Goal: Task Accomplishment & Management: Use online tool/utility

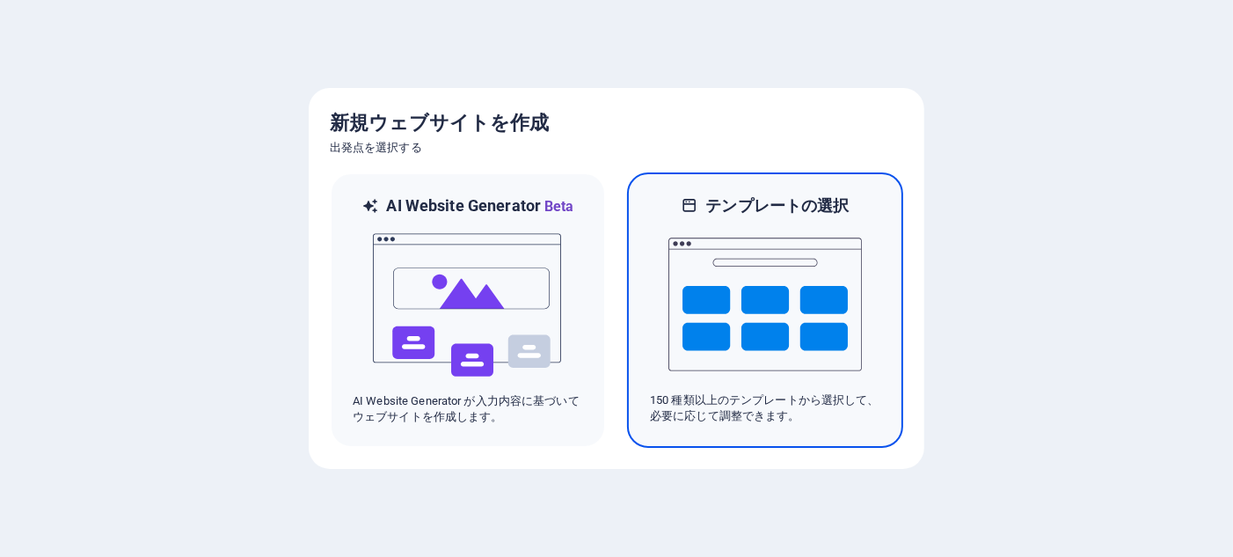
click at [758, 332] on img at bounding box center [766, 304] width 194 height 176
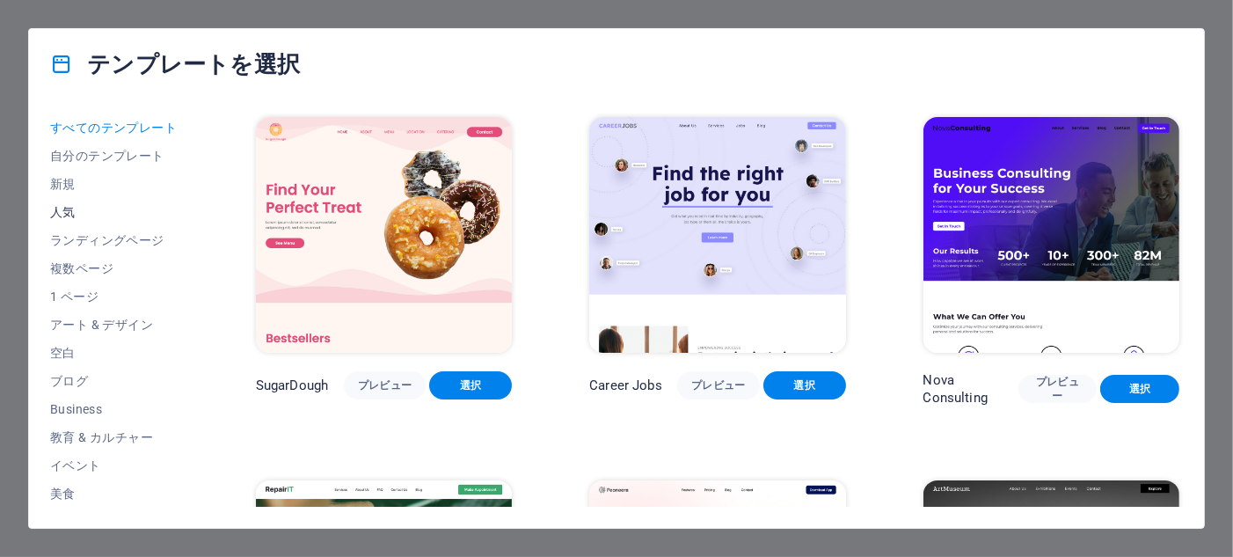
click at [76, 209] on span "人気" at bounding box center [114, 212] width 128 height 14
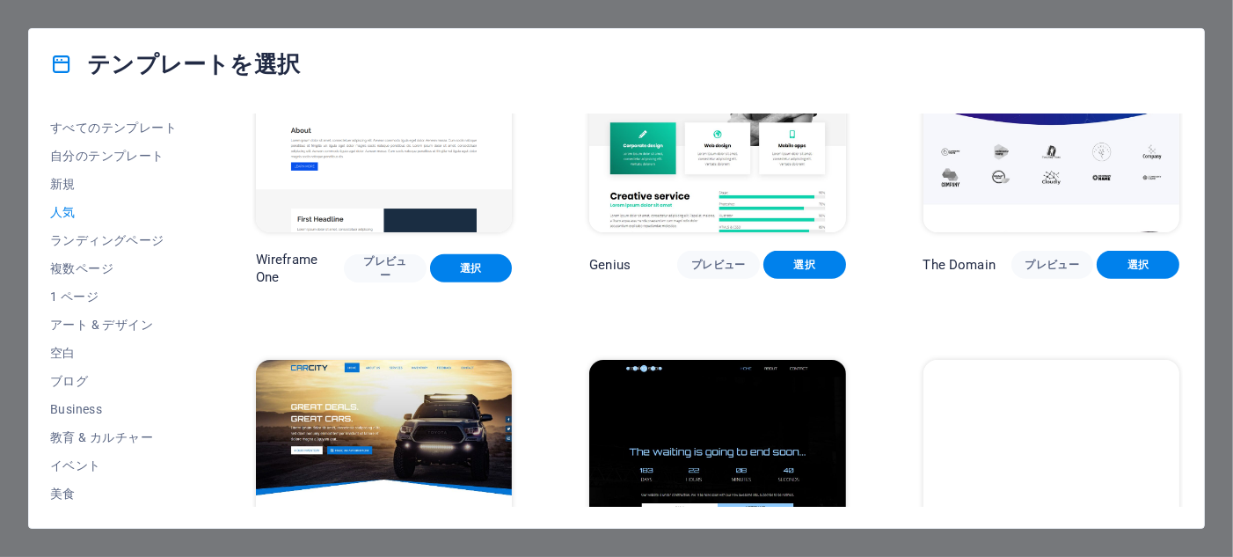
scroll to position [1678, 0]
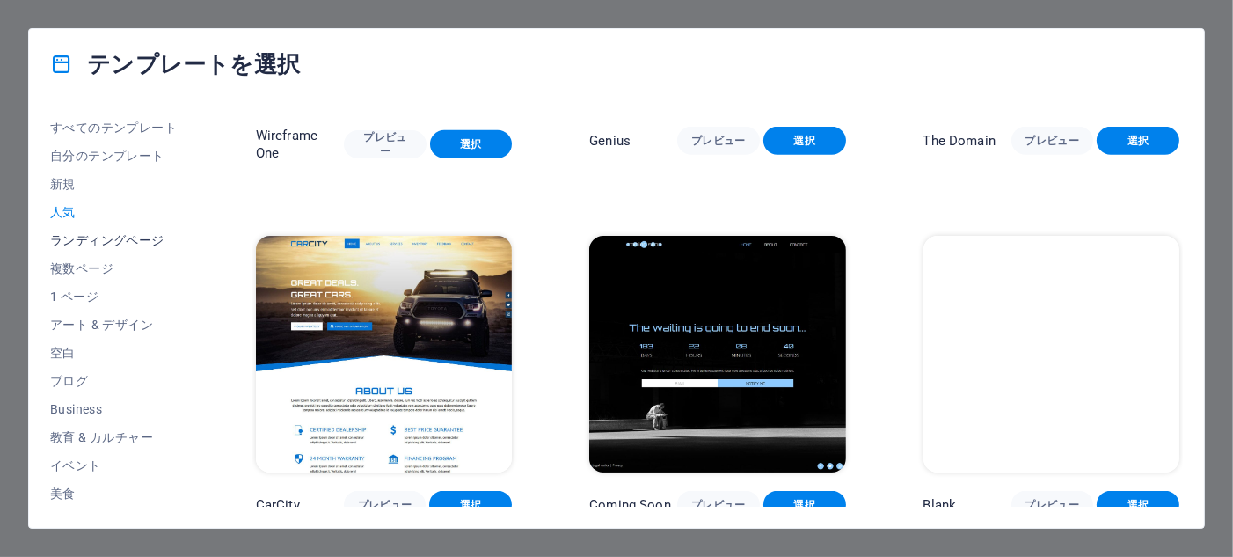
click at [88, 240] on span "ランディングページ" at bounding box center [114, 240] width 128 height 14
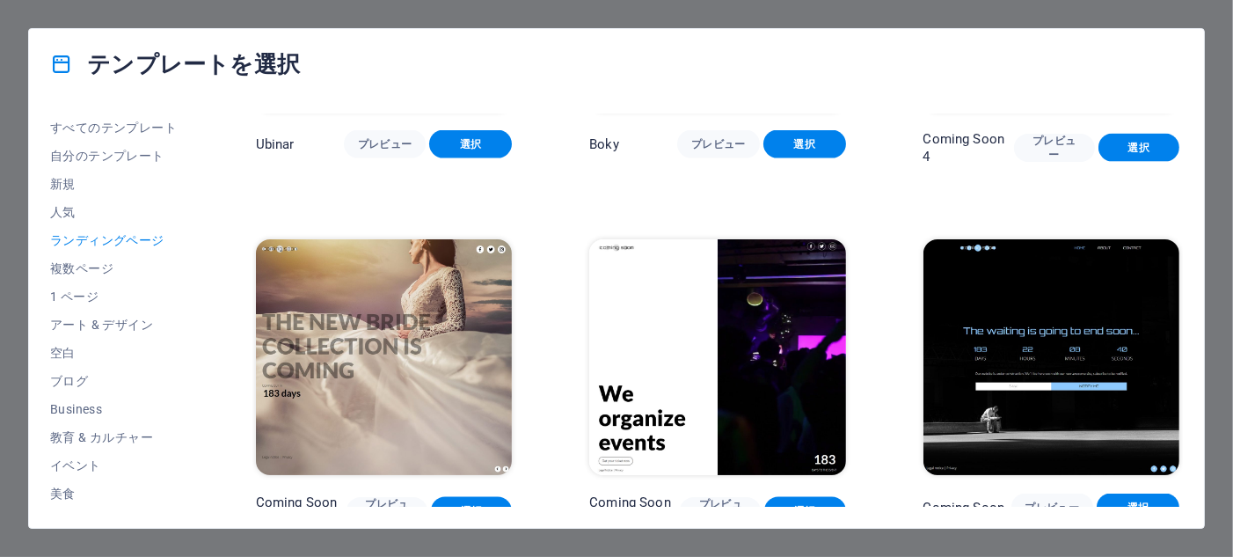
scroll to position [2743, 0]
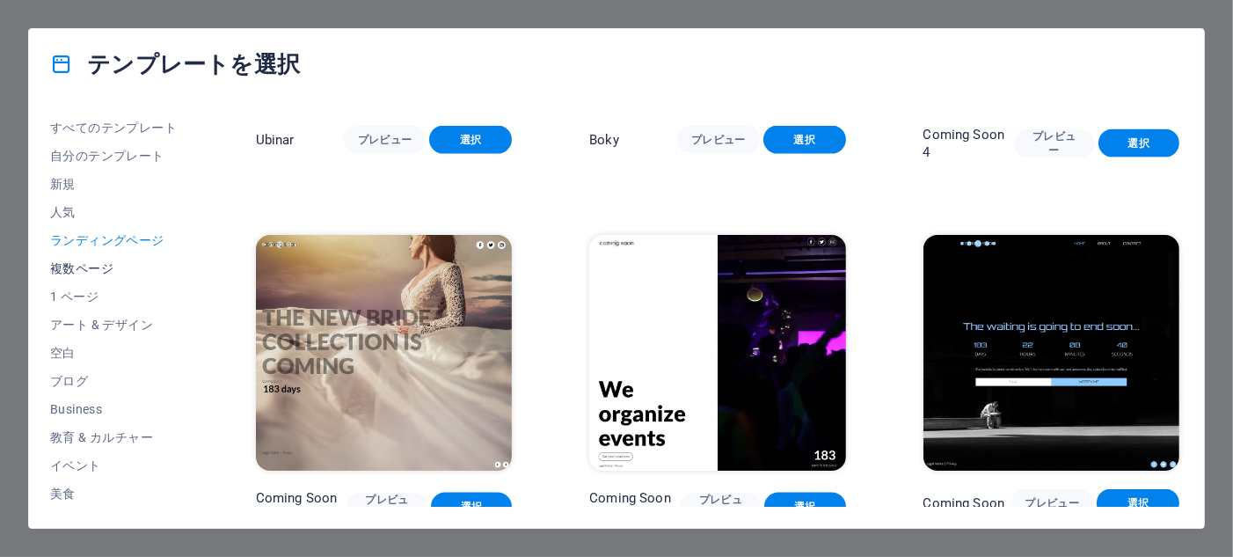
click at [100, 269] on span "複数ページ" at bounding box center [114, 268] width 128 height 14
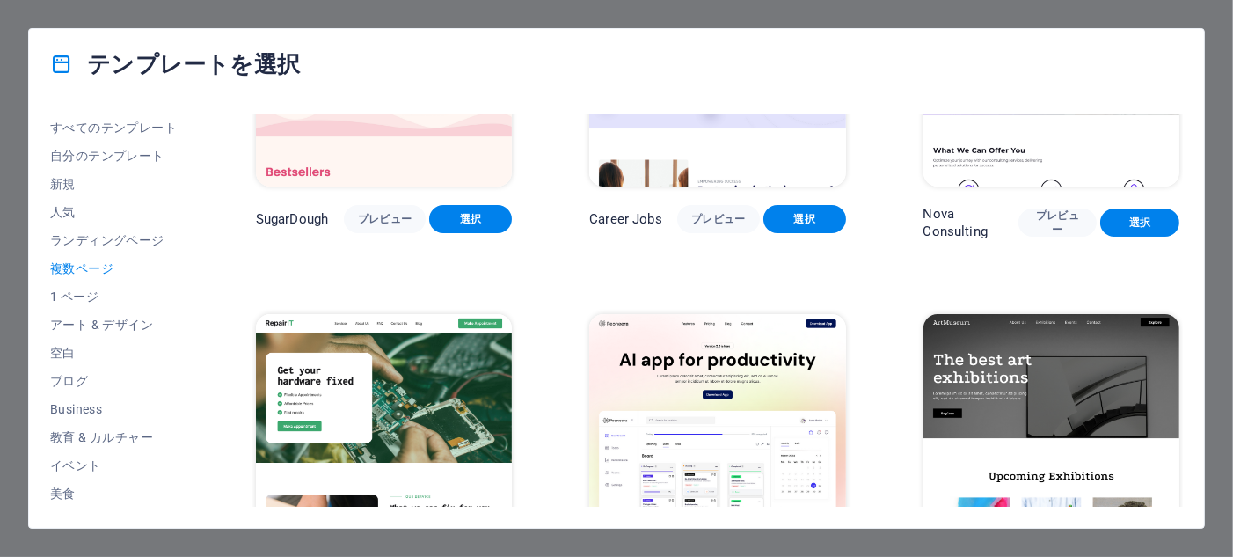
scroll to position [0, 0]
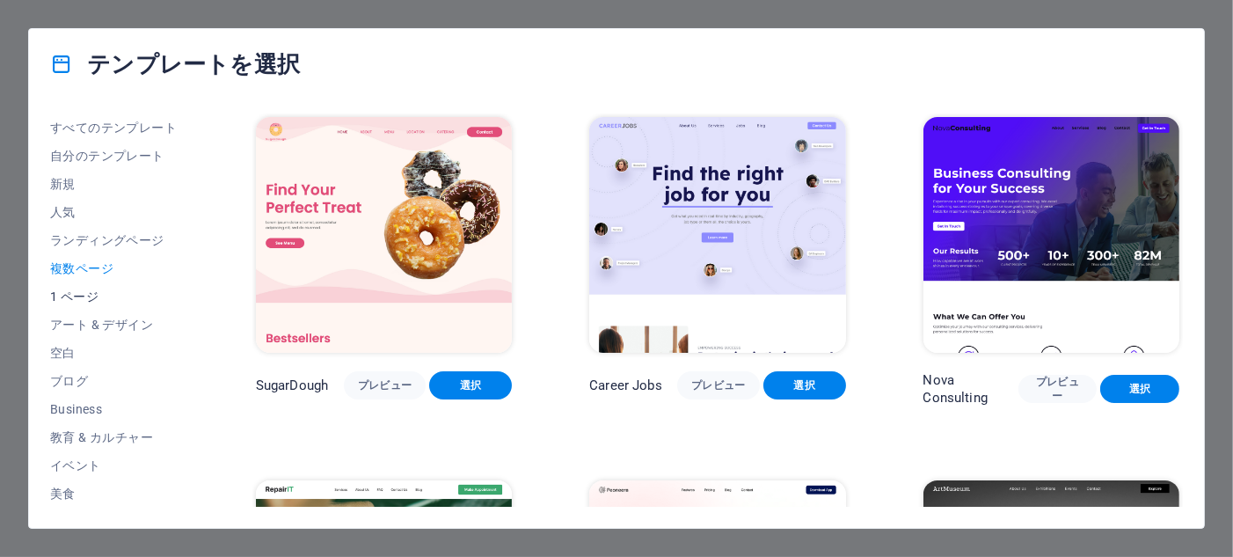
click at [84, 300] on span "1 ページ" at bounding box center [114, 296] width 128 height 14
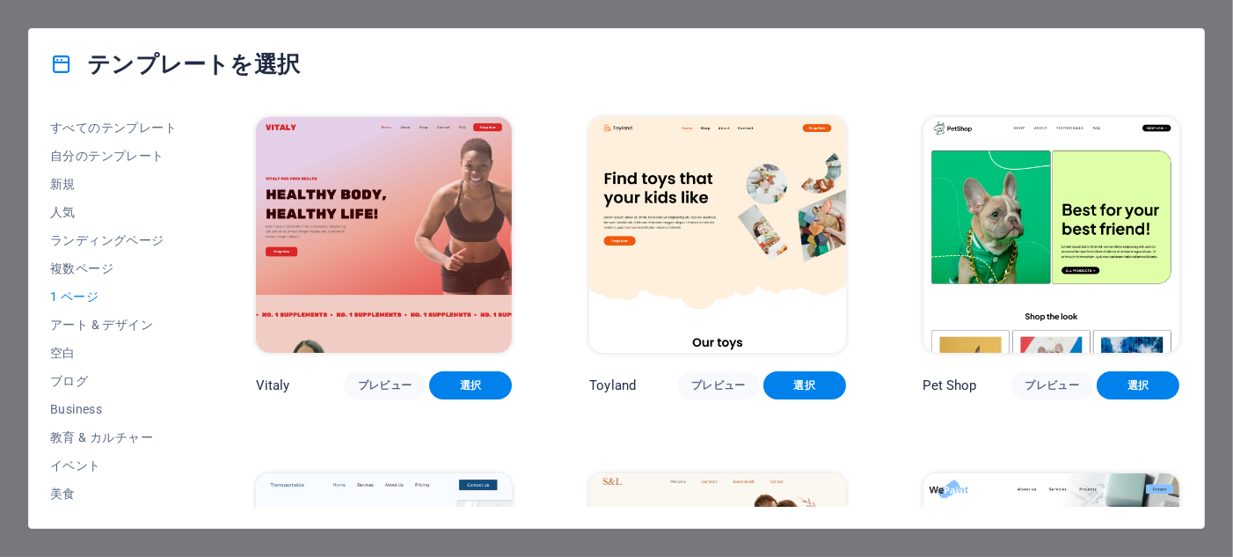
scroll to position [176, 0]
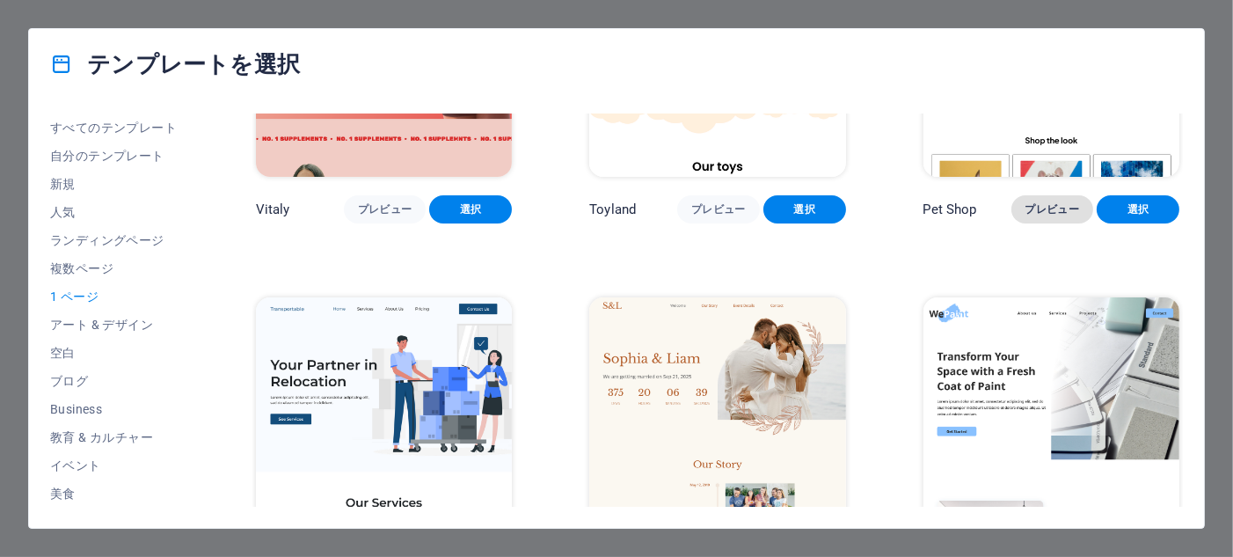
click at [1052, 215] on button "プレビュー" at bounding box center [1053, 209] width 83 height 28
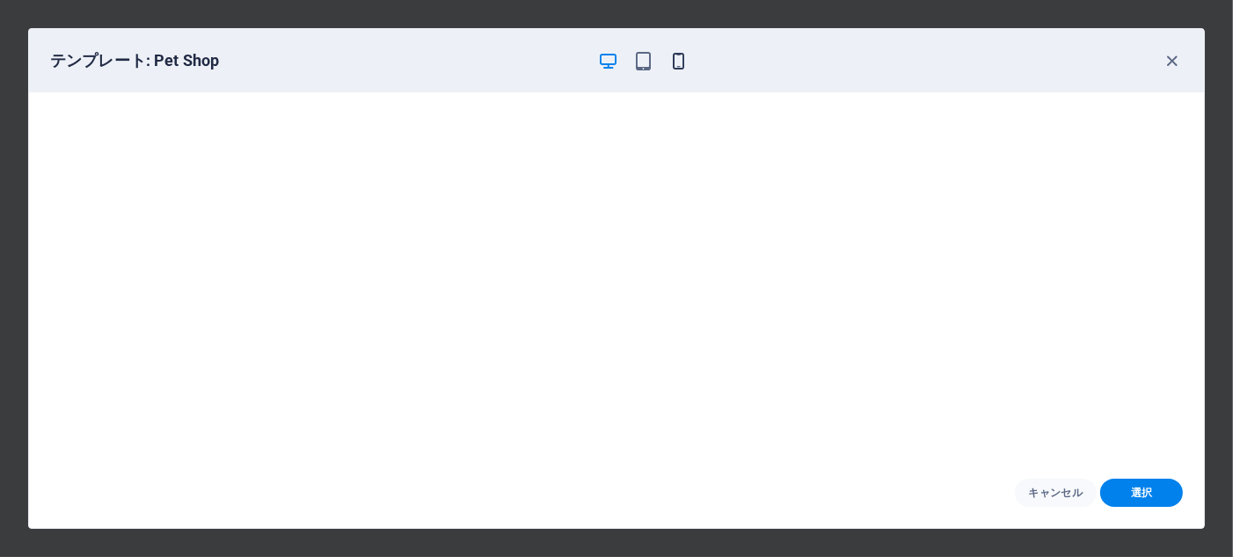
click at [685, 54] on icon "button" at bounding box center [679, 61] width 20 height 20
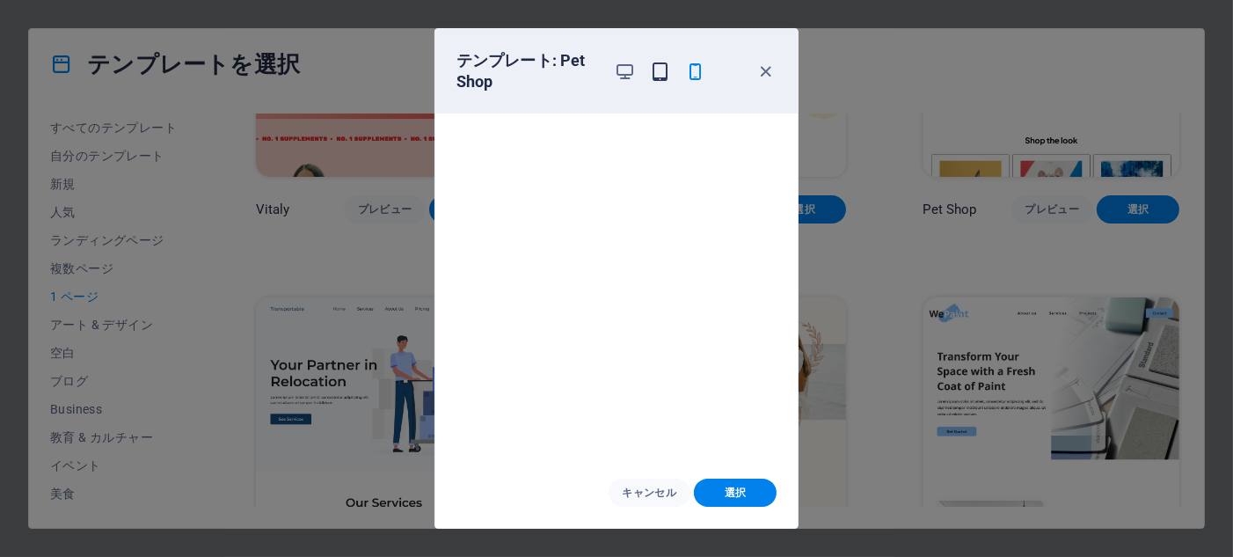
click at [658, 69] on icon "button" at bounding box center [660, 72] width 20 height 20
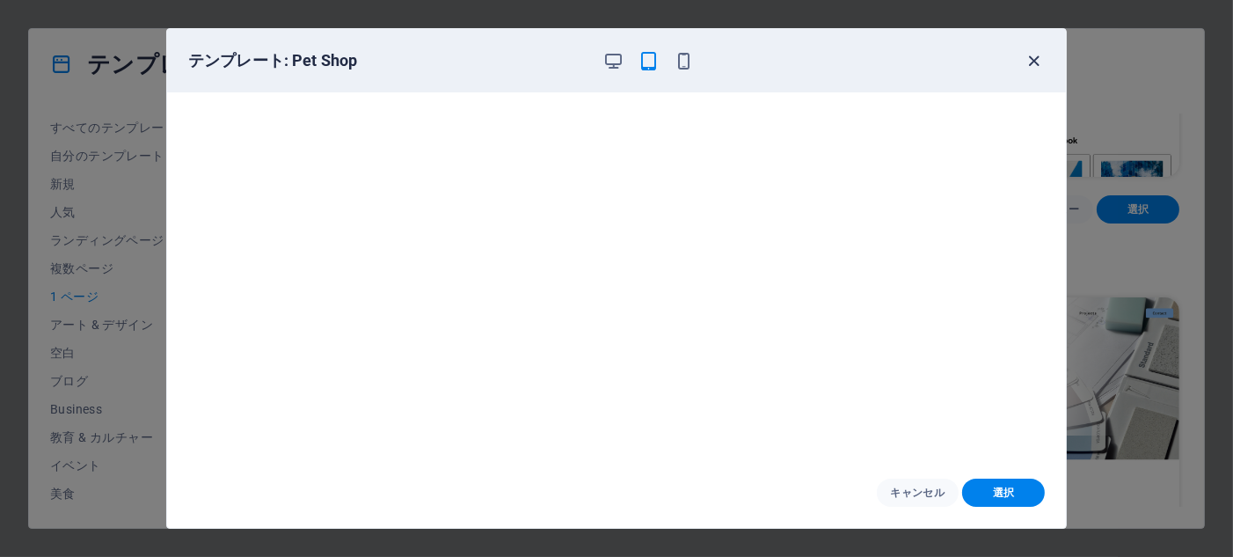
click at [1032, 60] on icon "button" at bounding box center [1035, 61] width 20 height 20
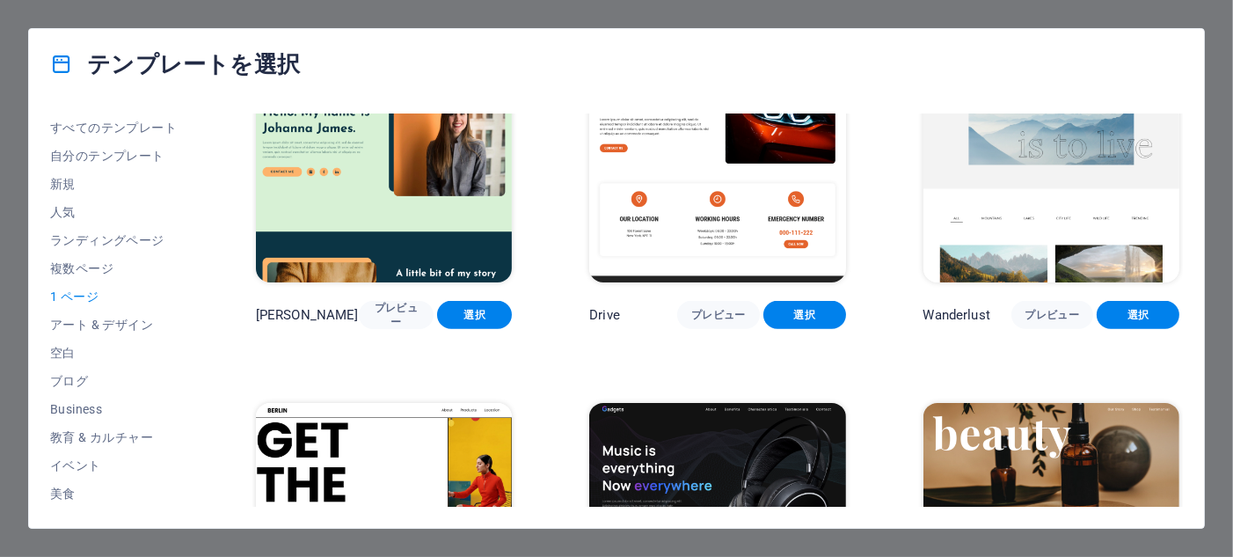
scroll to position [1495, 0]
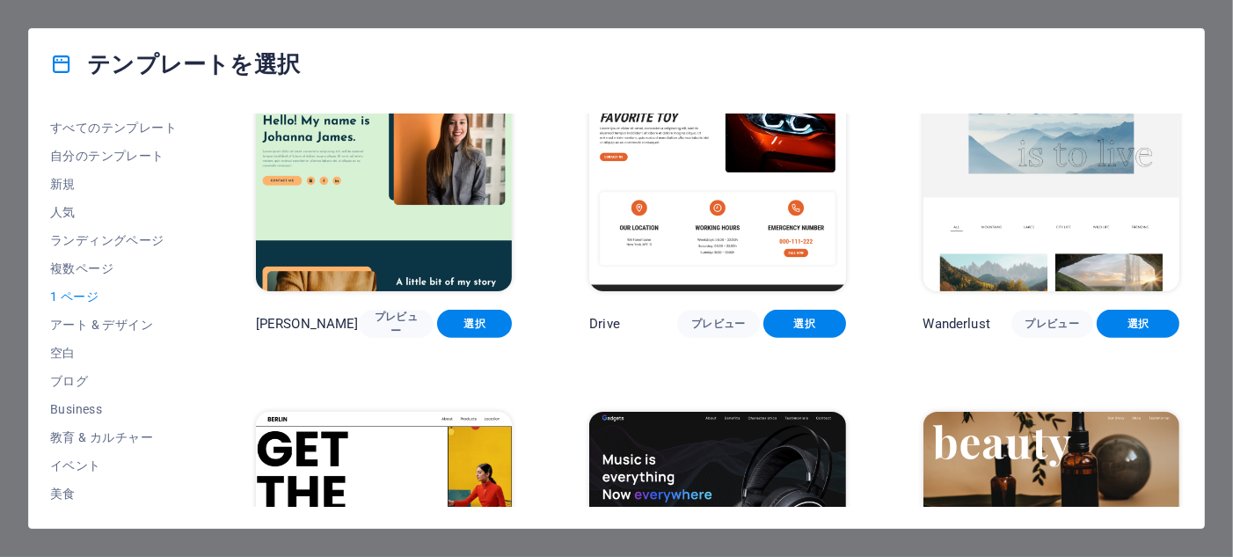
click at [425, 222] on img at bounding box center [384, 173] width 256 height 236
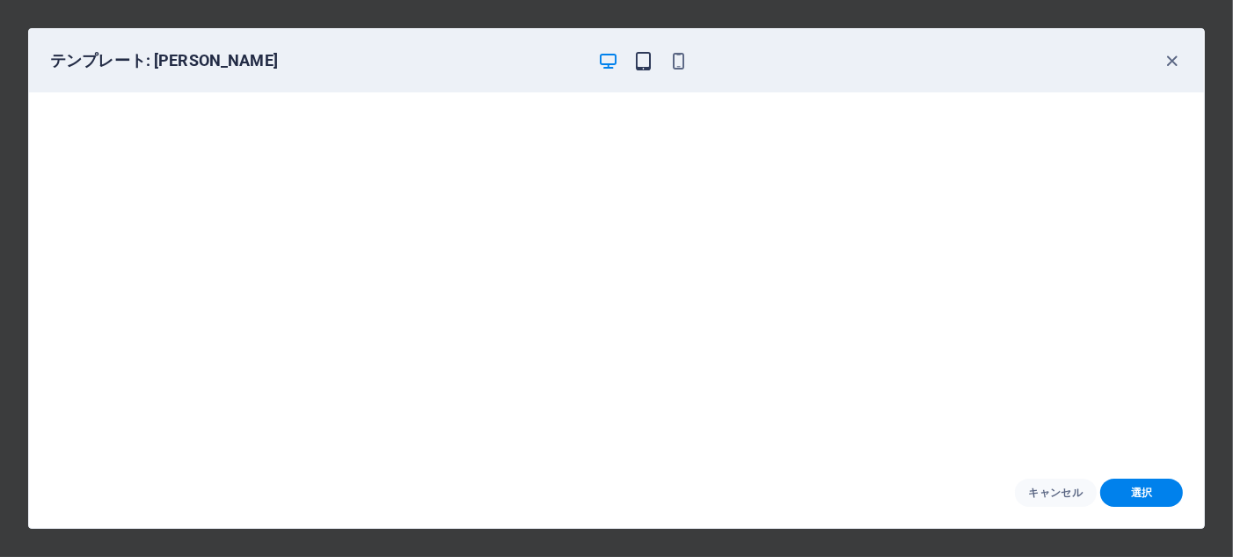
click at [645, 68] on icon "button" at bounding box center [643, 61] width 20 height 20
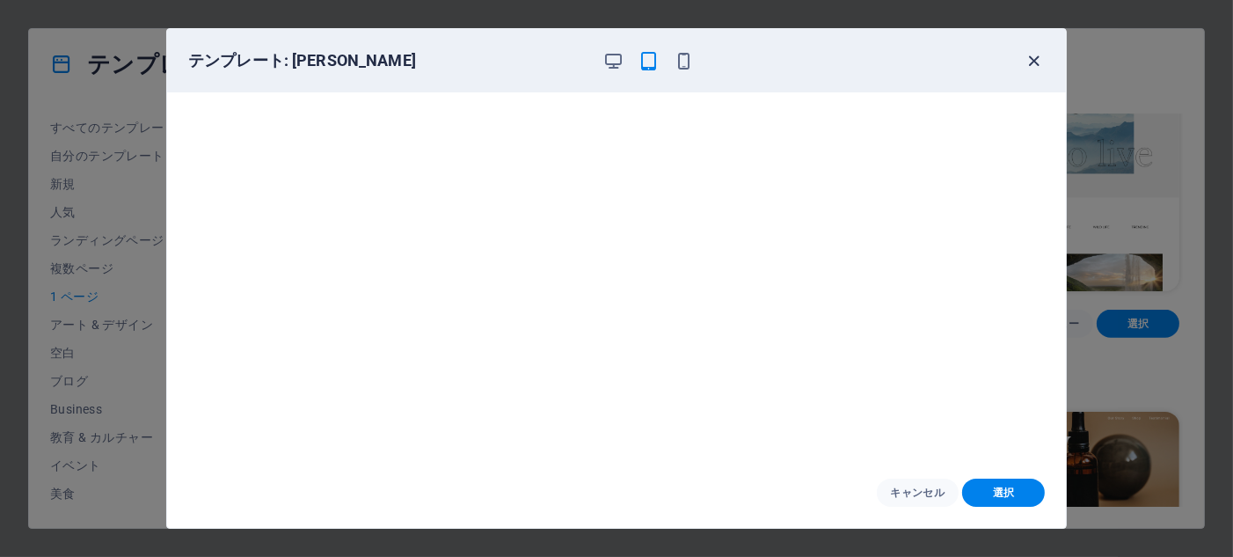
click at [1036, 57] on icon "button" at bounding box center [1035, 61] width 20 height 20
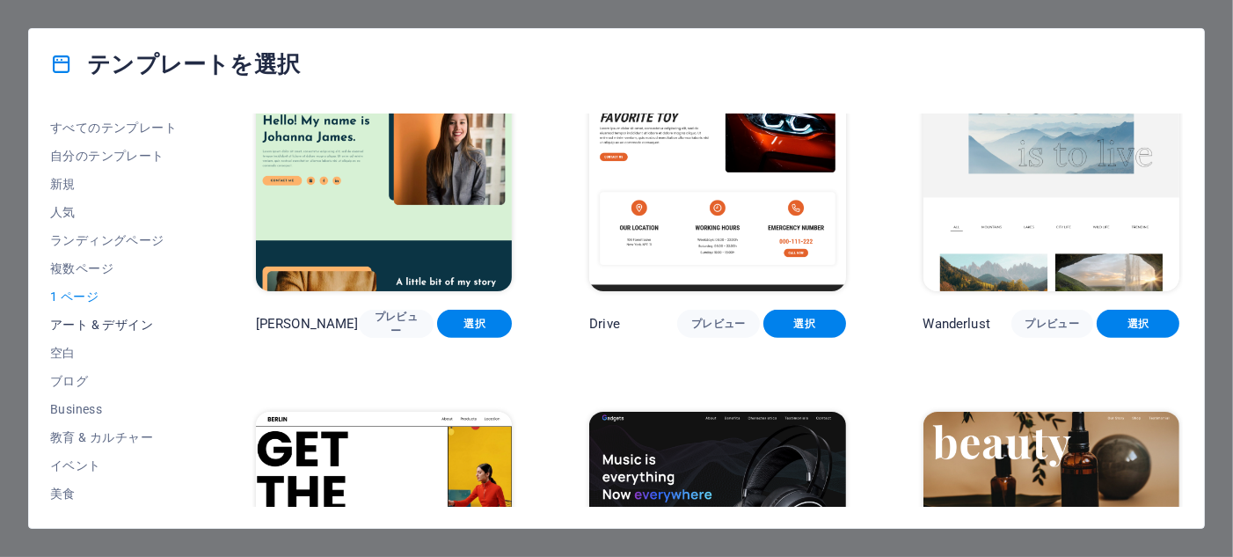
click at [102, 327] on span "アート & デザイン" at bounding box center [114, 325] width 128 height 14
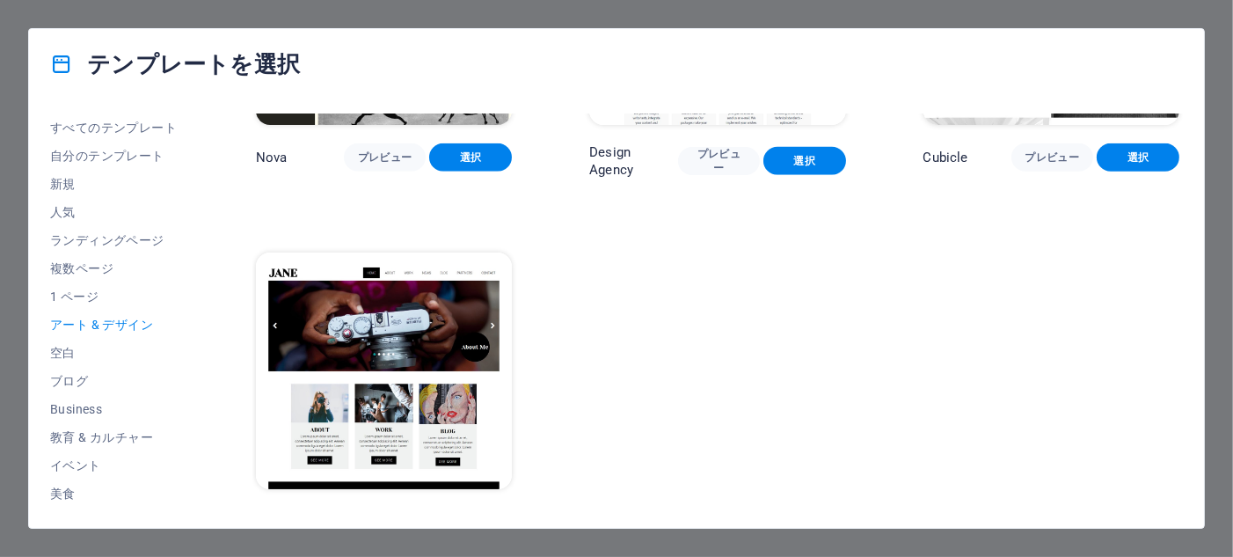
scroll to position [1671, 0]
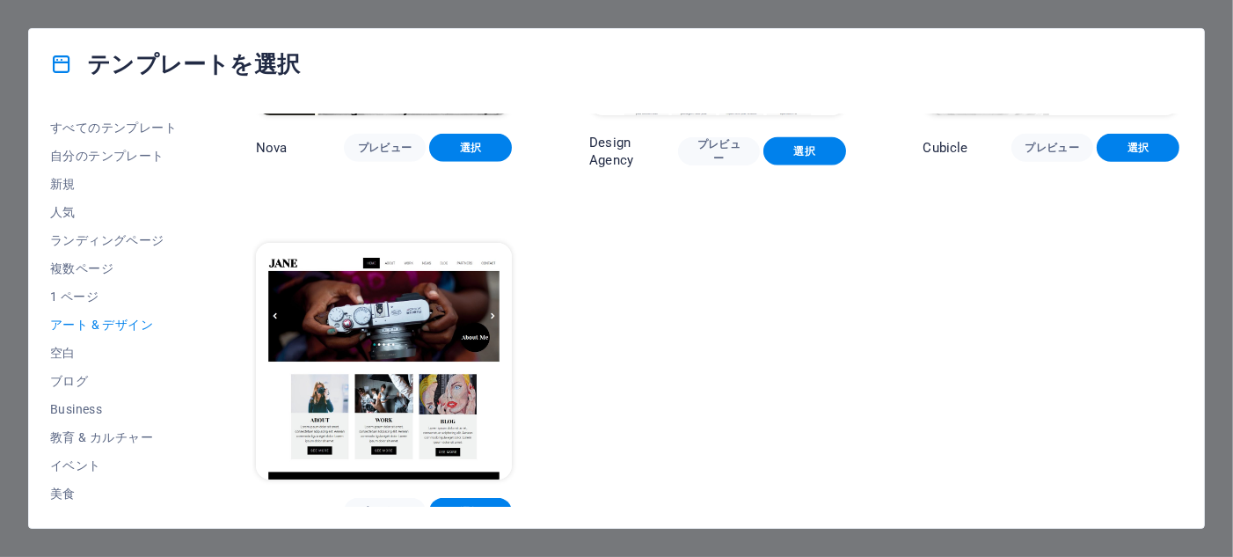
click at [390, 369] on img at bounding box center [384, 361] width 256 height 236
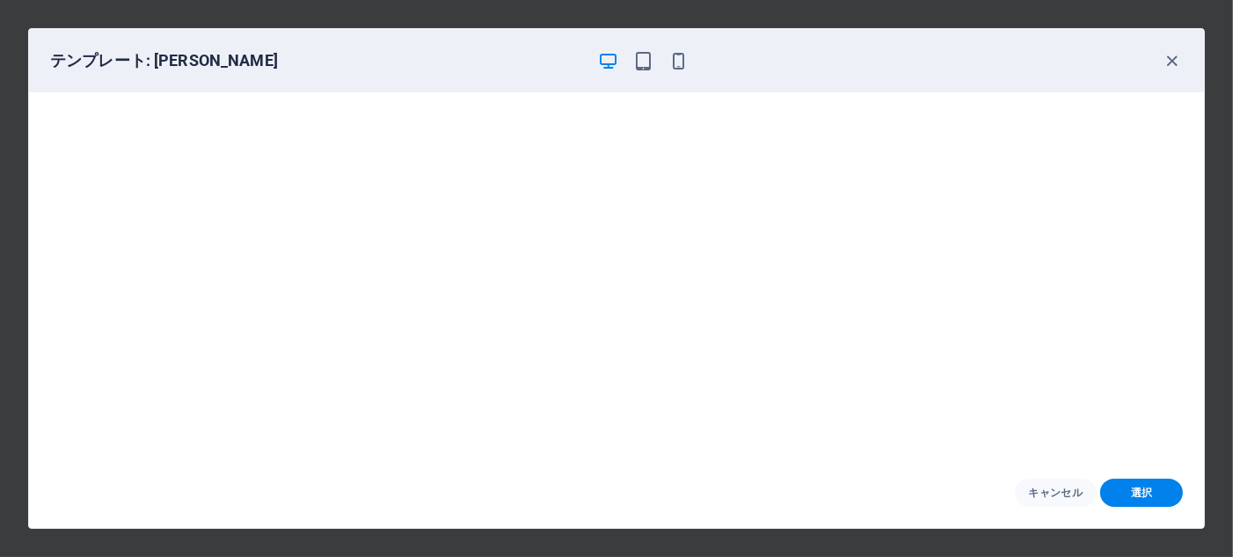
scroll to position [0, 0]
click at [1178, 60] on icon "button" at bounding box center [1173, 61] width 20 height 20
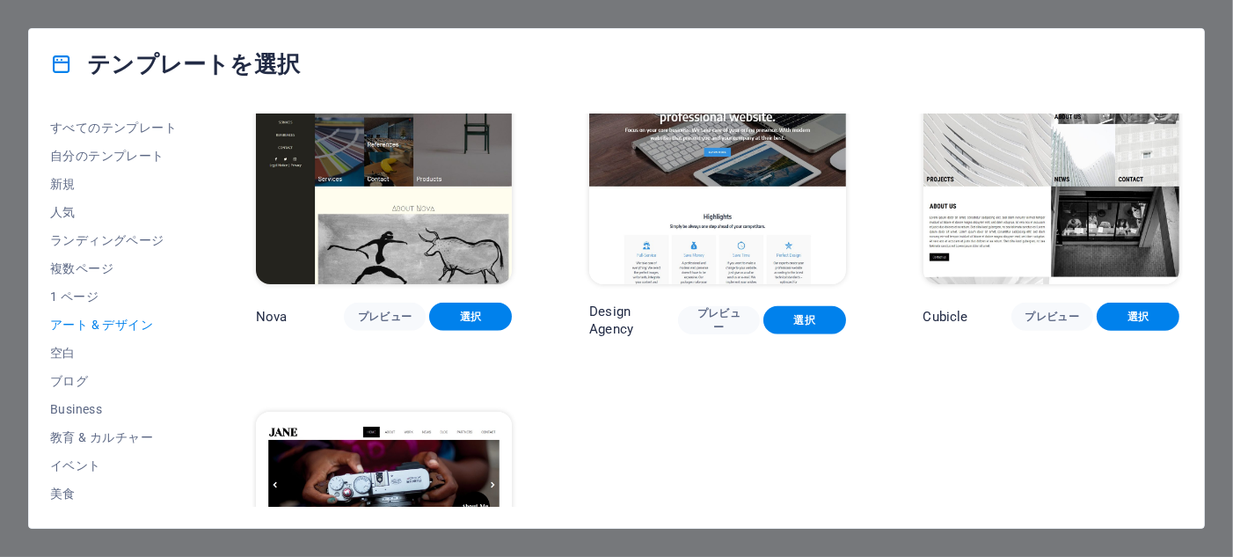
scroll to position [1414, 0]
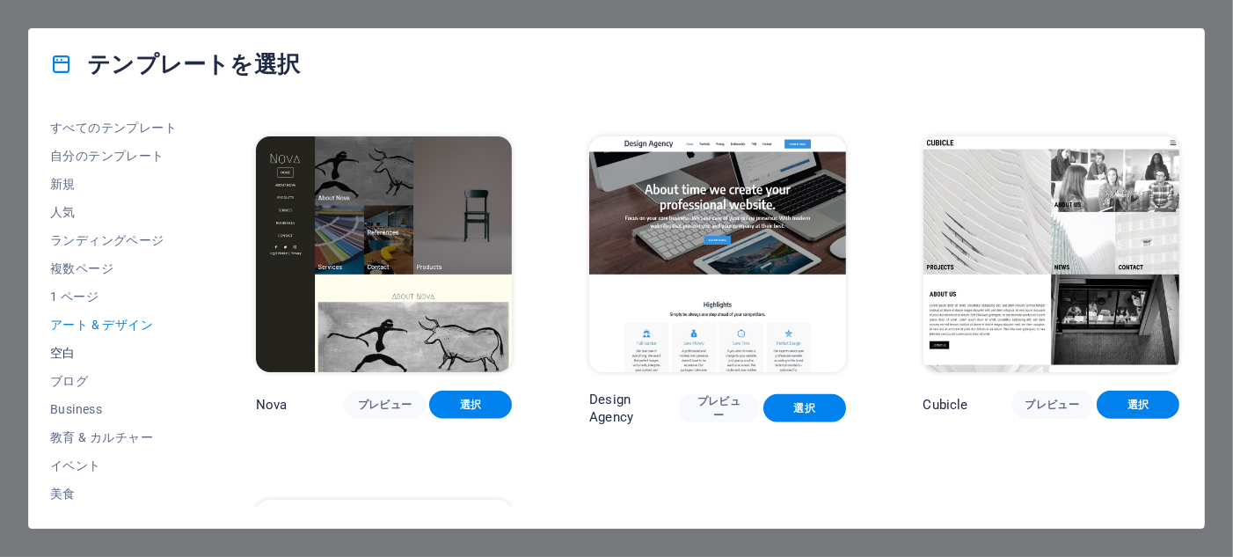
click at [69, 355] on span "空白" at bounding box center [114, 353] width 128 height 14
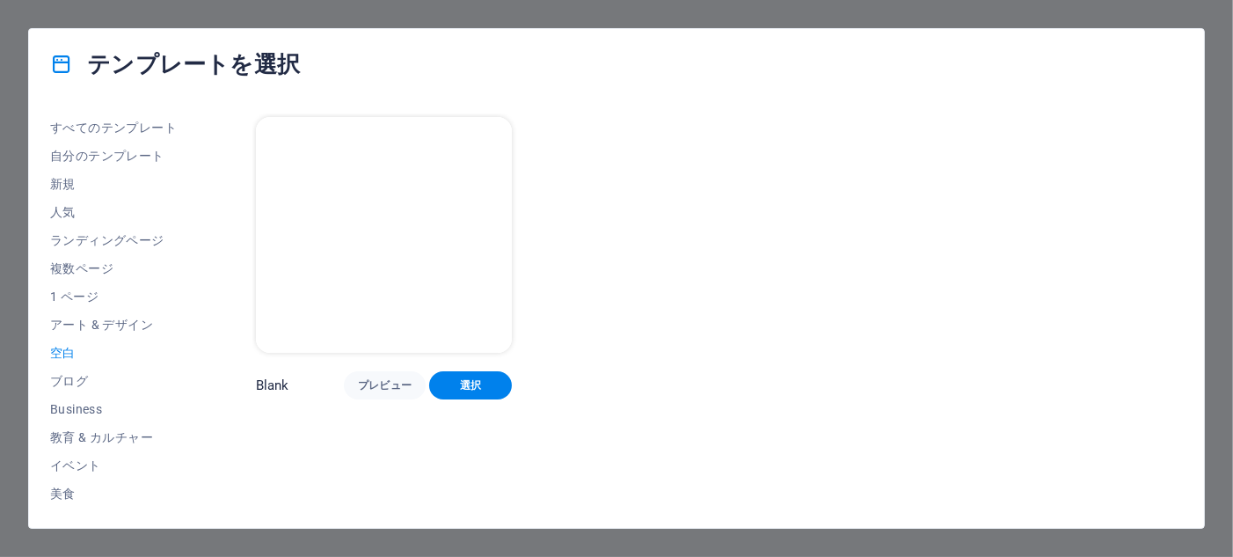
scroll to position [0, 0]
click at [71, 379] on span "ブログ" at bounding box center [114, 381] width 128 height 14
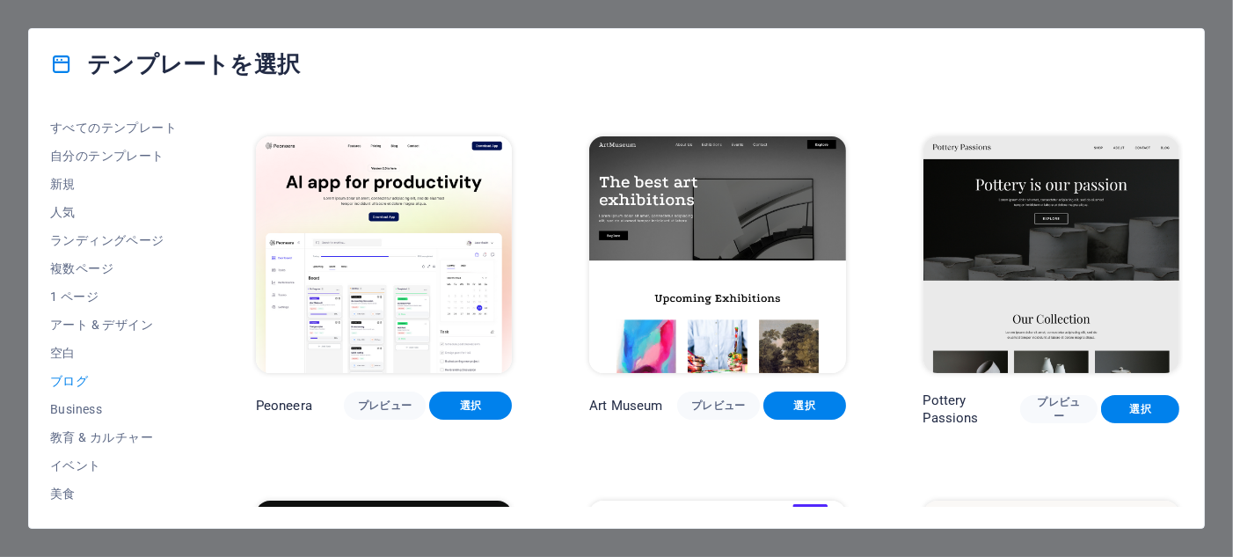
scroll to position [352, 0]
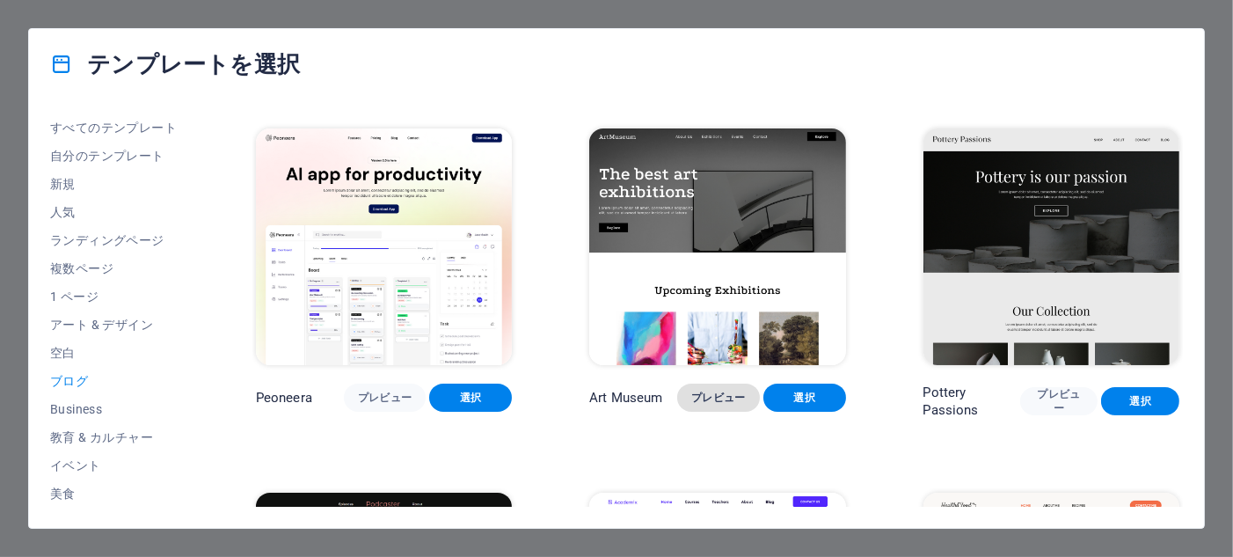
click at [720, 391] on span "プレビュー" at bounding box center [718, 398] width 55 height 14
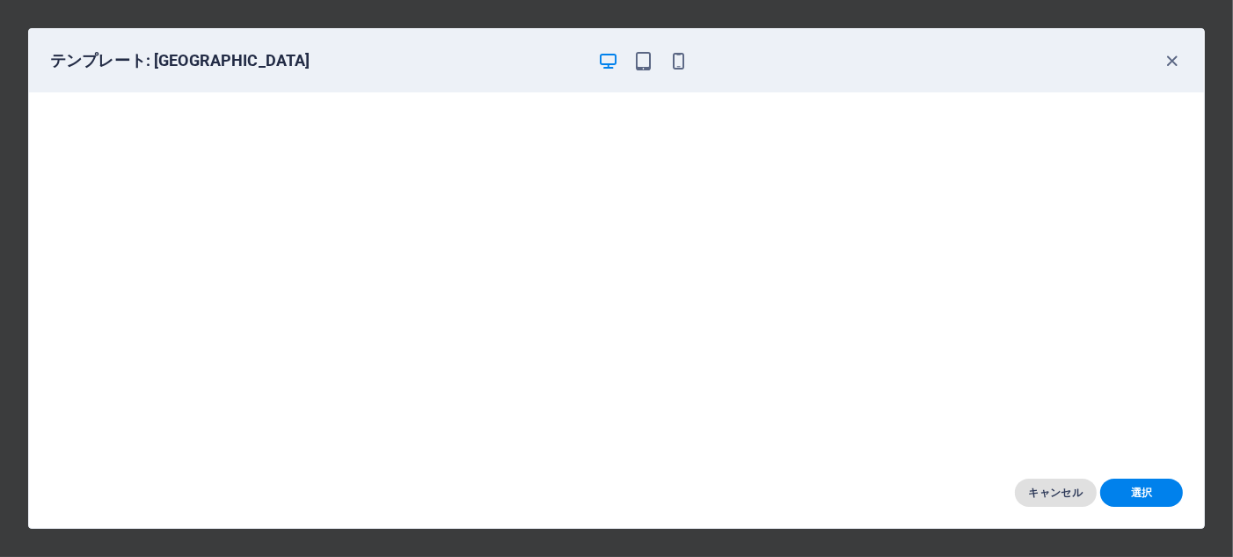
click at [1079, 499] on span "キャンセル" at bounding box center [1056, 493] width 55 height 14
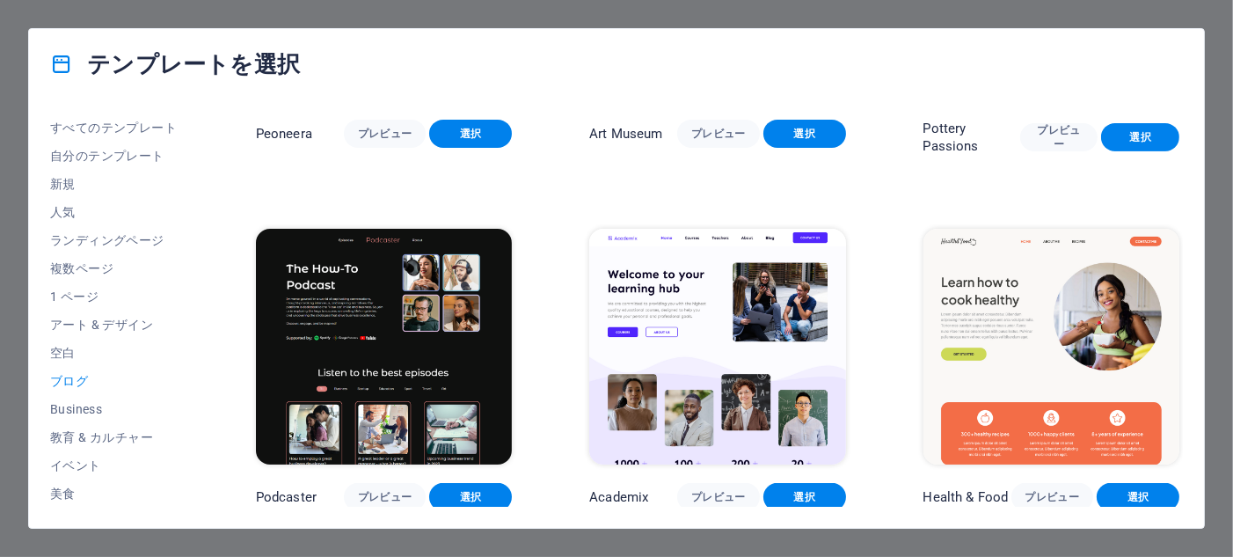
scroll to position [792, 0]
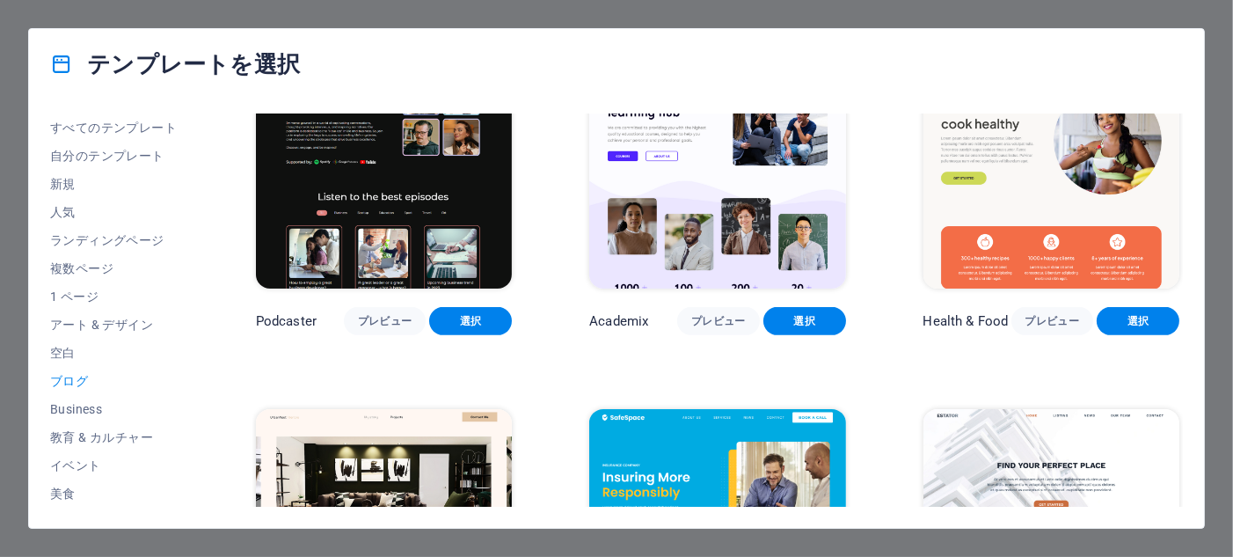
click at [366, 250] on img at bounding box center [384, 171] width 256 height 236
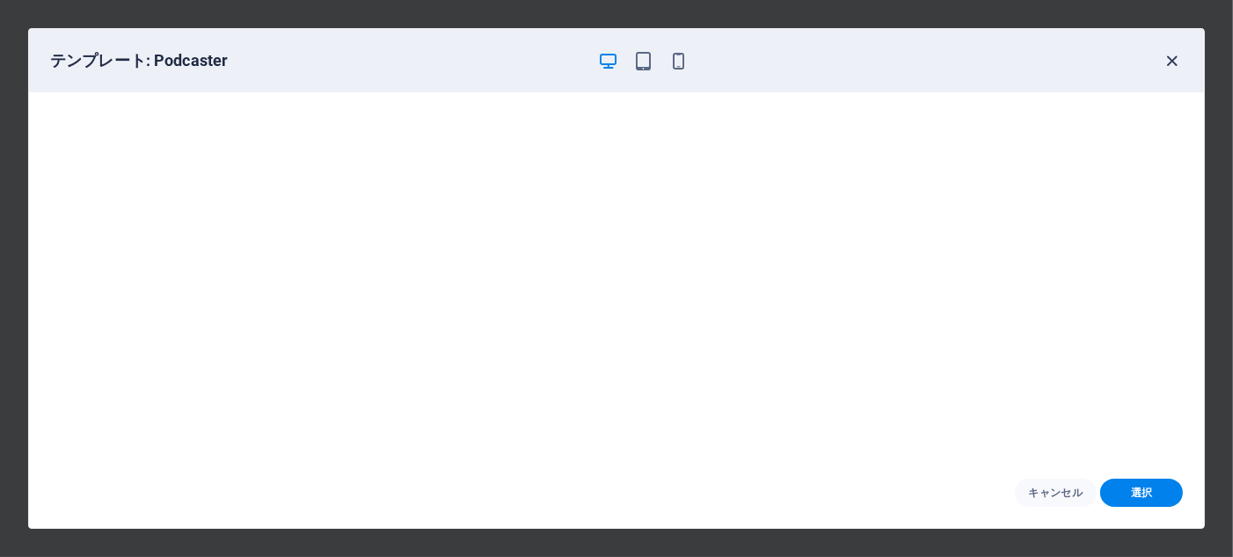
click at [1177, 63] on icon "button" at bounding box center [1173, 61] width 20 height 20
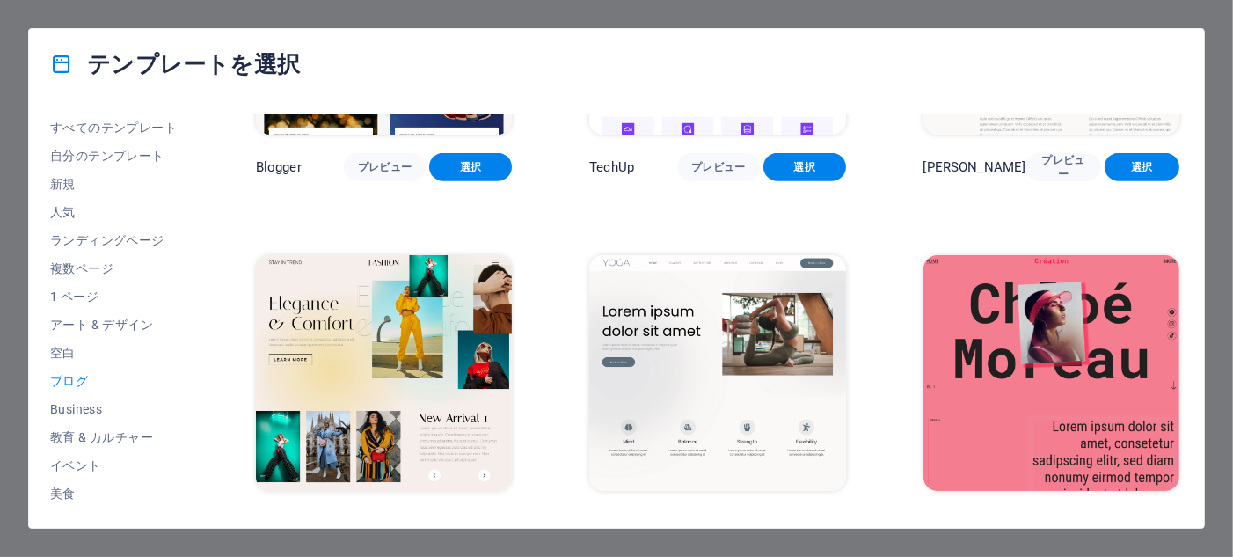
scroll to position [2199, 0]
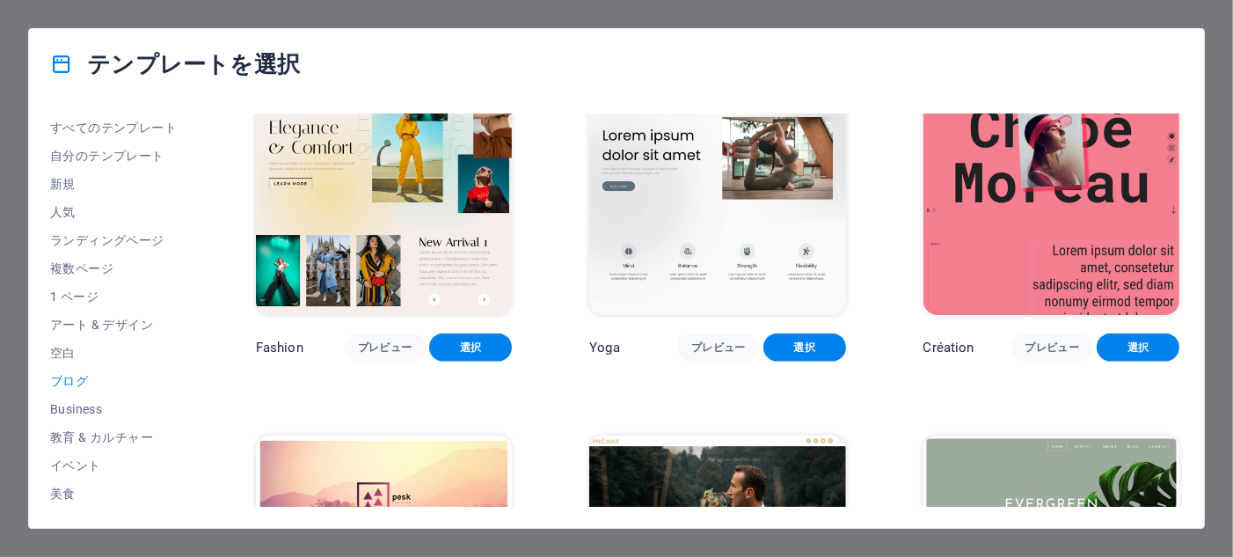
click at [411, 164] on img at bounding box center [384, 197] width 256 height 236
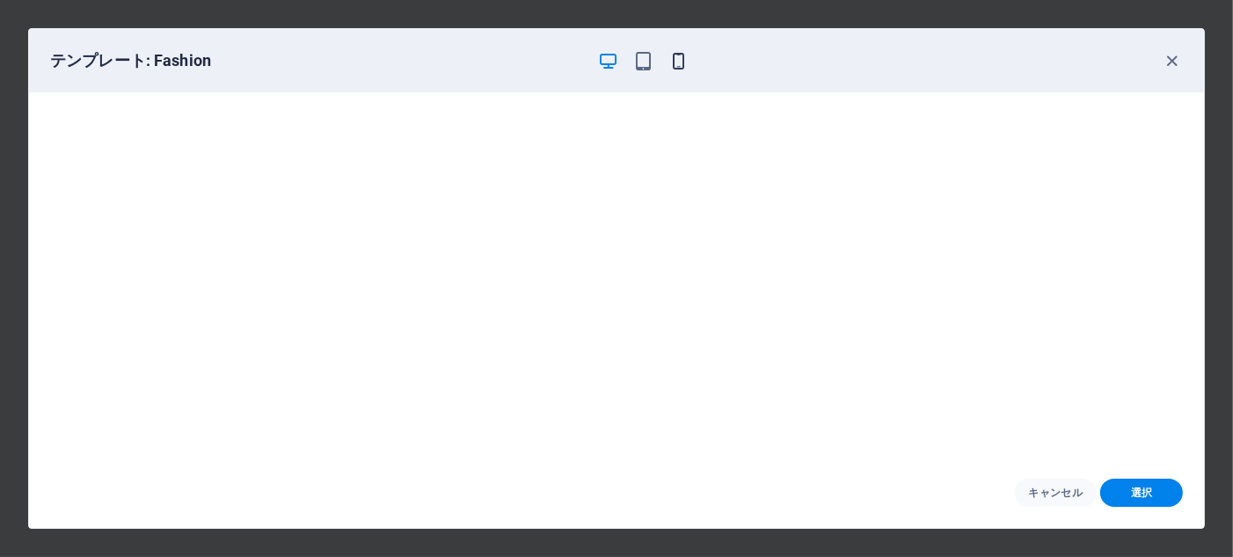
click at [684, 66] on icon "button" at bounding box center [679, 61] width 20 height 20
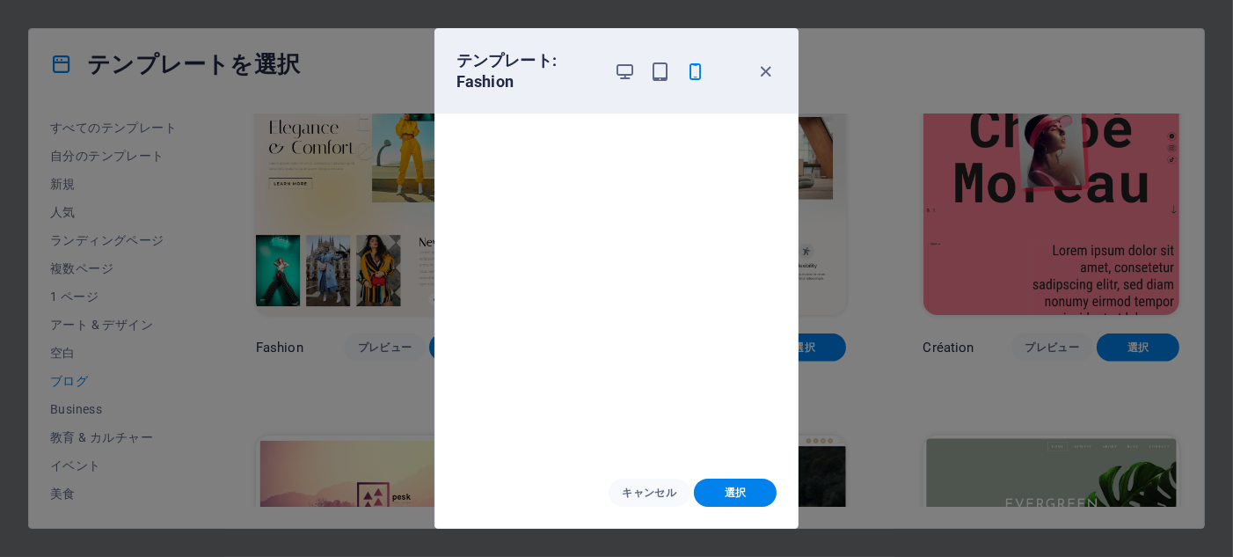
scroll to position [0, 0]
click at [661, 78] on icon "button" at bounding box center [660, 72] width 20 height 20
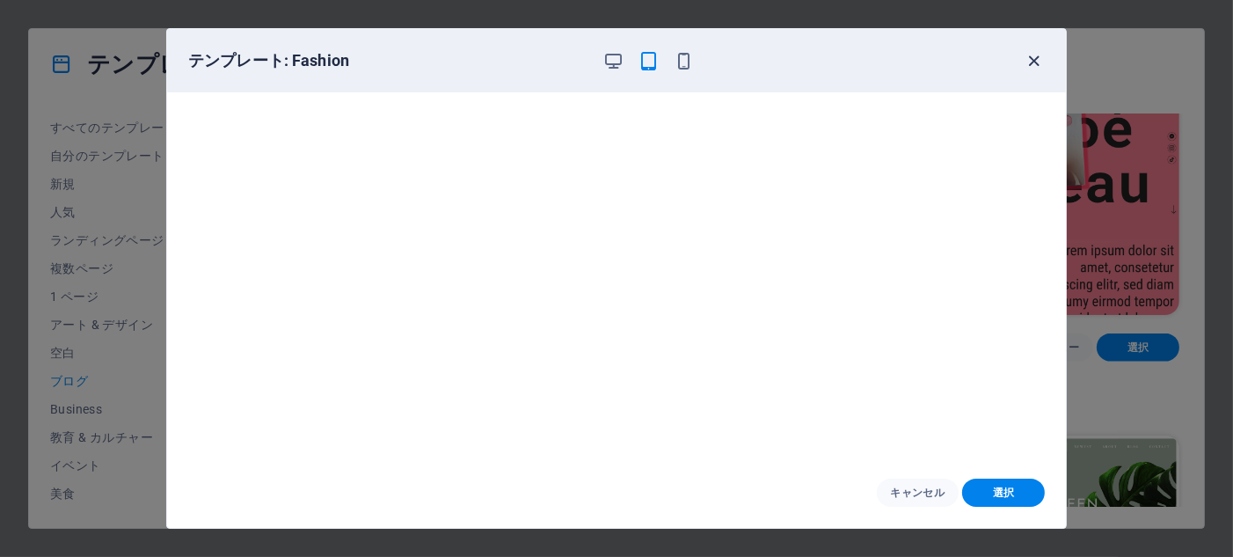
click at [1034, 62] on icon "button" at bounding box center [1035, 61] width 20 height 20
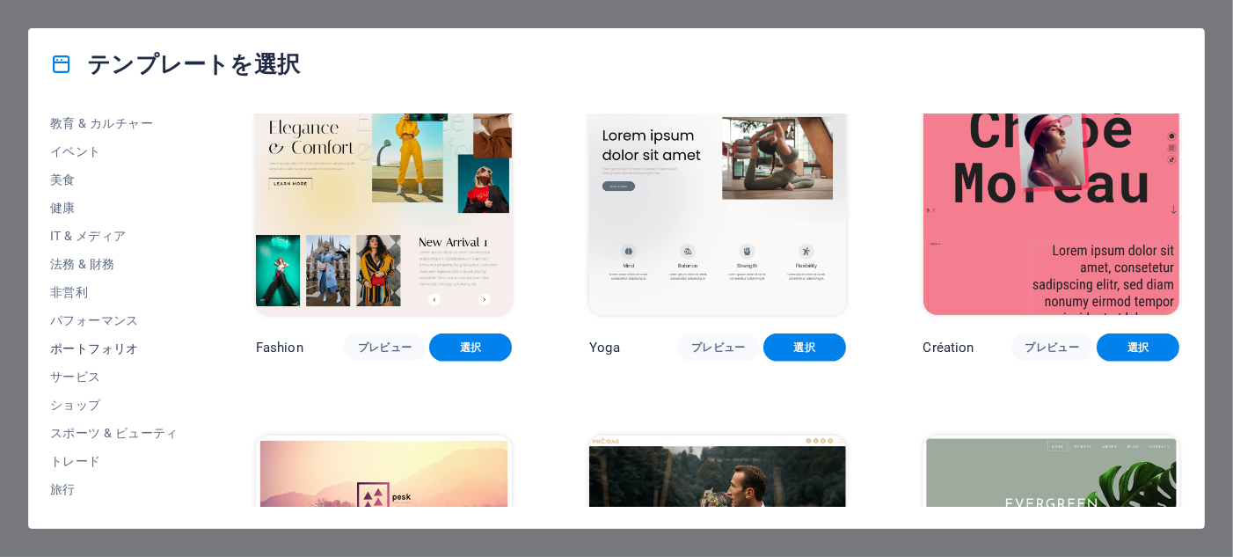
scroll to position [337, 0]
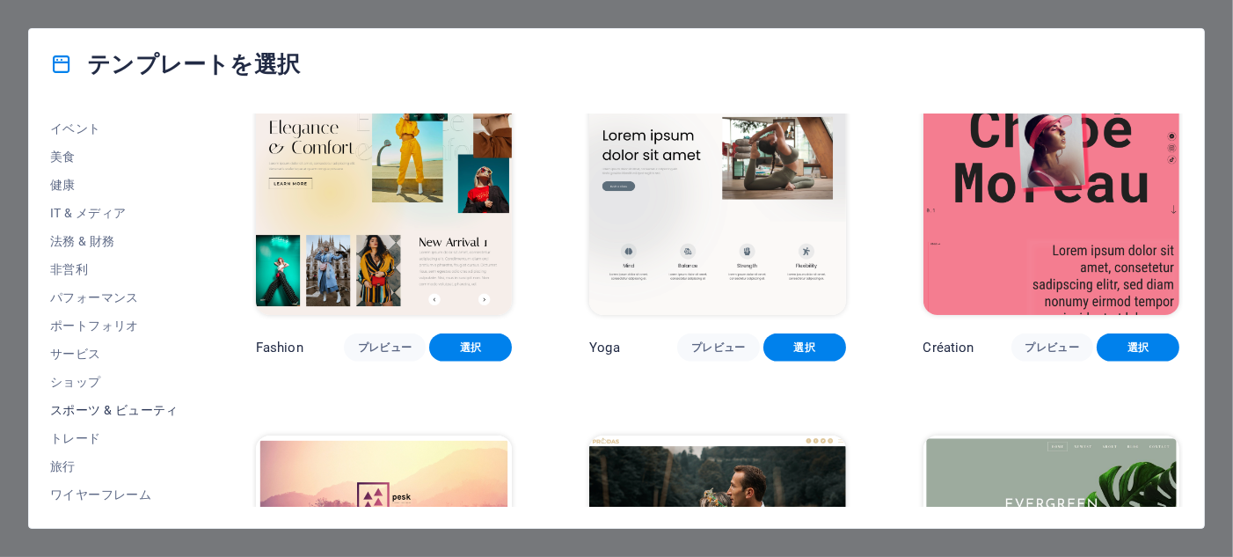
click at [104, 412] on span "スポーツ & ビューティ" at bounding box center [114, 410] width 128 height 14
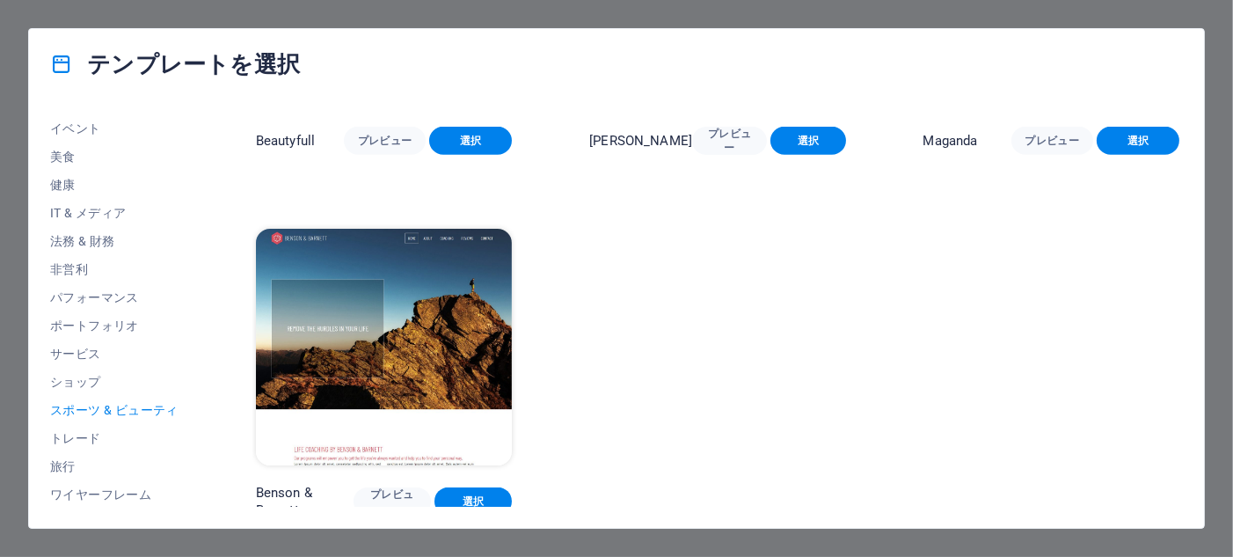
scroll to position [1685, 0]
click at [126, 487] on span "ワイヤーフレーム" at bounding box center [114, 494] width 128 height 14
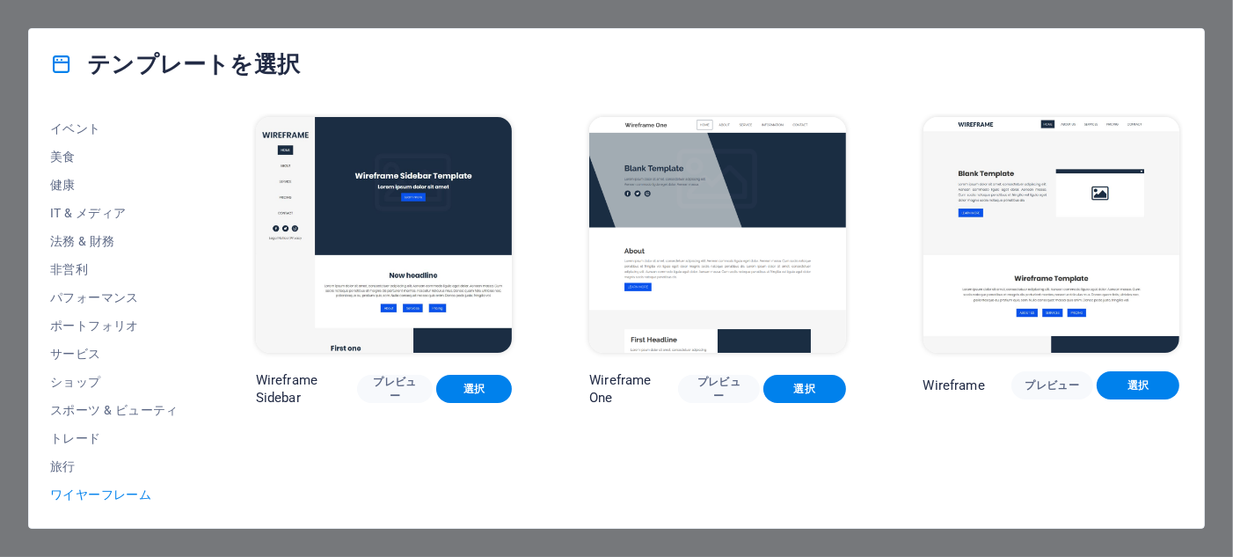
scroll to position [0, 0]
click at [1051, 390] on span "プレビュー" at bounding box center [1053, 385] width 55 height 14
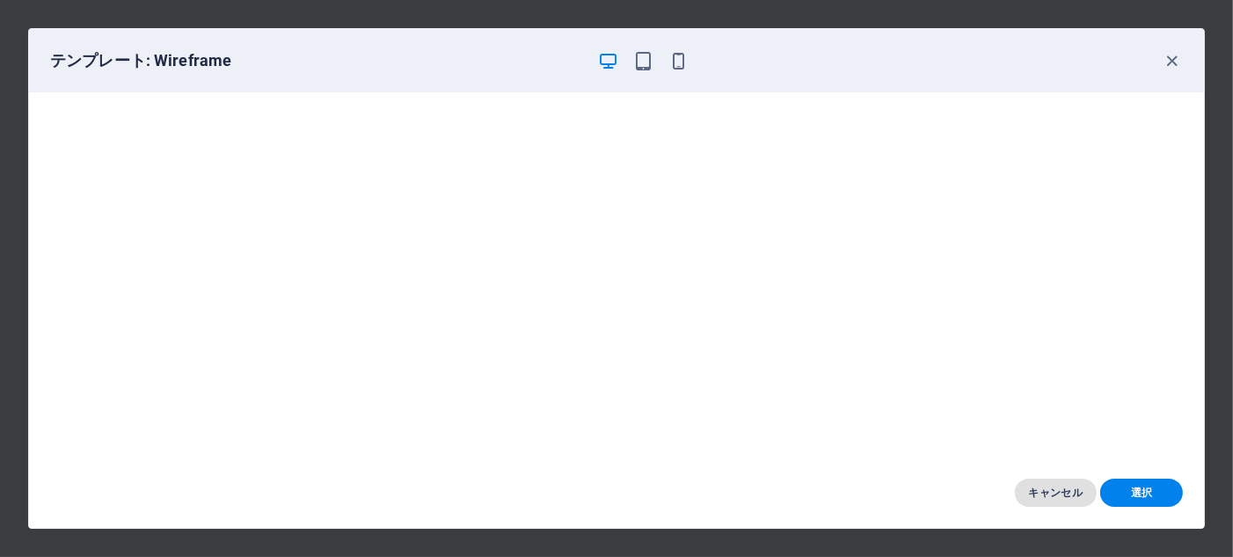
click at [1067, 487] on span "キャンセル" at bounding box center [1056, 493] width 55 height 14
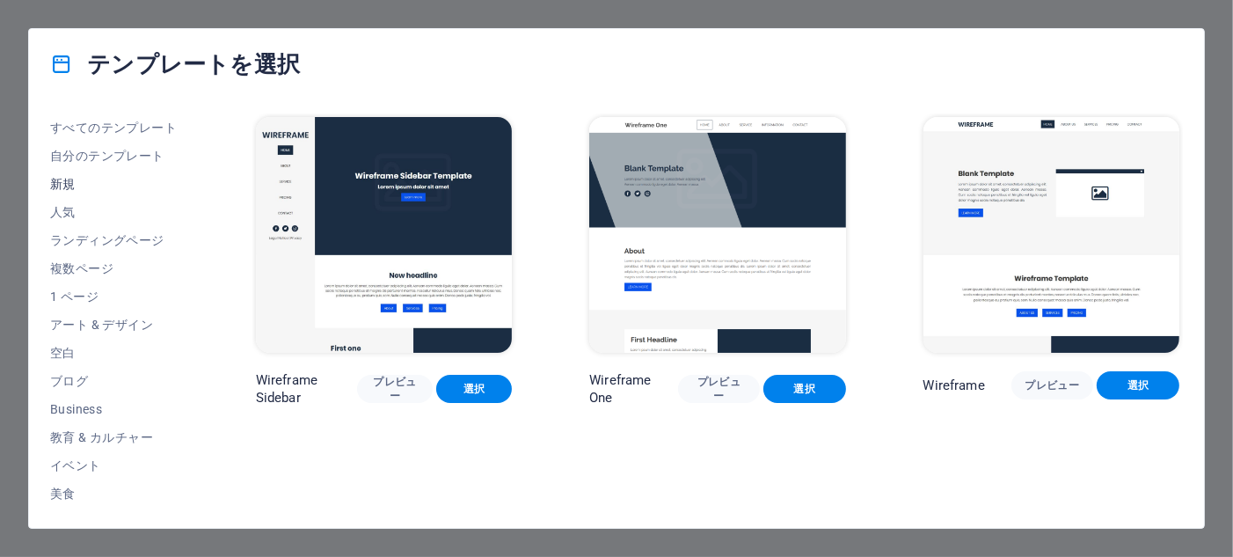
click at [77, 185] on span "新規" at bounding box center [114, 184] width 128 height 14
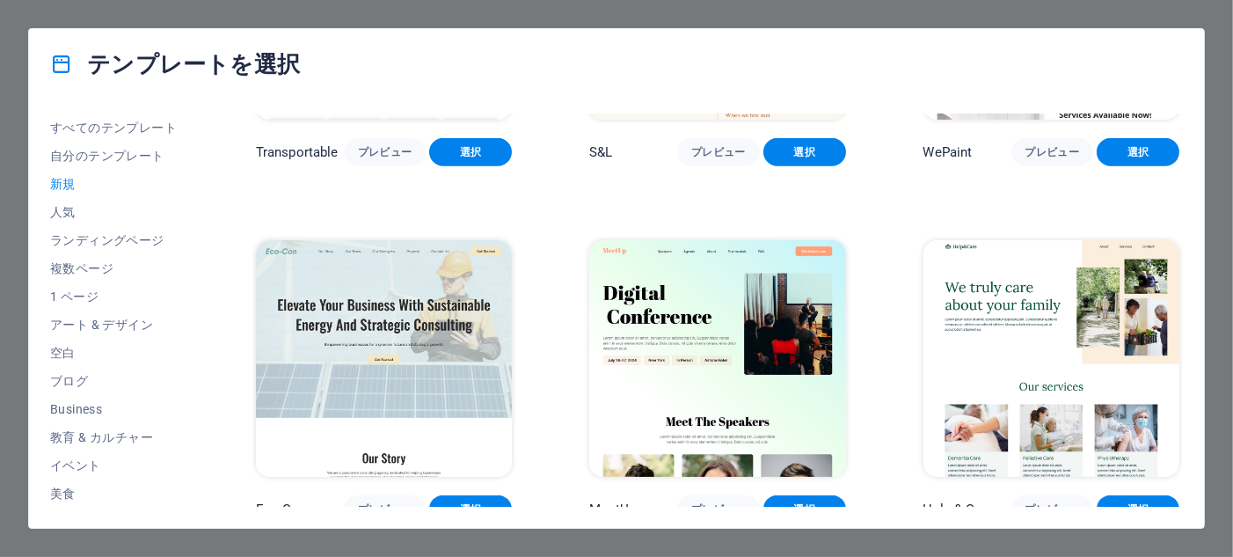
scroll to position [1685, 0]
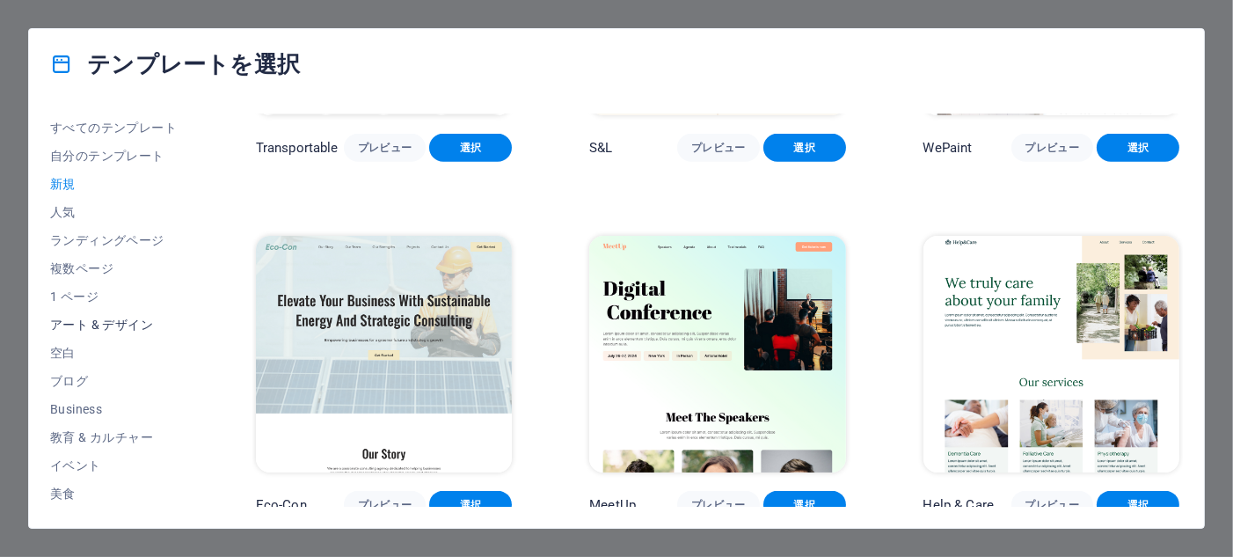
click at [106, 321] on span "アート & デザイン" at bounding box center [114, 325] width 128 height 14
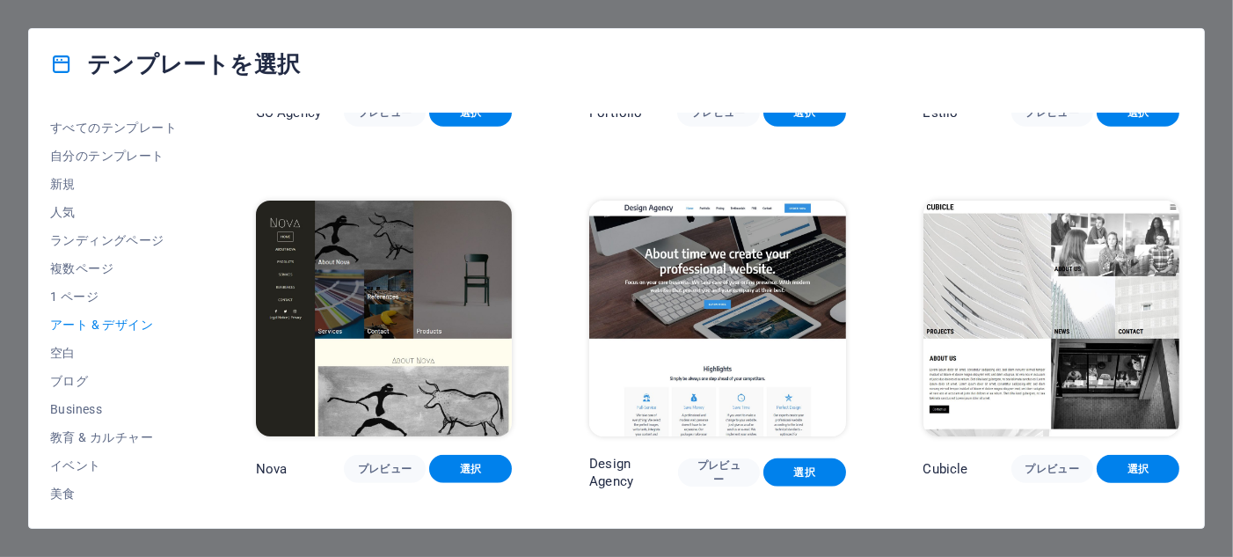
scroll to position [1327, 0]
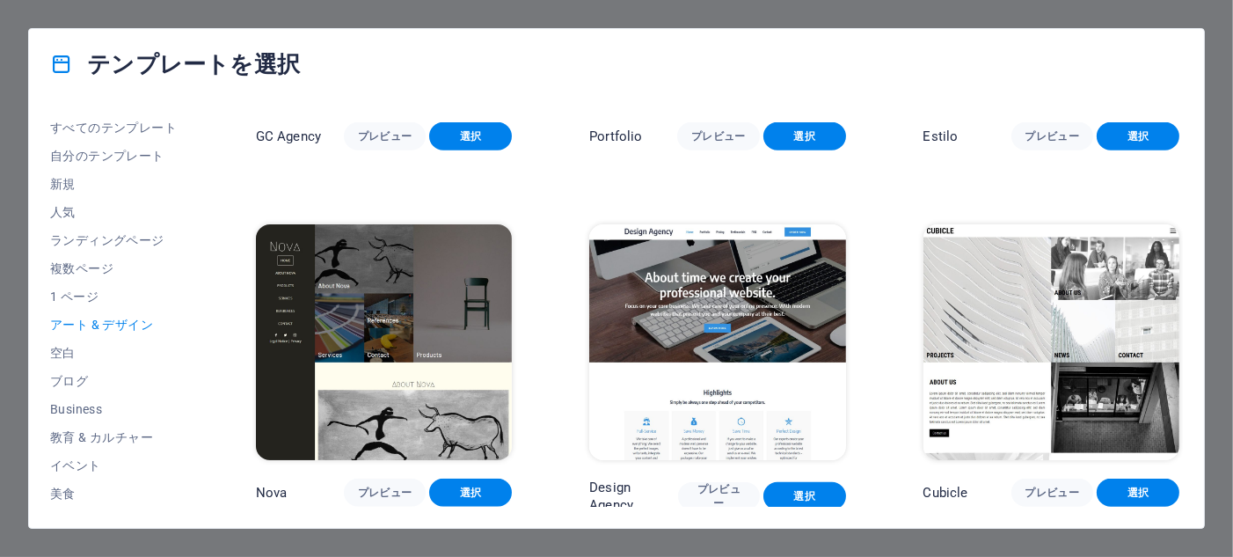
click at [1105, 323] on img at bounding box center [1052, 342] width 256 height 236
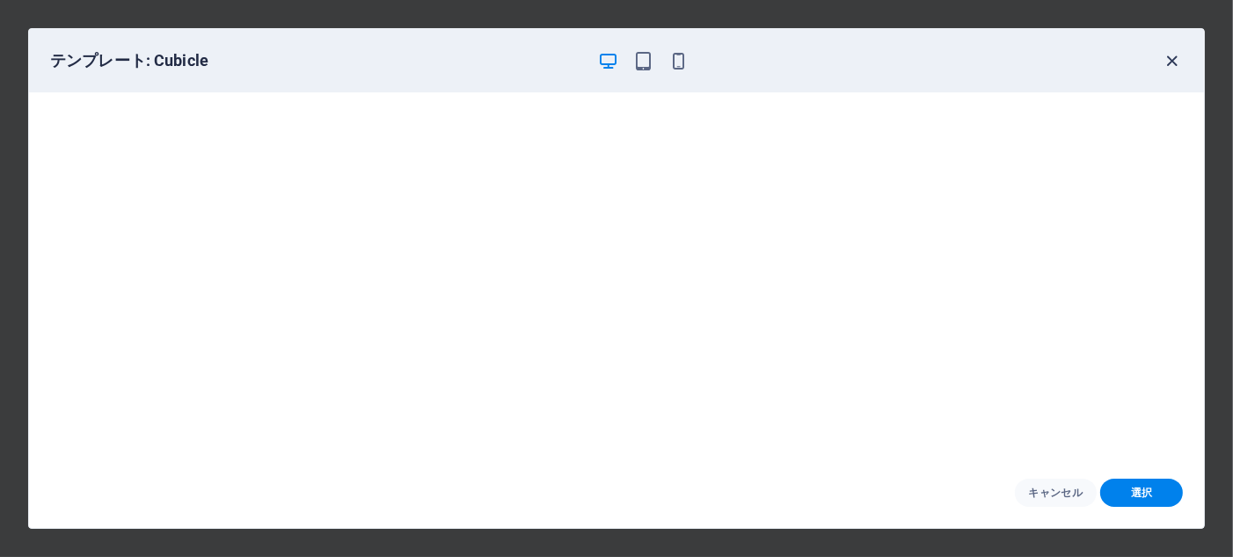
click at [1176, 60] on icon "button" at bounding box center [1173, 61] width 20 height 20
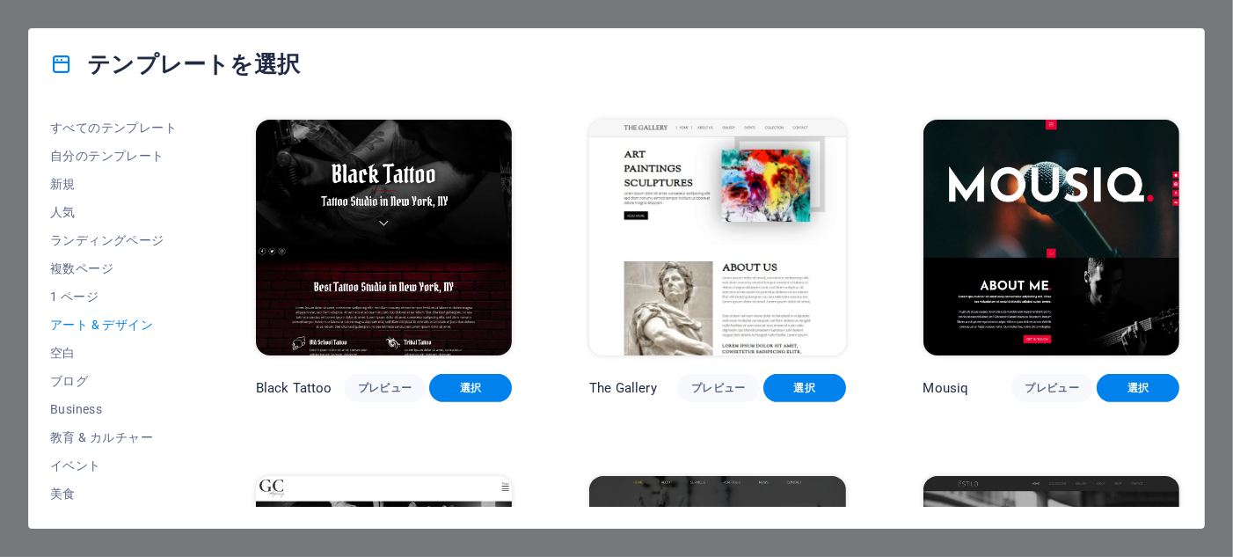
scroll to position [711, 0]
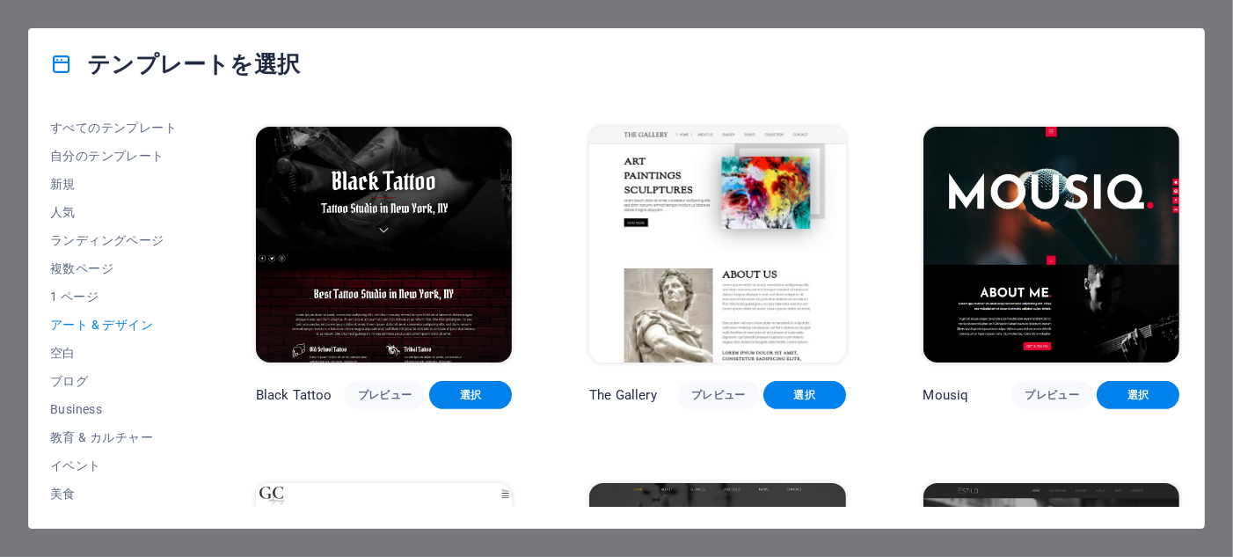
click at [724, 225] on img at bounding box center [717, 245] width 256 height 236
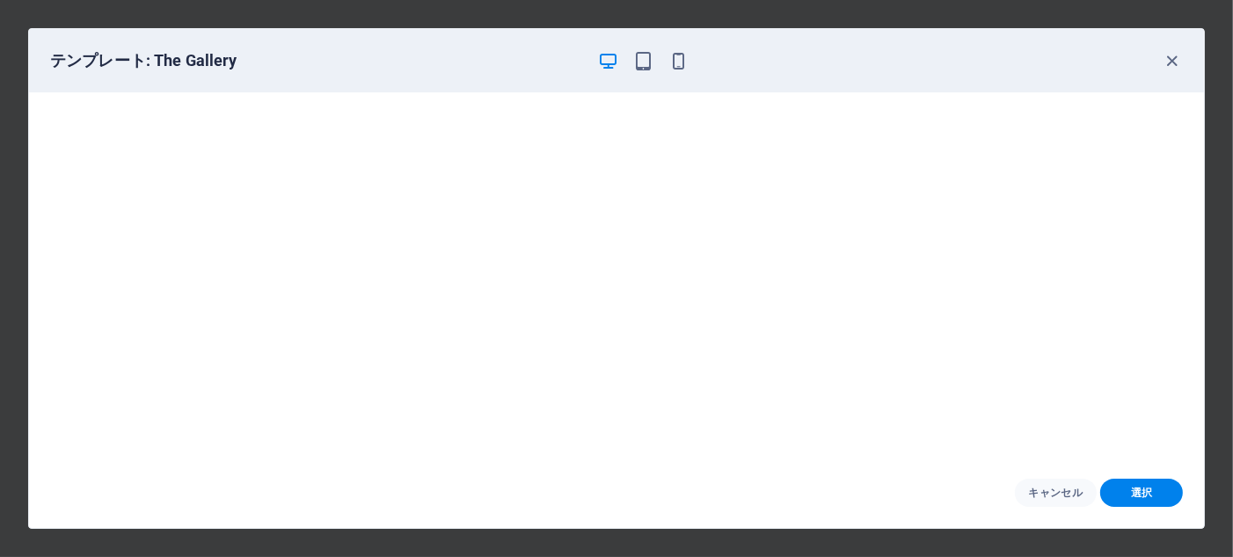
scroll to position [0, 0]
click at [1171, 63] on icon "button" at bounding box center [1173, 61] width 20 height 20
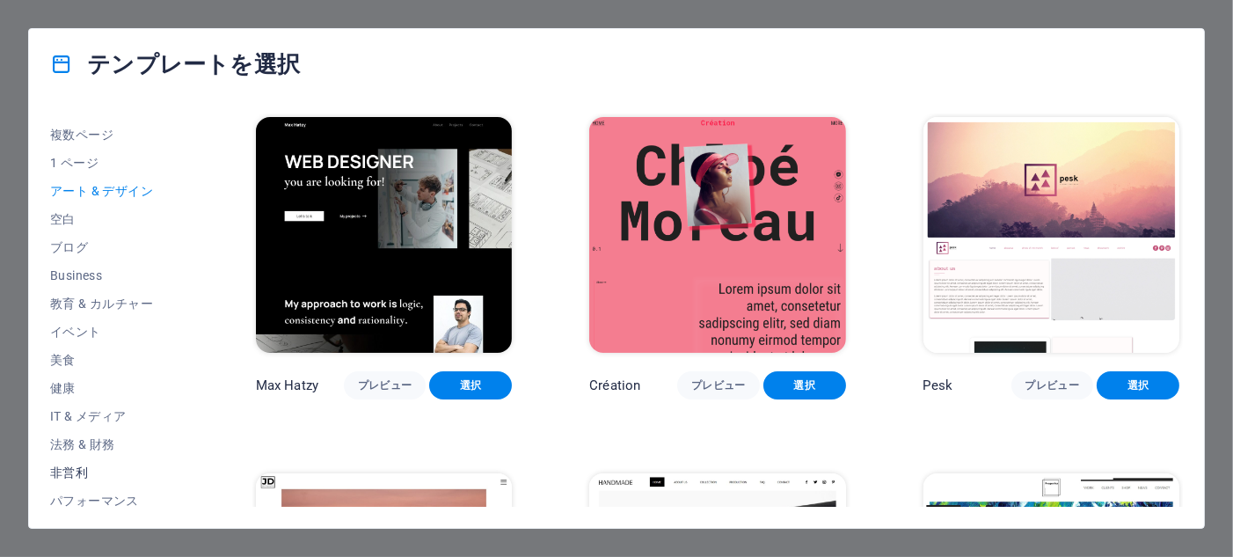
scroll to position [176, 0]
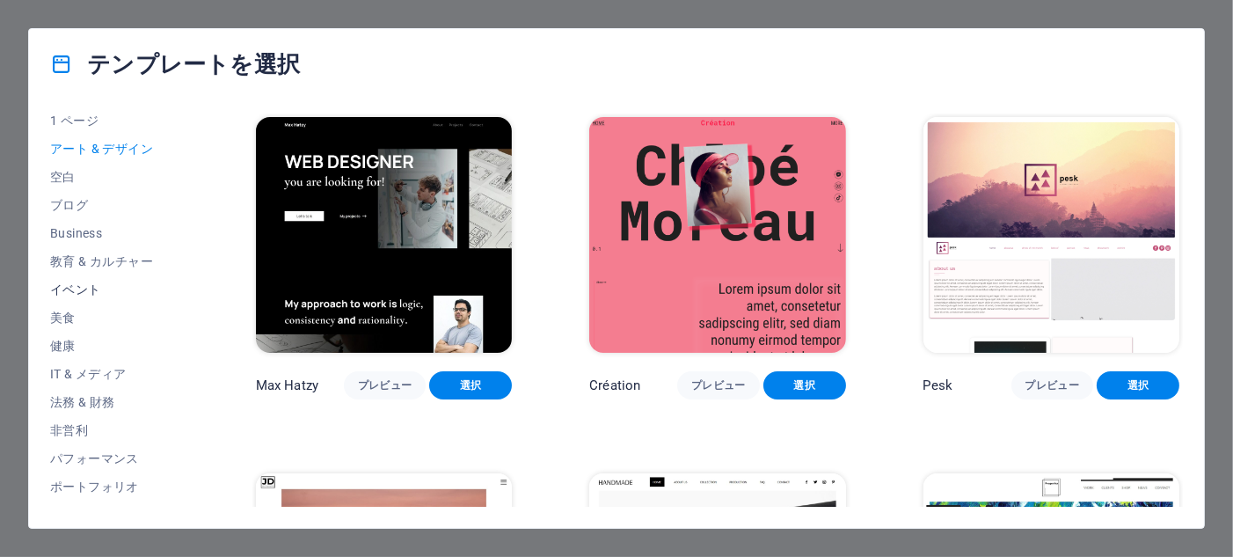
click at [84, 294] on span "イベント" at bounding box center [114, 289] width 128 height 14
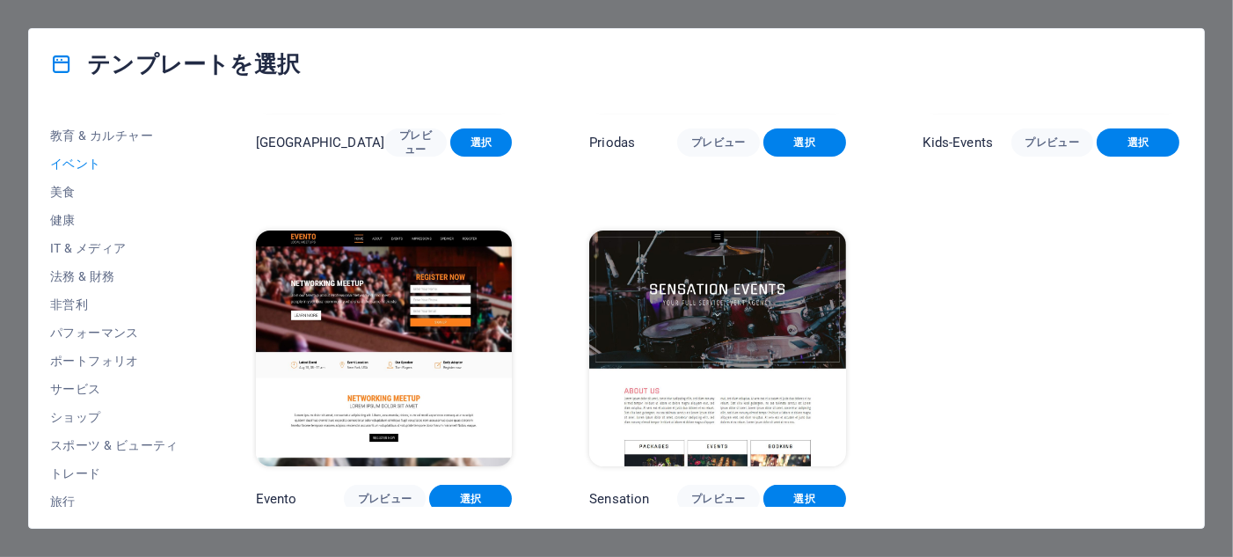
scroll to position [337, 0]
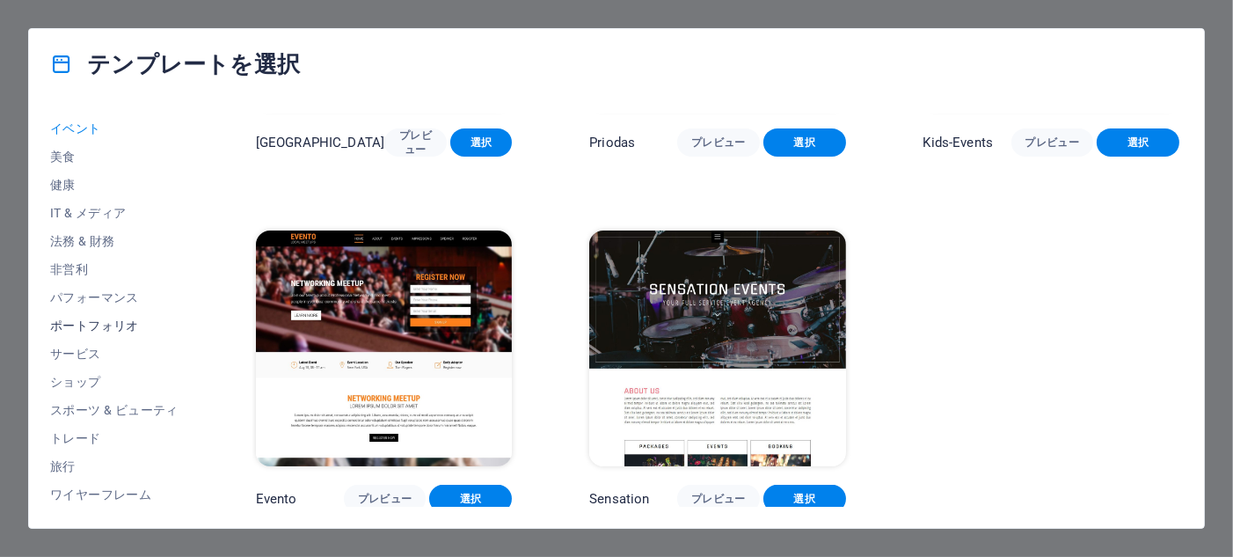
click at [98, 324] on span "ポートフォリオ" at bounding box center [114, 325] width 128 height 14
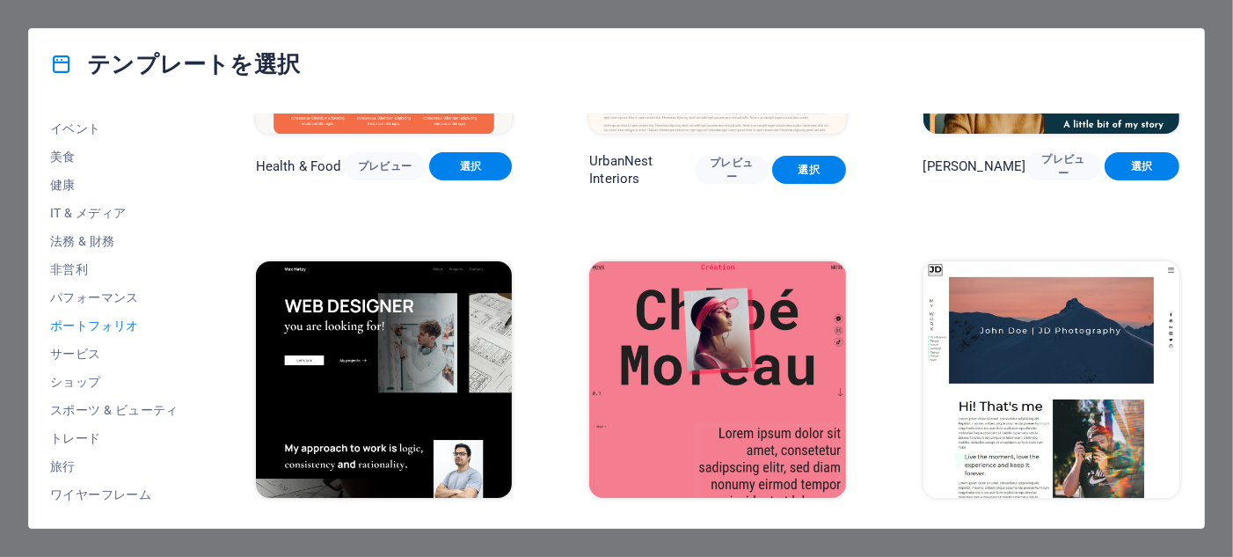
scroll to position [0, 0]
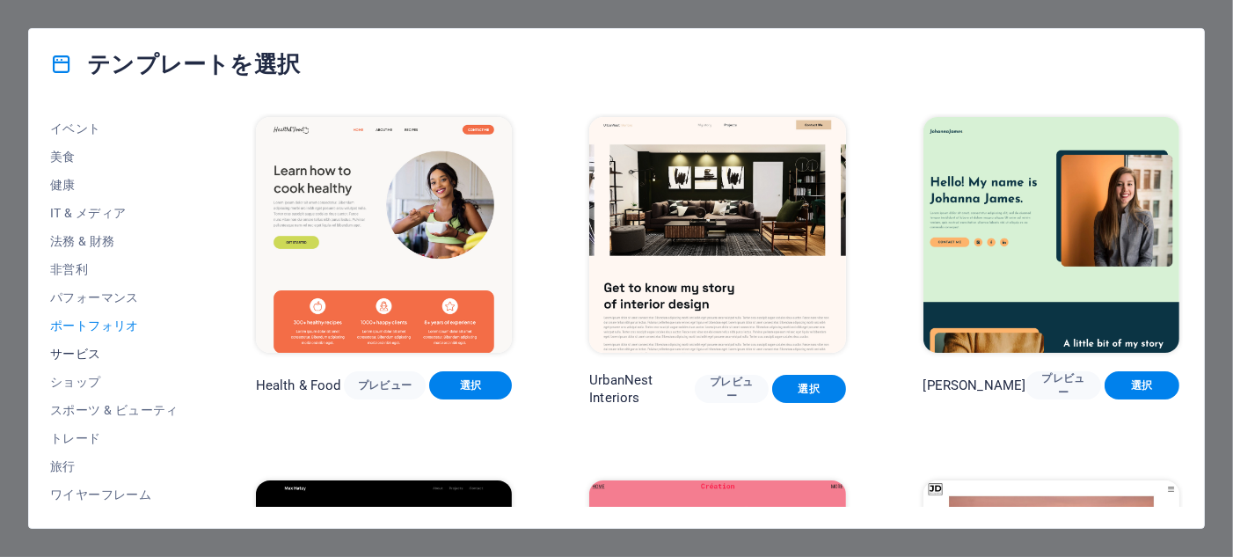
click at [95, 349] on span "サービス" at bounding box center [114, 354] width 128 height 14
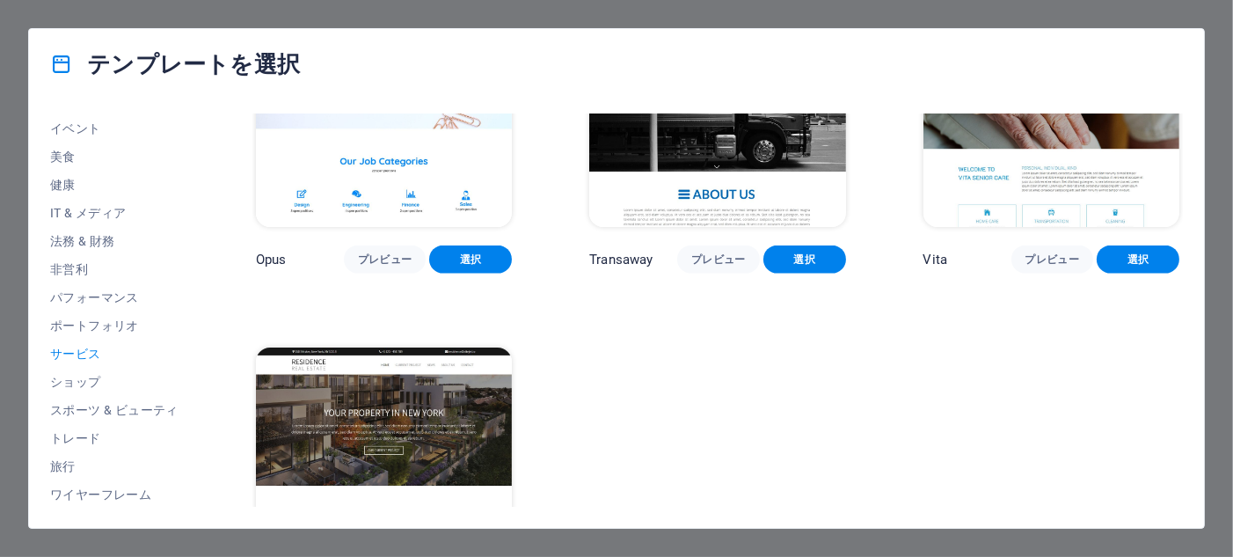
scroll to position [2375, 0]
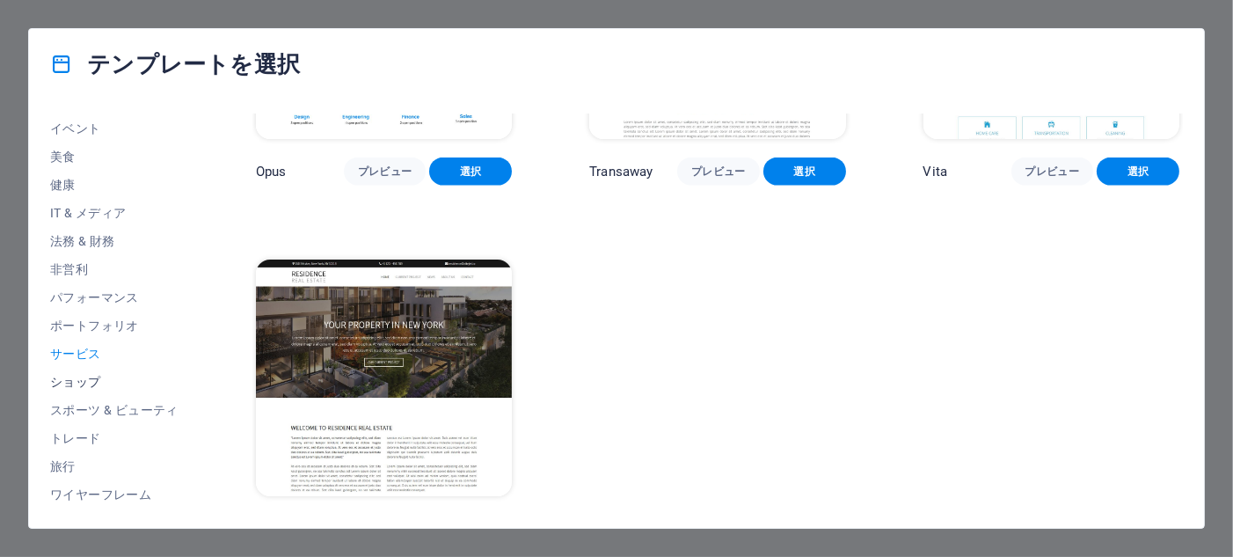
click at [95, 376] on span "ショップ" at bounding box center [114, 382] width 128 height 14
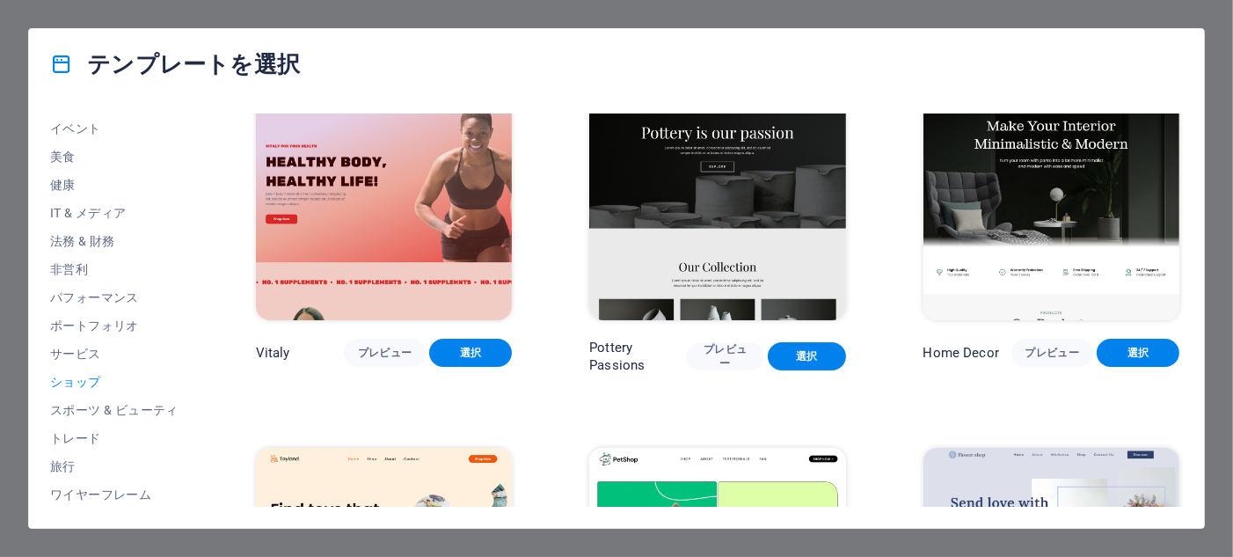
scroll to position [0, 0]
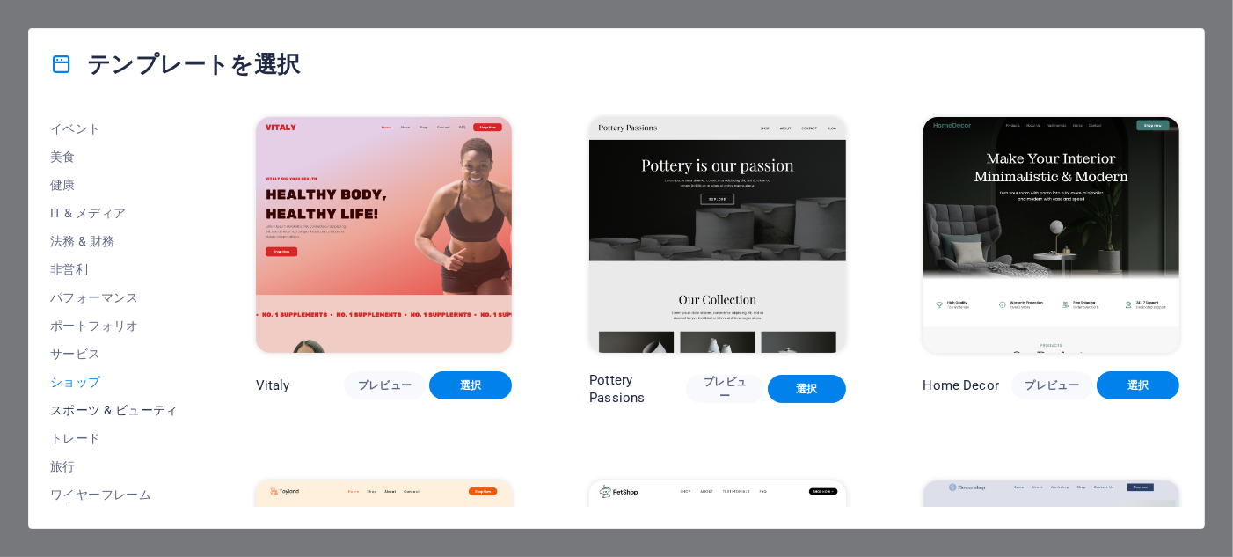
click at [119, 410] on span "スポーツ & ビューティ" at bounding box center [114, 410] width 128 height 14
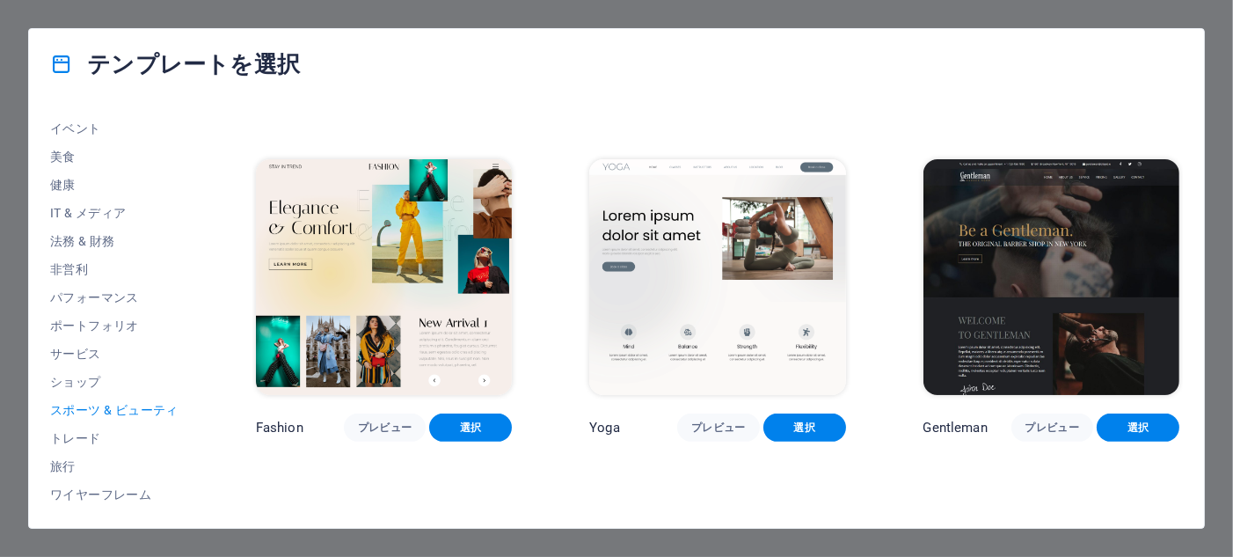
scroll to position [704, 0]
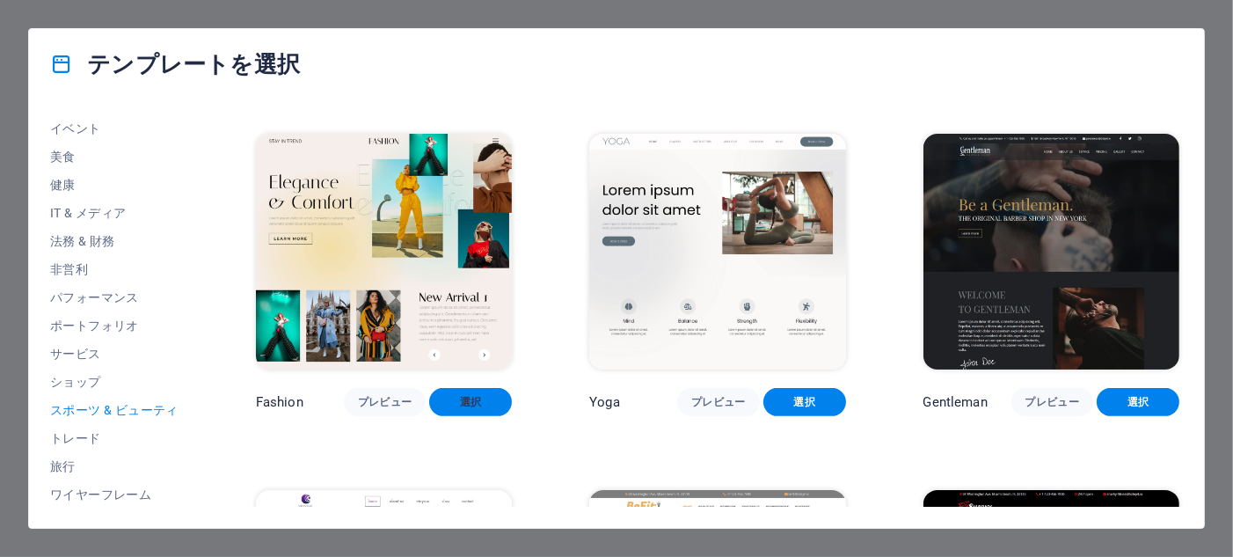
click at [478, 395] on span "選択" at bounding box center [470, 402] width 55 height 14
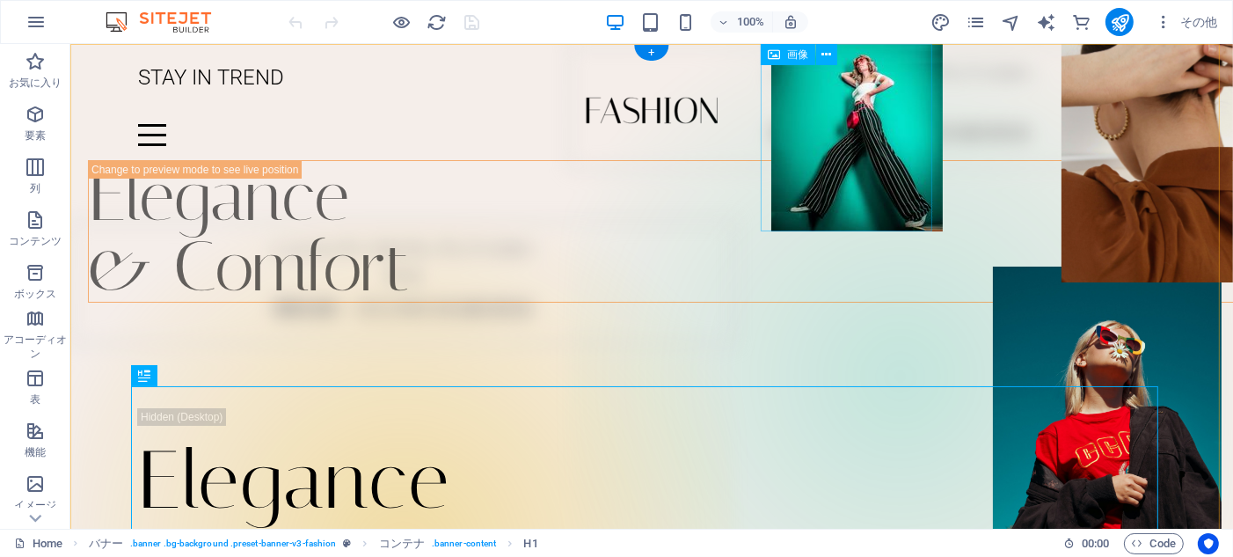
click at [859, 190] on figure at bounding box center [857, 137] width 172 height 187
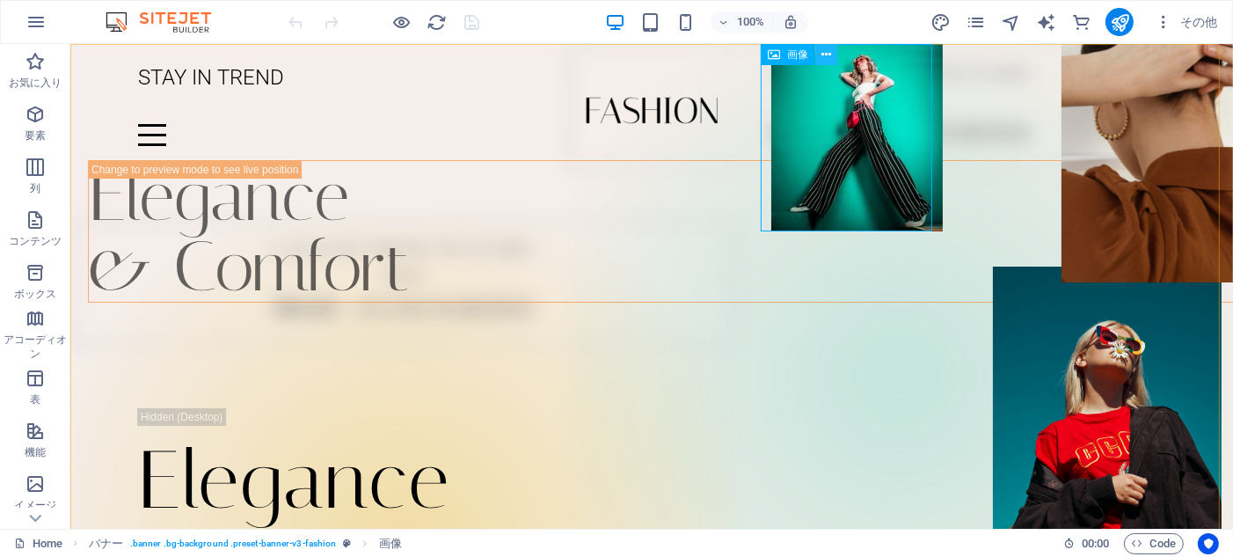
click at [827, 54] on icon at bounding box center [827, 55] width 10 height 18
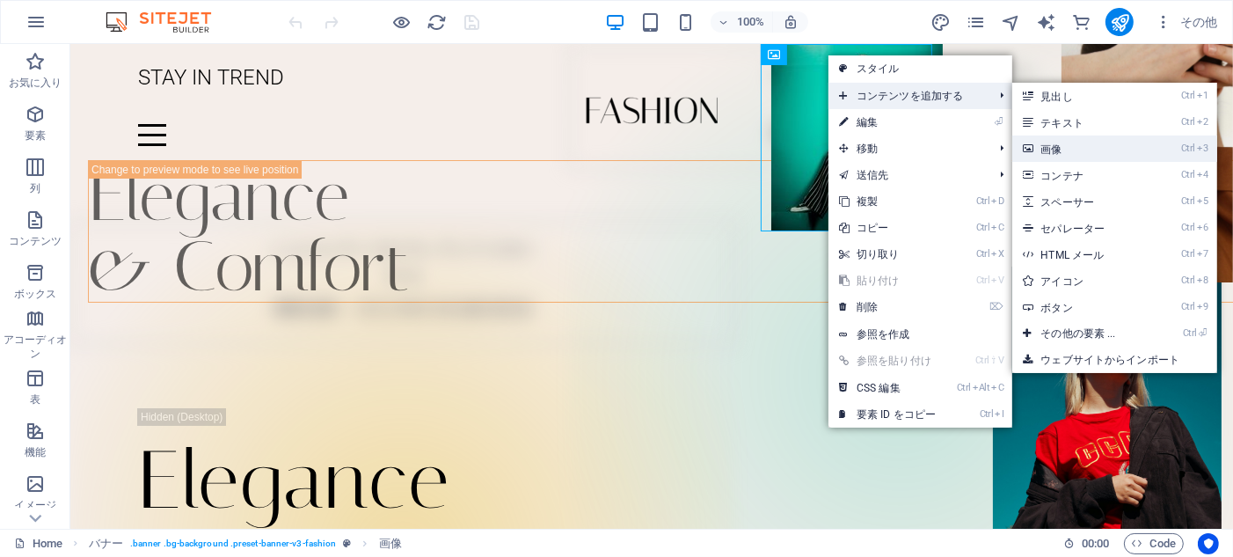
click at [1109, 147] on link "Ctrl 3 画像" at bounding box center [1081, 148] width 138 height 26
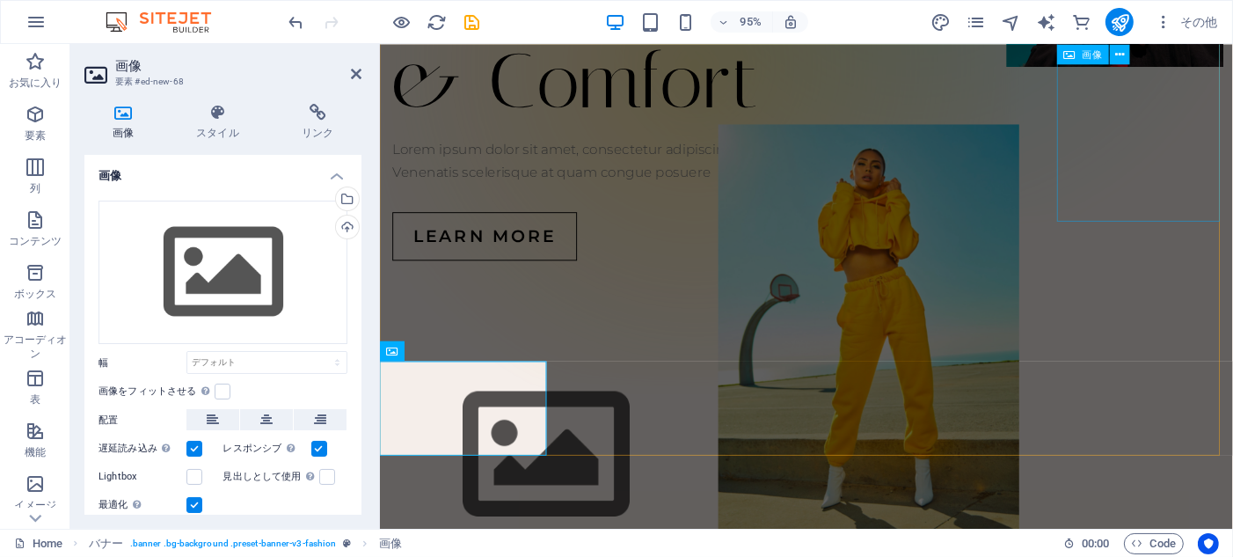
scroll to position [563, 0]
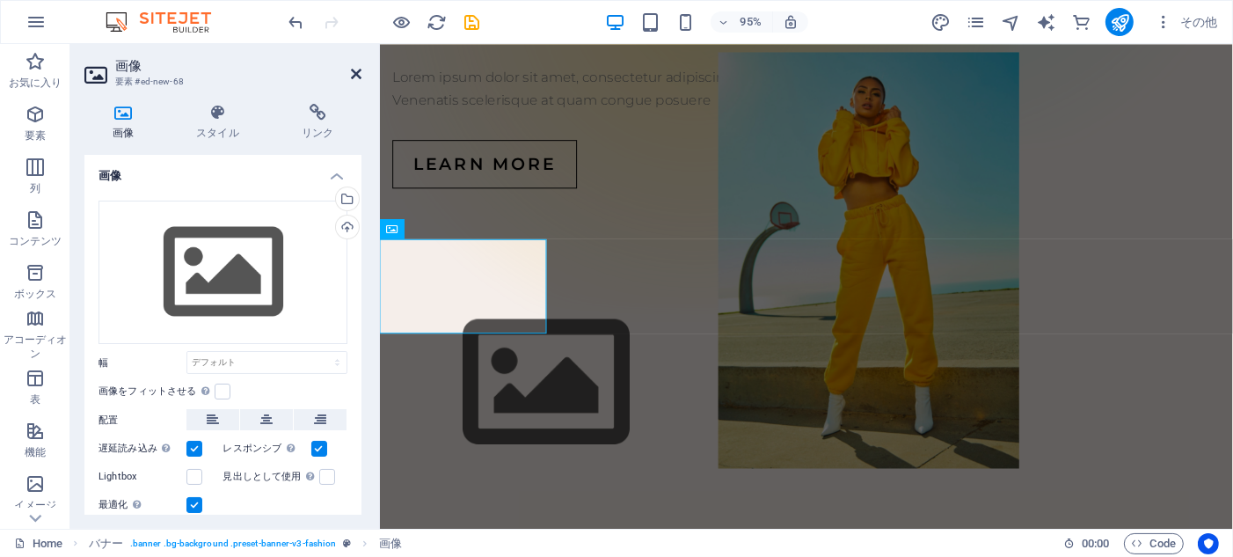
drag, startPoint x: 358, startPoint y: 76, endPoint x: 288, endPoint y: 31, distance: 83.5
click at [358, 75] on icon at bounding box center [356, 74] width 11 height 14
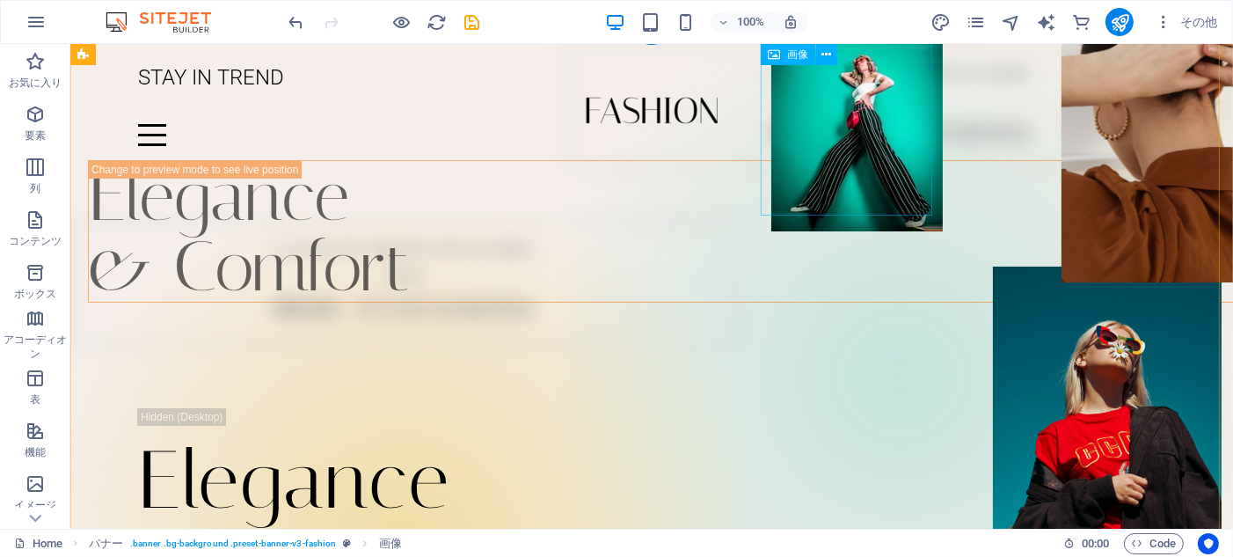
scroll to position [0, 0]
click at [857, 123] on figure at bounding box center [857, 137] width 172 height 187
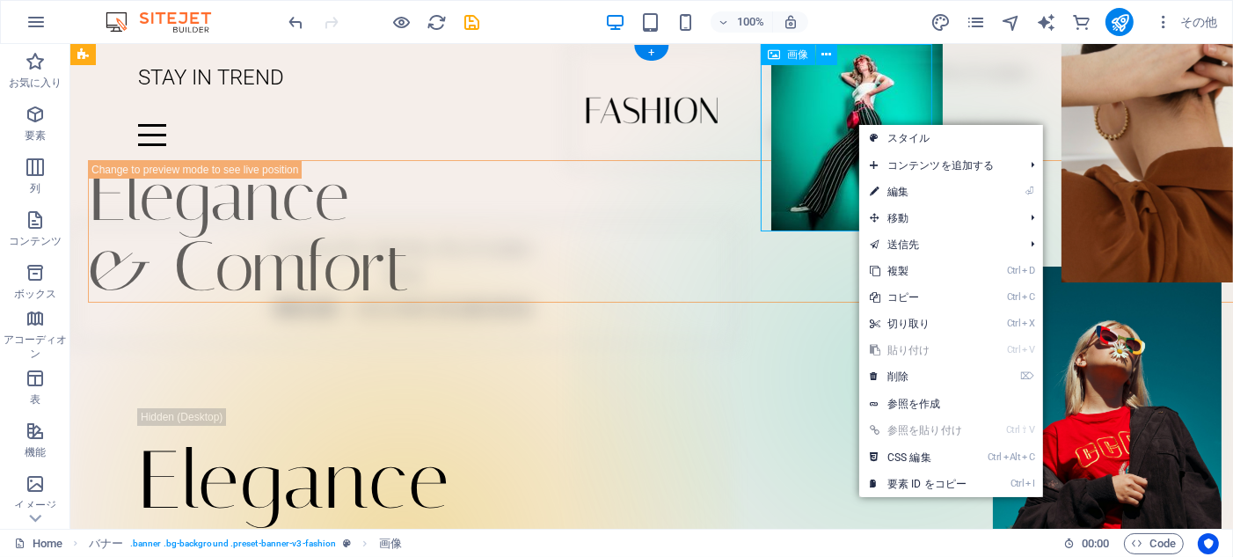
click at [840, 121] on figure at bounding box center [857, 137] width 172 height 187
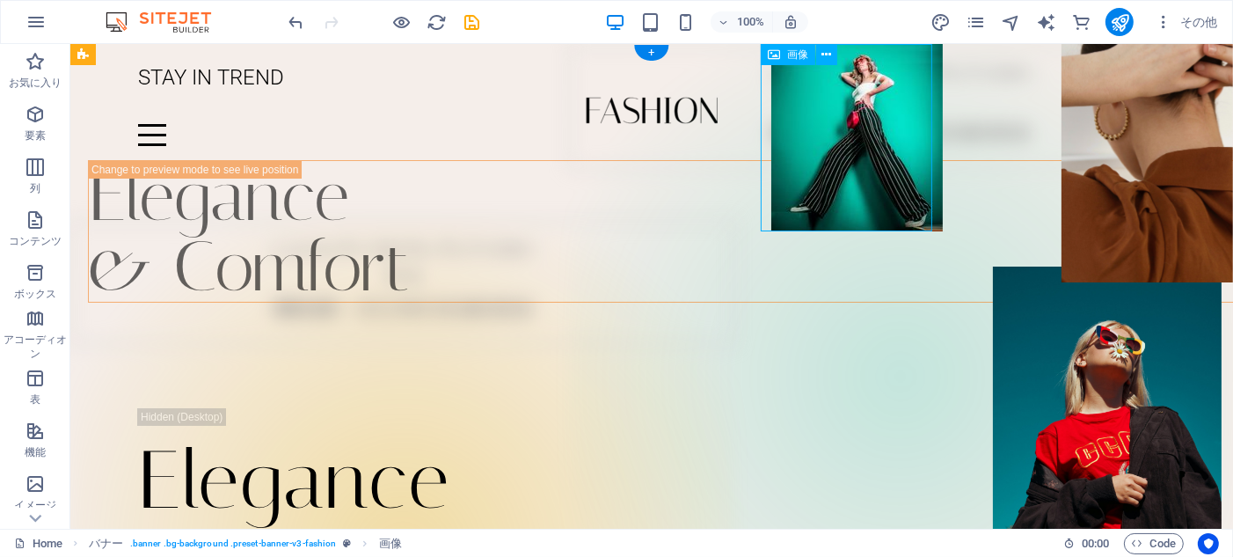
click at [840, 121] on figure at bounding box center [857, 137] width 172 height 187
select select "px"
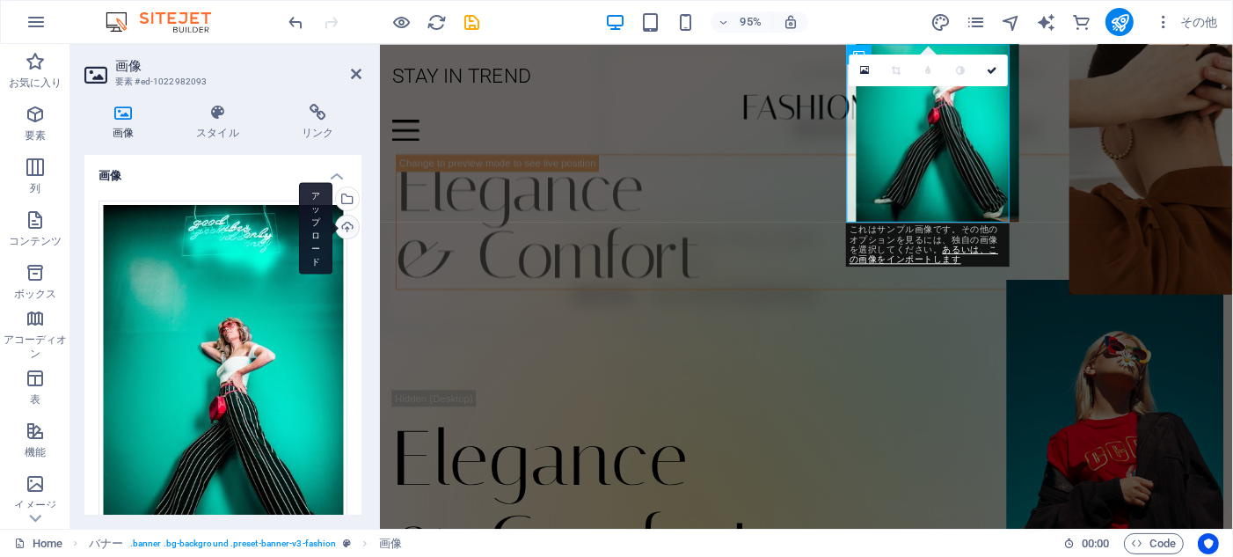
click at [342, 225] on div "アップロード" at bounding box center [346, 229] width 26 height 26
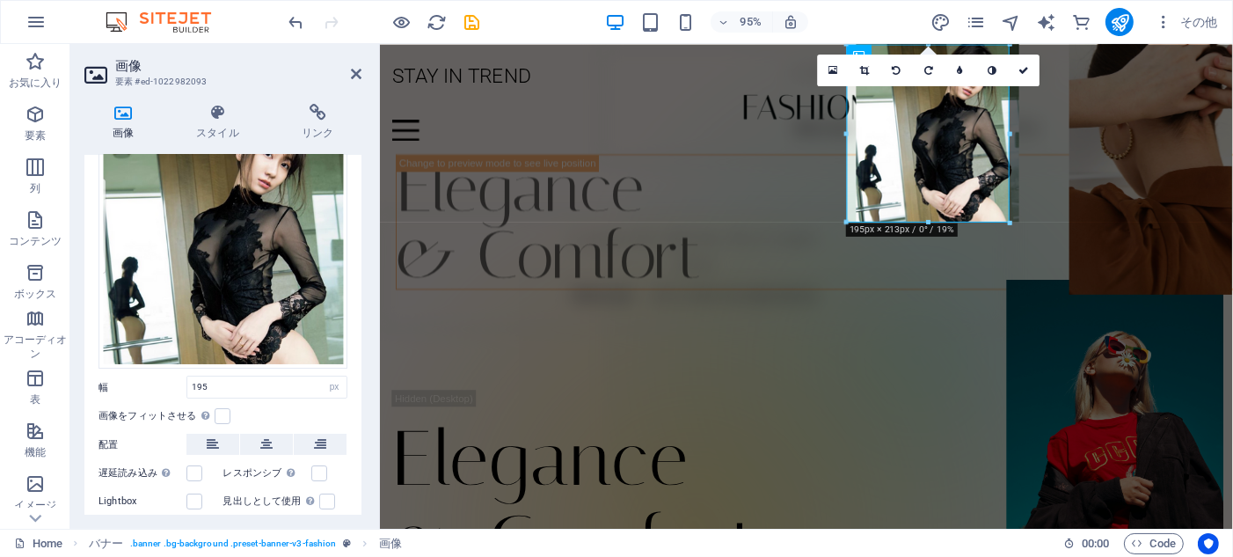
scroll to position [165, 0]
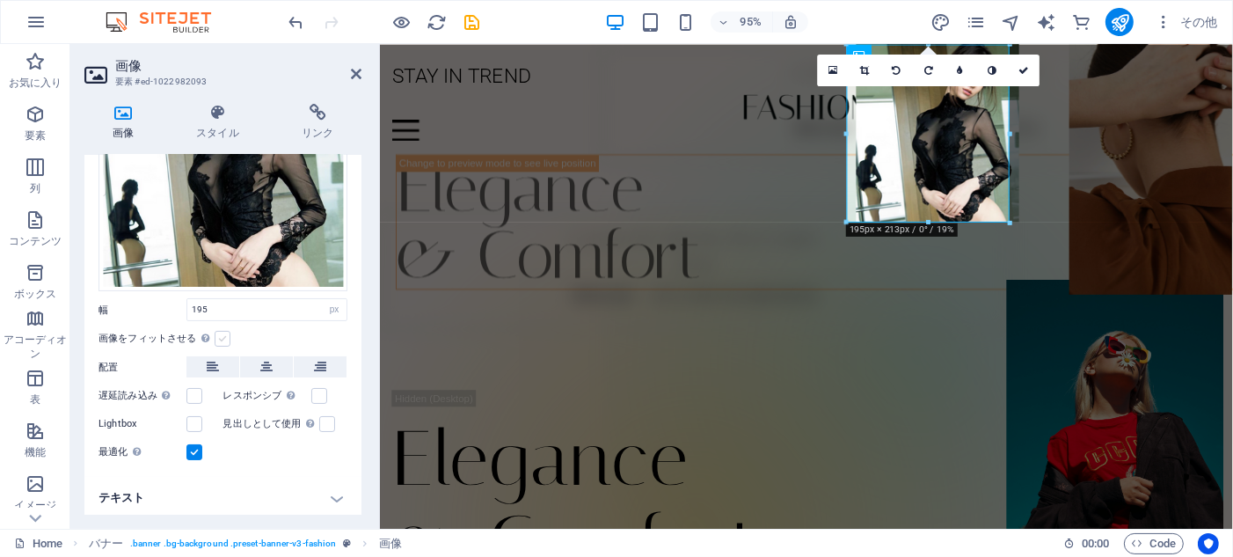
click at [222, 335] on label at bounding box center [223, 339] width 16 height 16
click at [0, 0] on input "画像をフィットさせる 固定の幅と高さに画像を自動的にフィットさせます" at bounding box center [0, 0] width 0 height 0
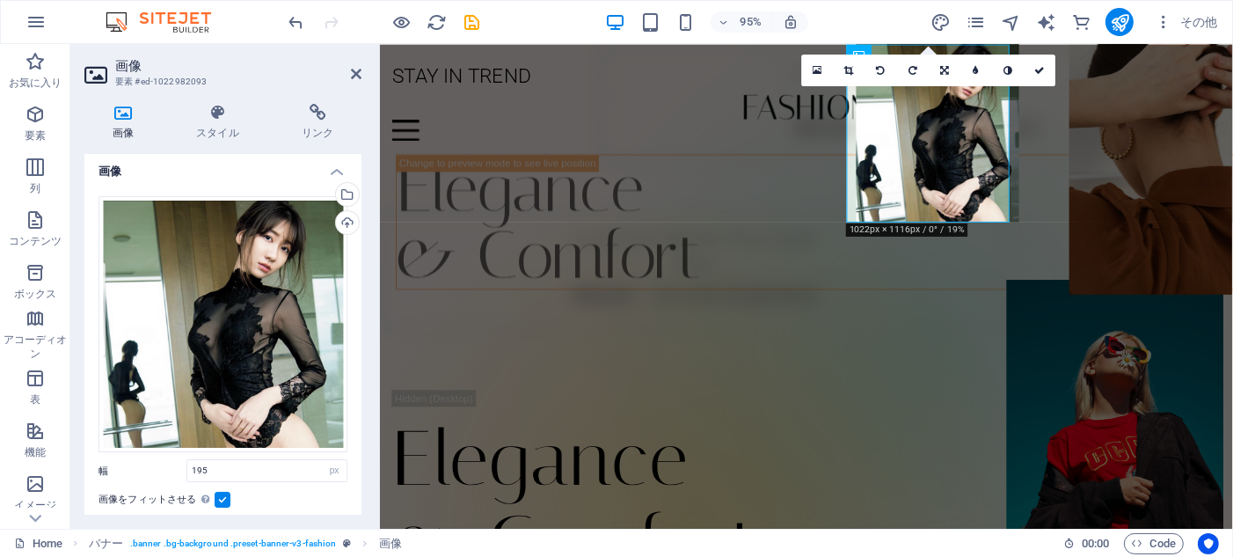
scroll to position [0, 0]
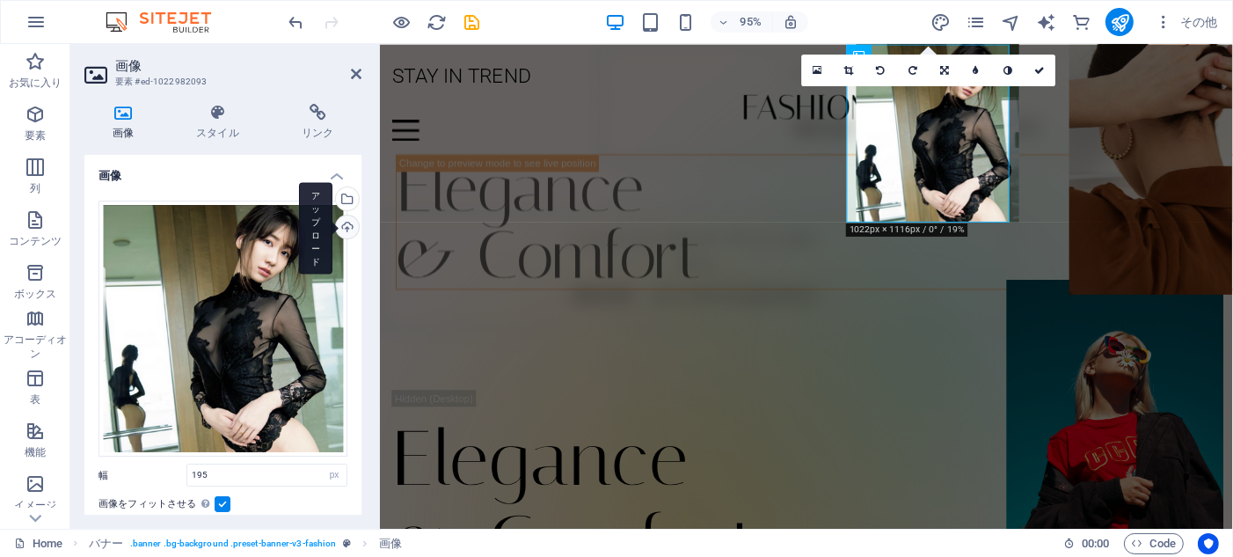
click at [347, 227] on div "アップロード" at bounding box center [346, 229] width 26 height 26
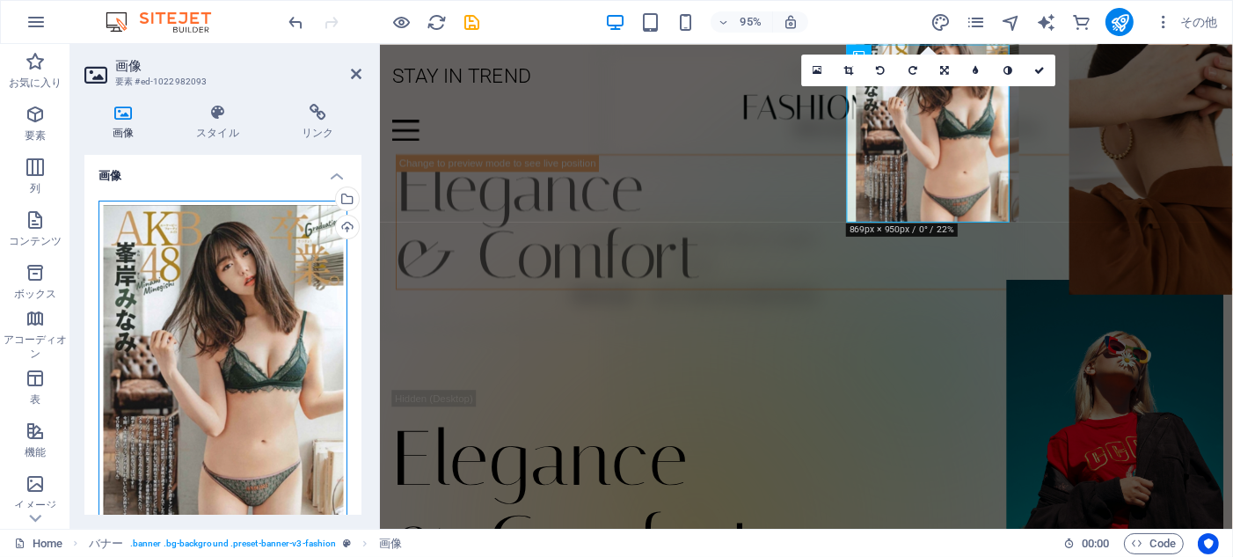
click at [278, 295] on div "ここにファイルをドラッグするか、クリックしてファイルを選択するか、 ［ファイル］または無料のストック写真・動画からファイルを選択 してください。" at bounding box center [223, 384] width 249 height 366
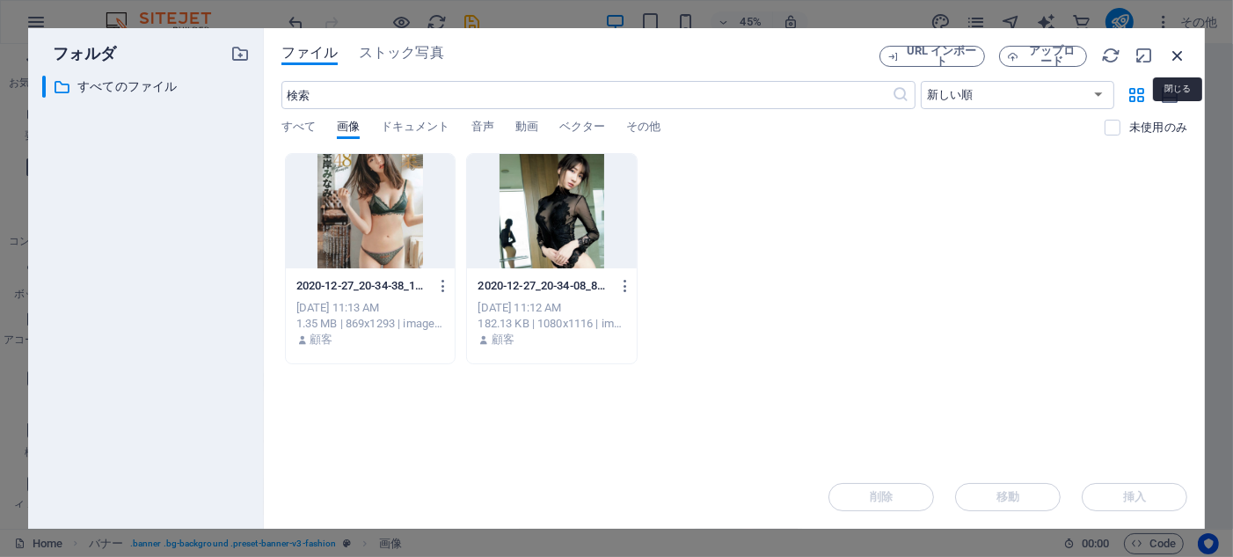
click at [1181, 57] on icon "button" at bounding box center [1177, 55] width 19 height 19
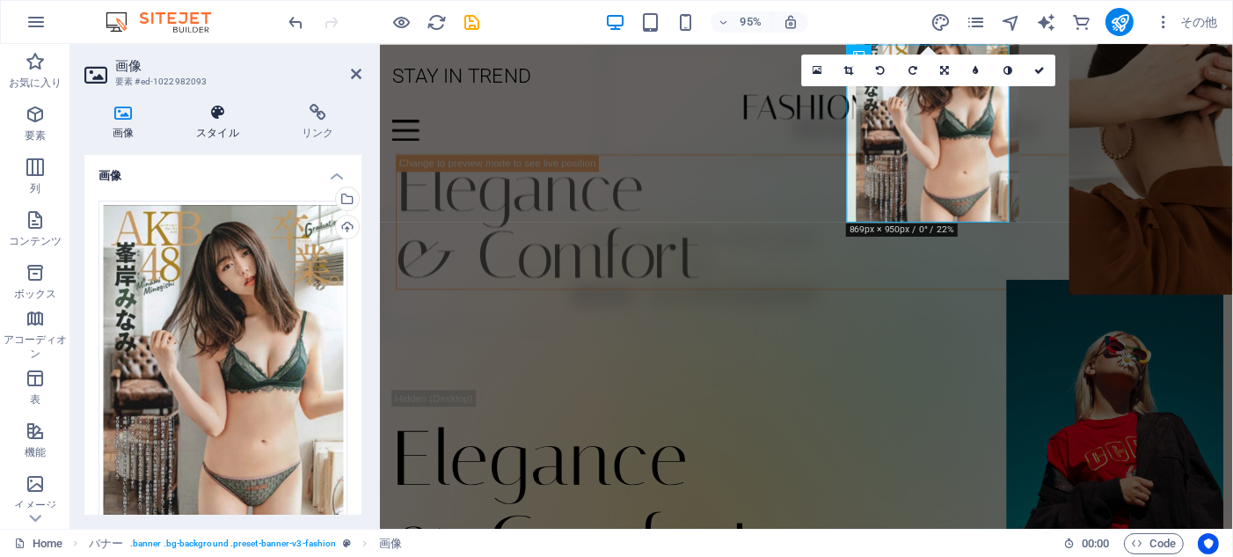
click at [224, 124] on h4 "スタイル" at bounding box center [222, 122] width 106 height 37
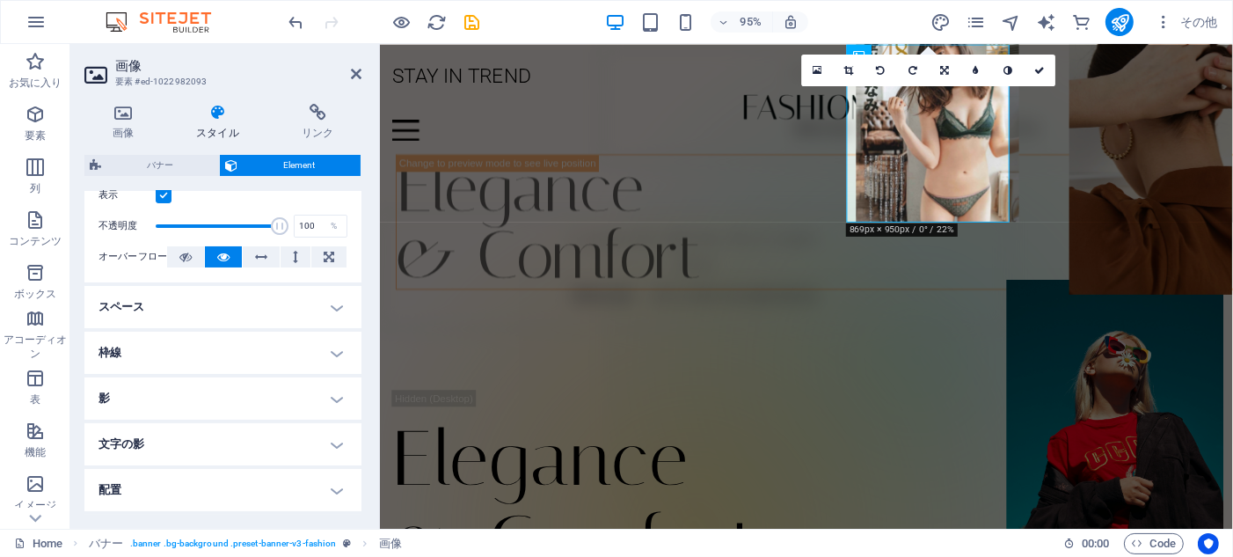
scroll to position [264, 0]
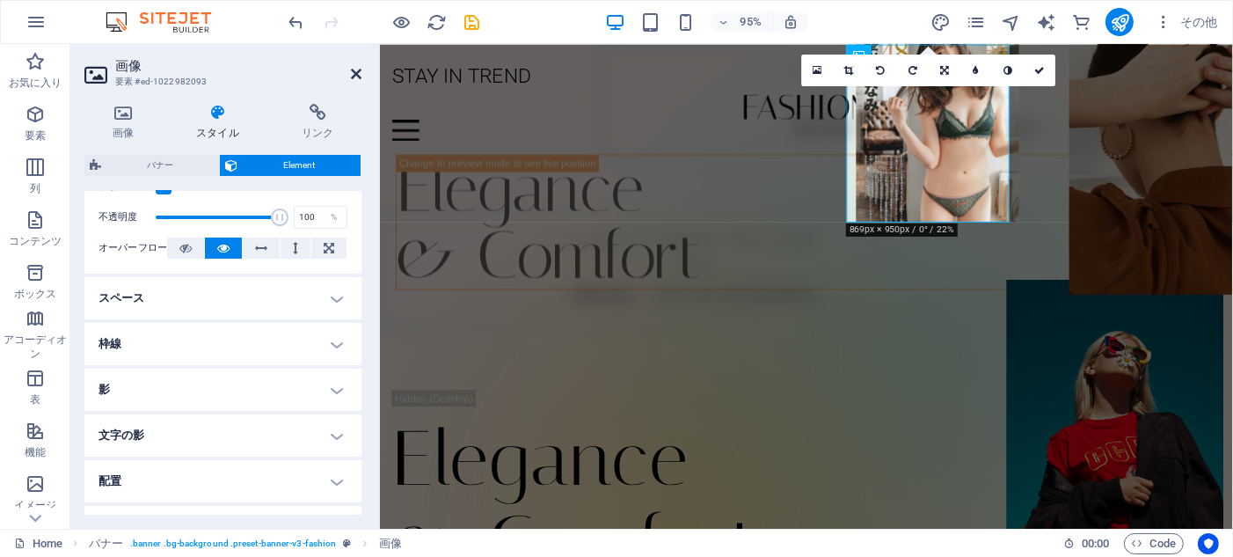
click at [361, 75] on icon at bounding box center [356, 74] width 11 height 14
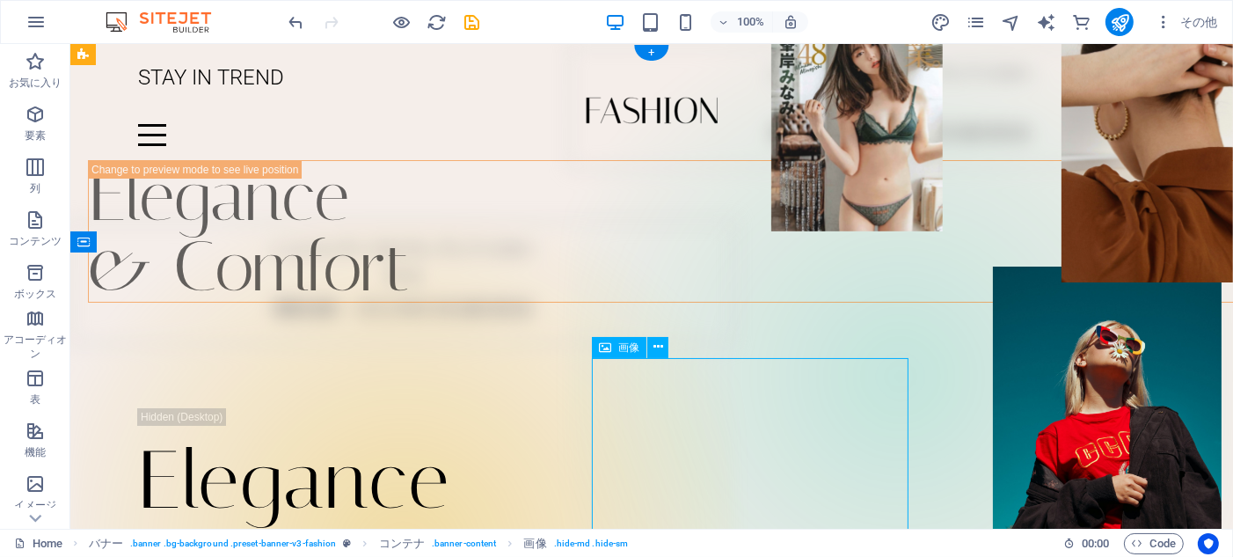
select select "px"
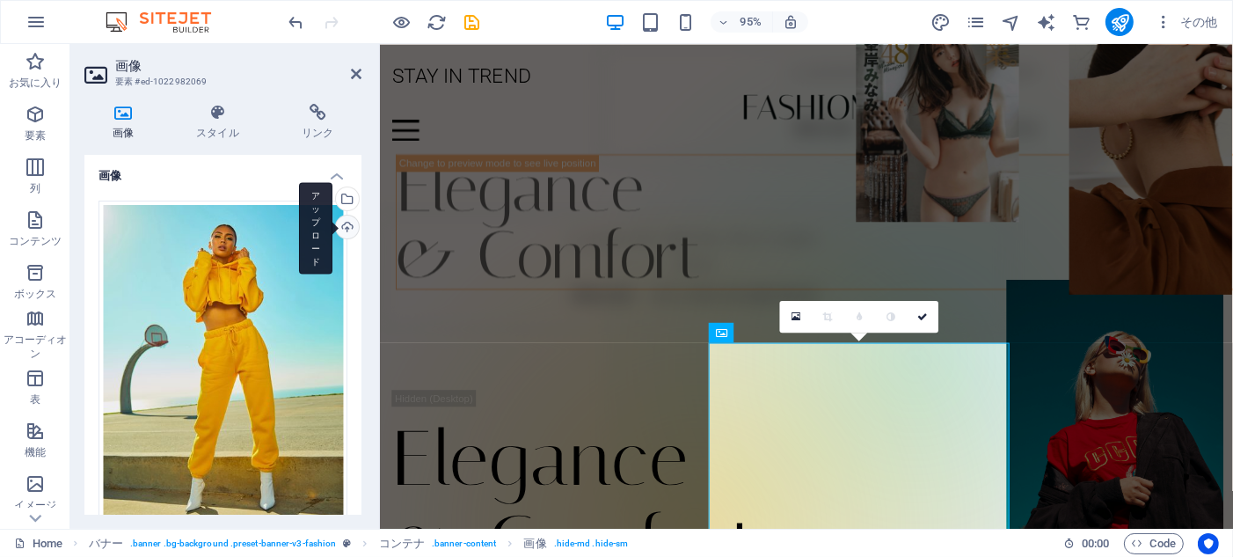
click at [347, 229] on div "アップロード" at bounding box center [346, 229] width 26 height 26
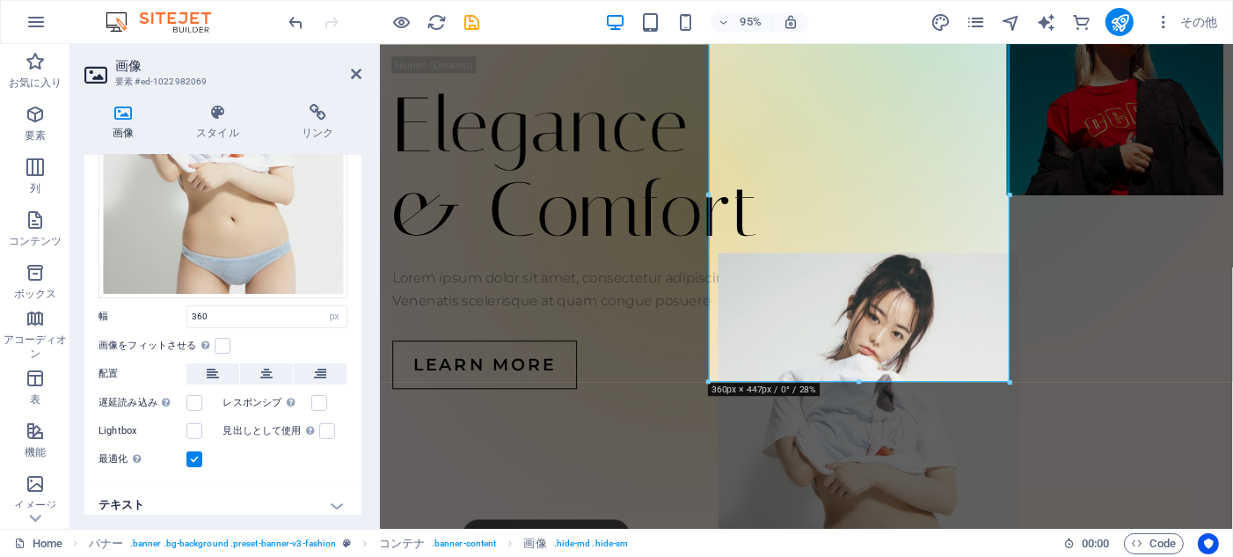
scroll to position [216, 0]
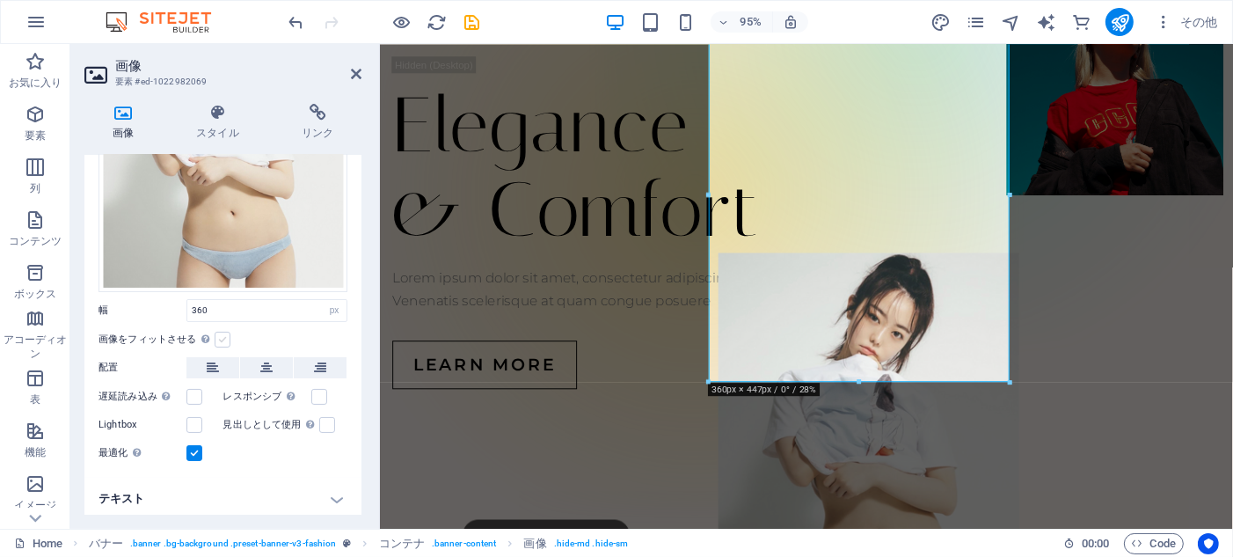
click at [218, 333] on label at bounding box center [223, 340] width 16 height 16
click at [0, 0] on input "画像をフィットさせる 固定の幅と高さに画像を自動的にフィットさせます" at bounding box center [0, 0] width 0 height 0
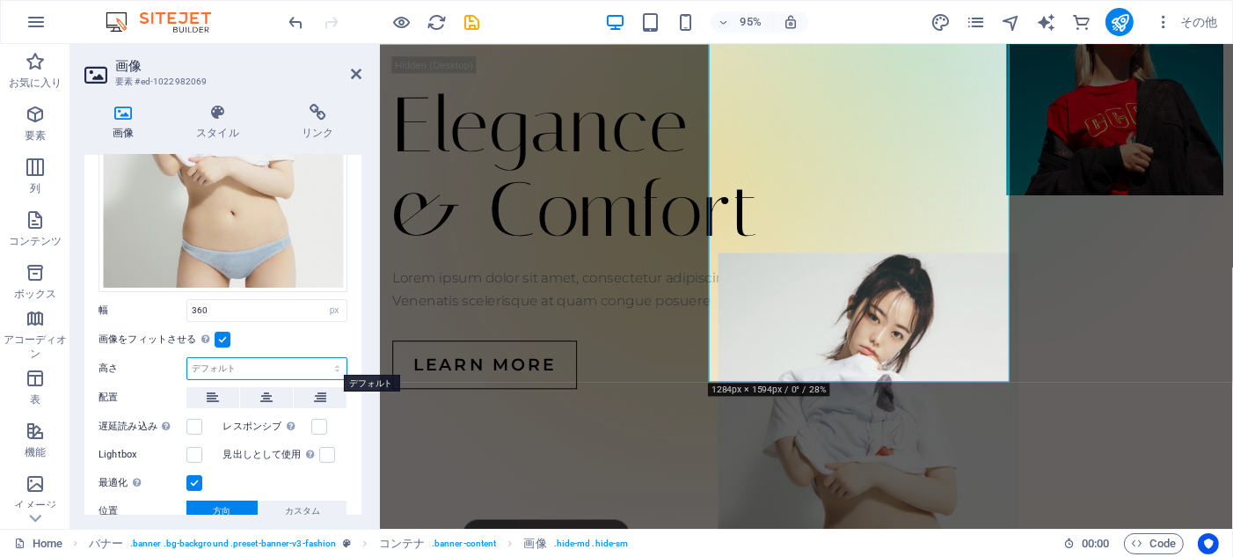
click at [242, 364] on select "デフォルト 自動 px" at bounding box center [266, 368] width 159 height 21
click at [187, 358] on select "デフォルト 自動 px" at bounding box center [266, 368] width 159 height 21
select select "DISABLED_OPTION_VALUE"
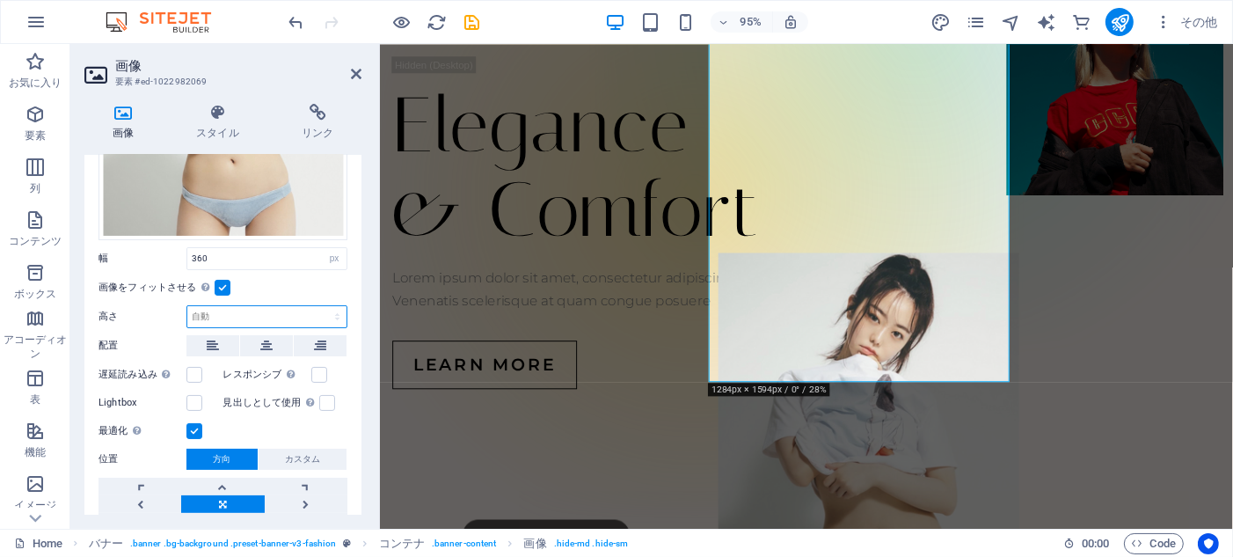
scroll to position [303, 0]
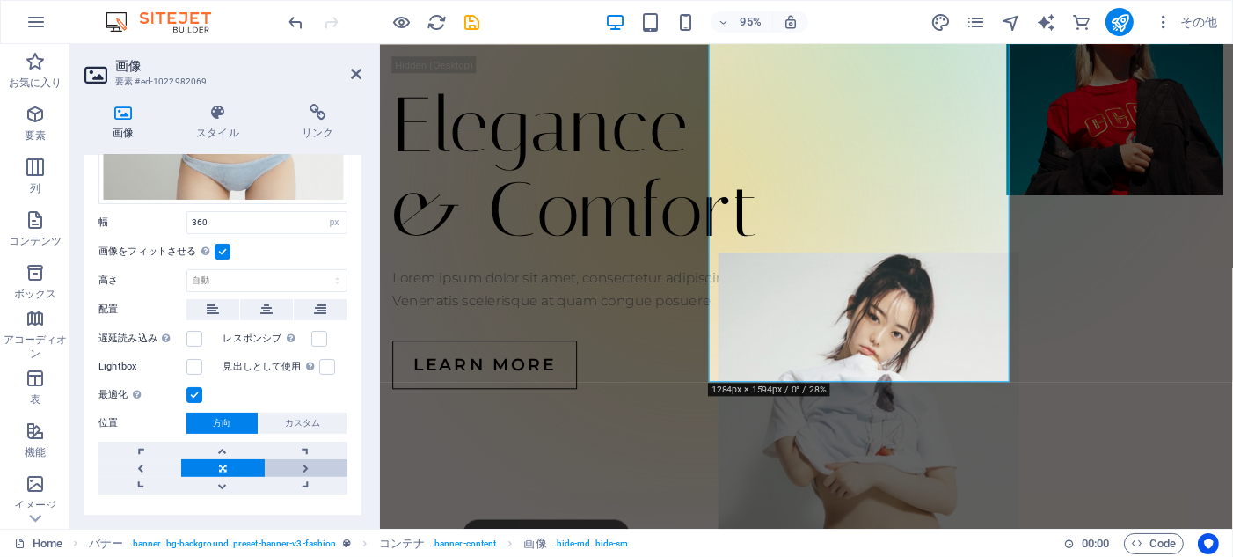
click at [307, 461] on link at bounding box center [306, 468] width 83 height 18
click at [221, 462] on link at bounding box center [222, 468] width 83 height 18
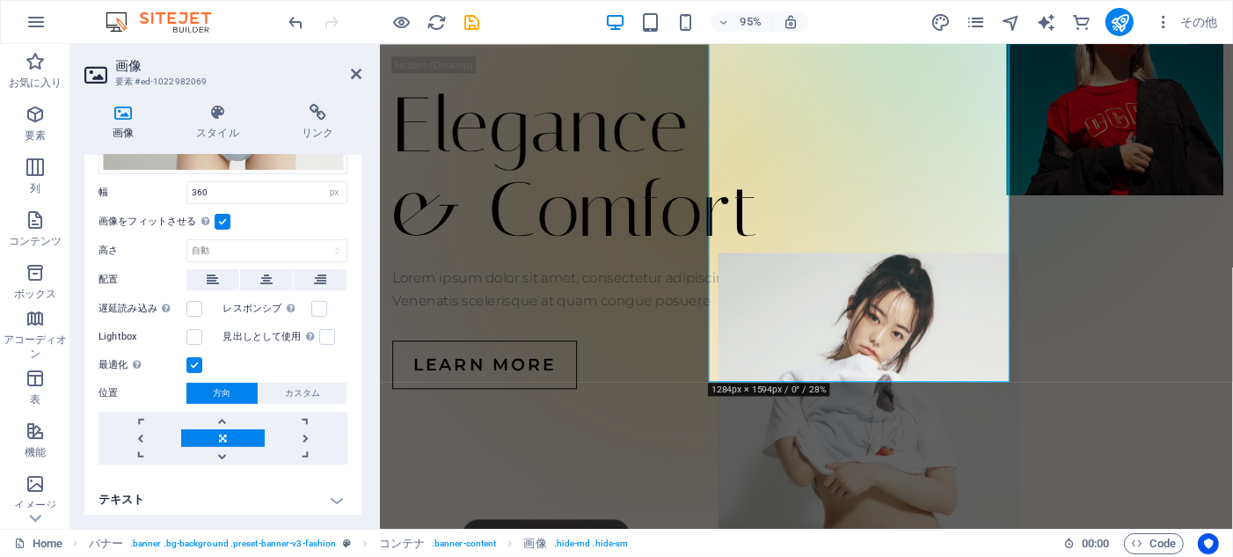
click at [332, 493] on h4 "テキスト" at bounding box center [222, 500] width 277 height 42
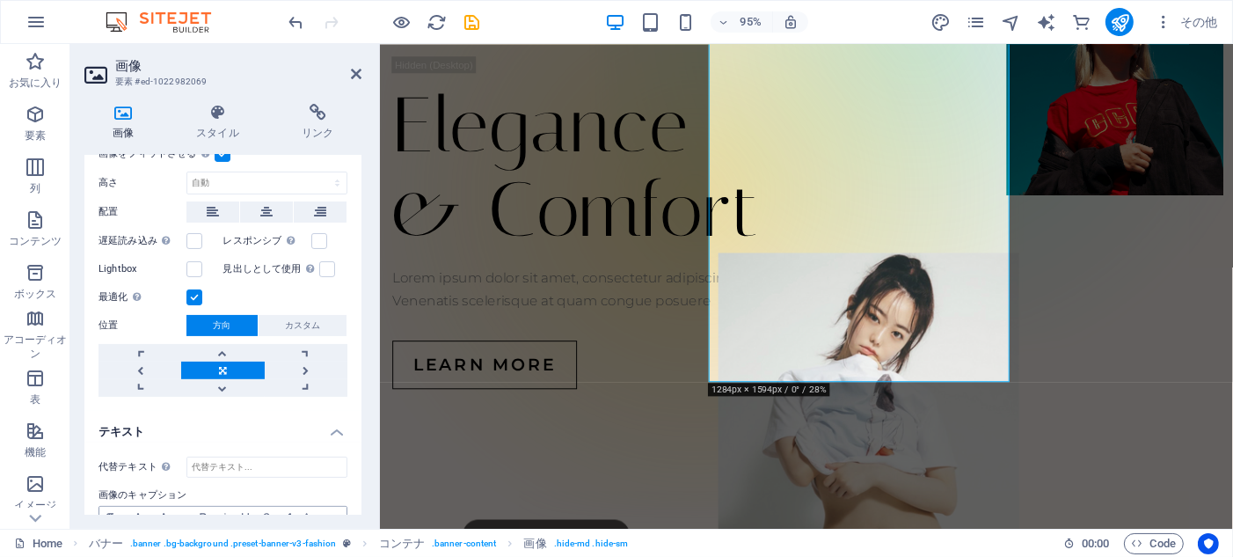
scroll to position [499, 0]
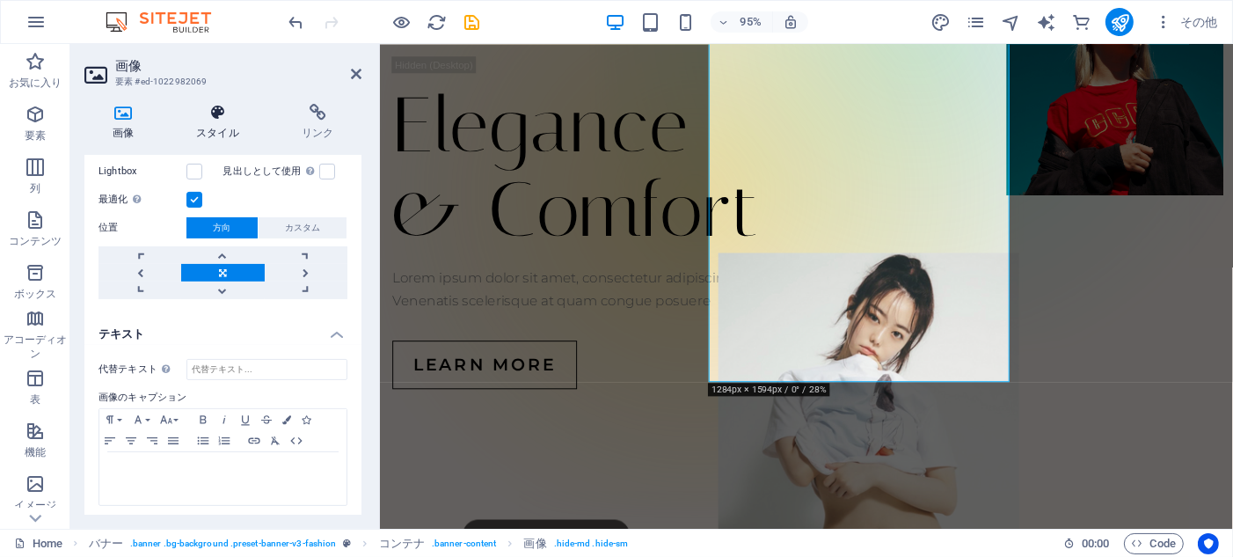
click at [223, 119] on icon at bounding box center [218, 113] width 99 height 18
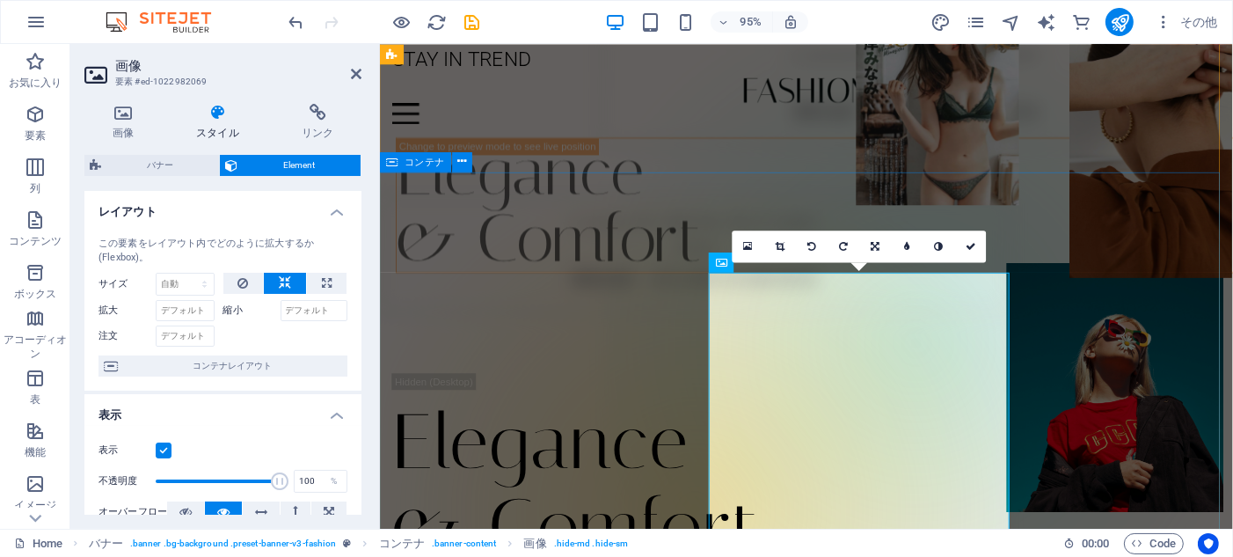
scroll to position [0, 0]
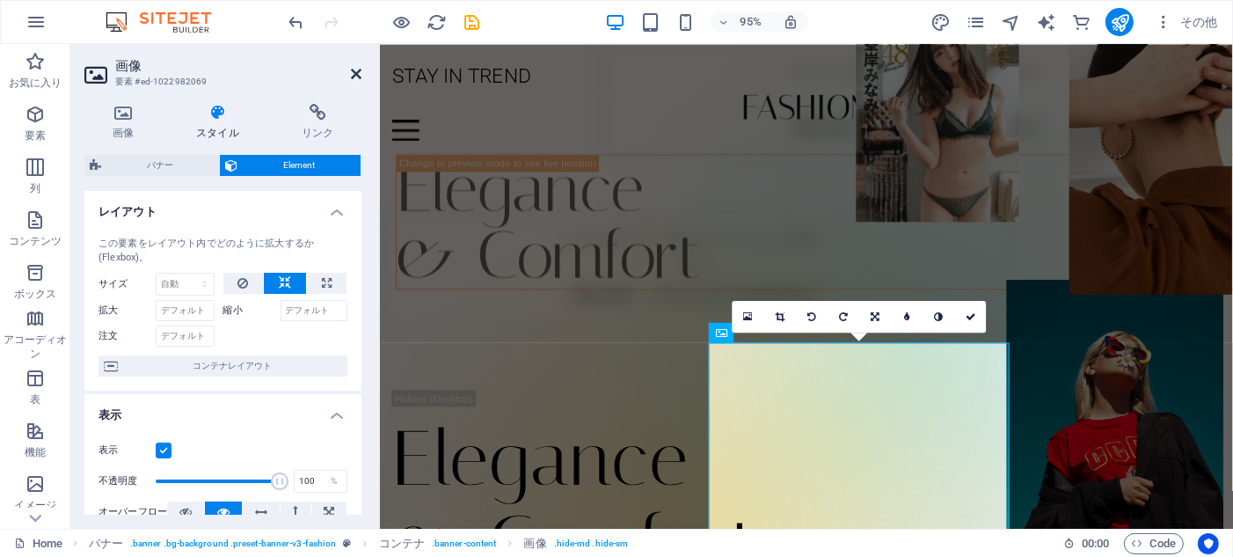
click at [359, 75] on icon at bounding box center [356, 74] width 11 height 14
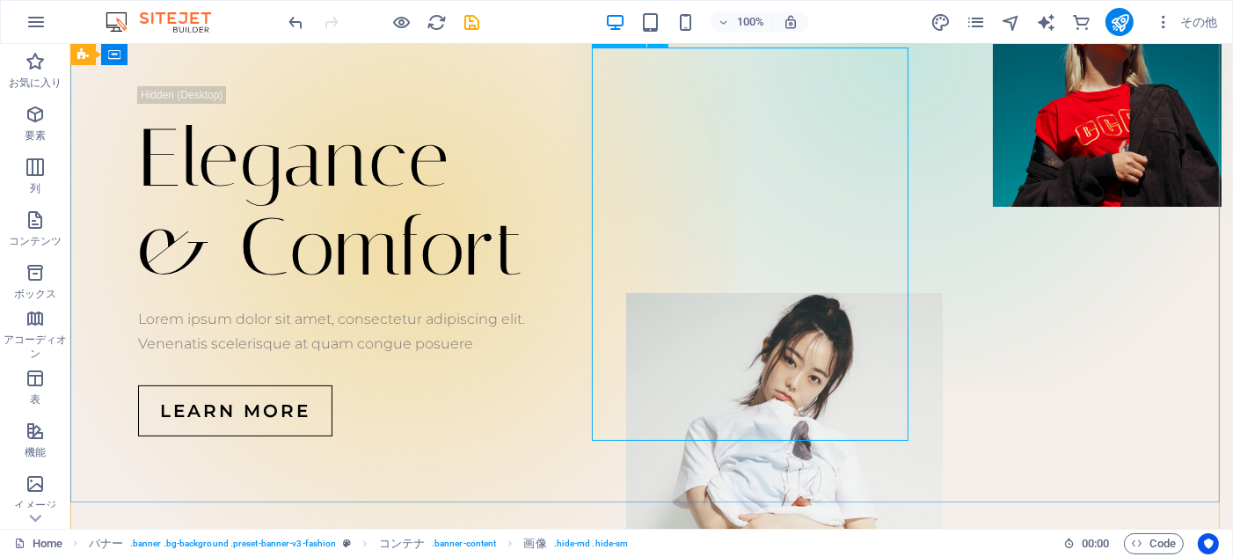
scroll to position [352, 0]
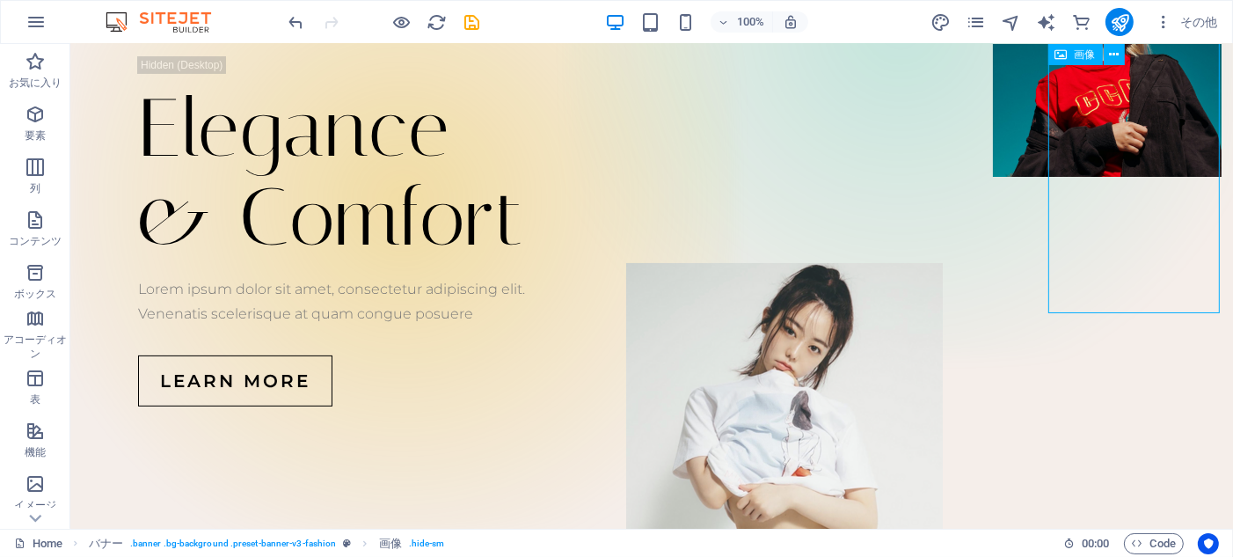
select select "px"
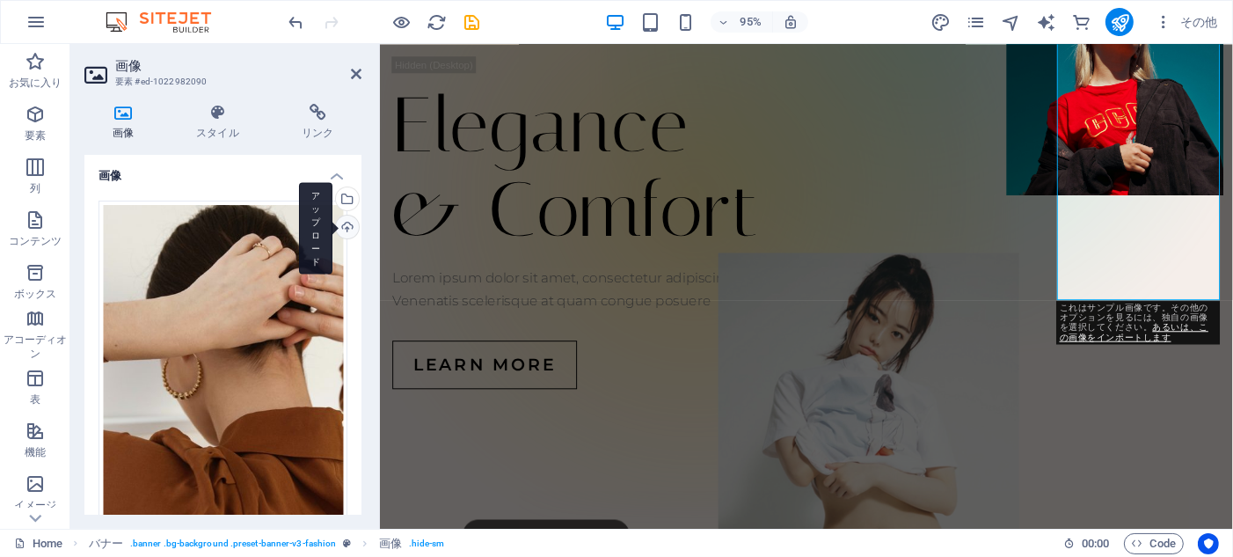
click at [342, 223] on div "アップロード" at bounding box center [346, 229] width 26 height 26
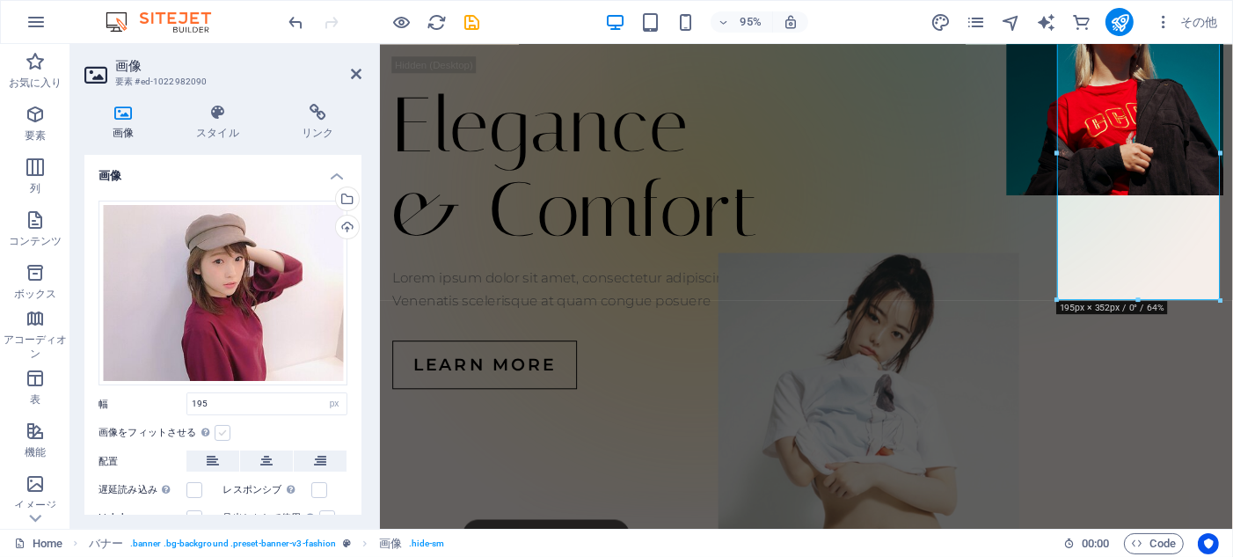
click at [224, 428] on label at bounding box center [223, 433] width 16 height 16
click at [0, 0] on input "画像をフィットさせる 固定の幅と高さに画像を自動的にフィットさせます" at bounding box center [0, 0] width 0 height 0
click at [224, 428] on label at bounding box center [223, 433] width 16 height 16
click at [0, 0] on input "画像をフィットさせる 固定の幅と高さに画像を自動的にフィットさせます" at bounding box center [0, 0] width 0 height 0
click at [256, 427] on div "画像をフィットさせる 固定の幅と高さに画像を自動的にフィットさせます" at bounding box center [223, 432] width 249 height 21
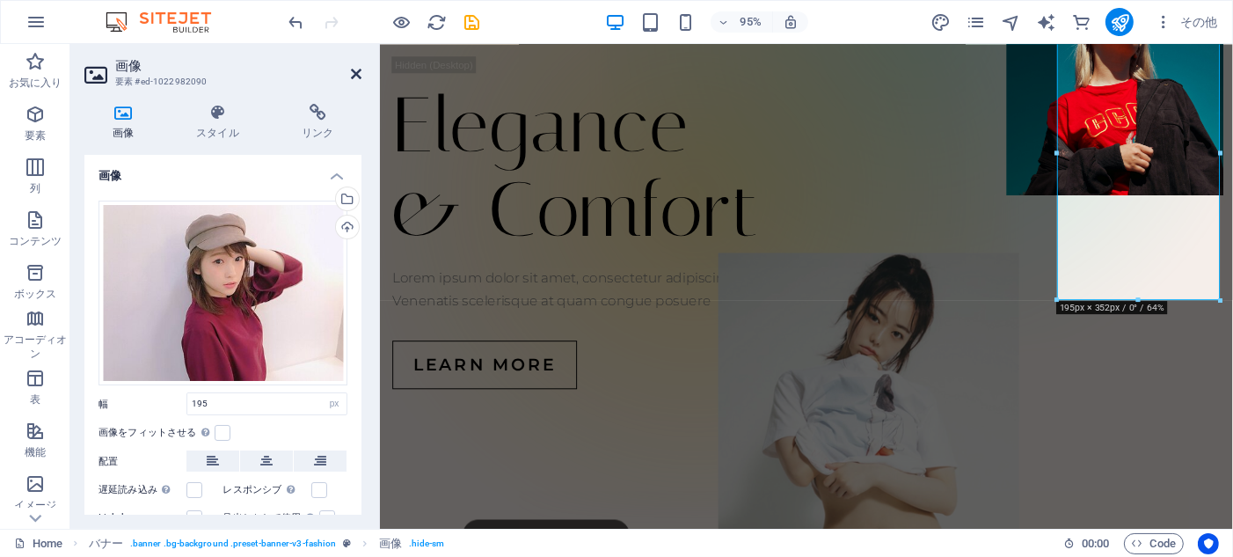
click at [356, 76] on icon at bounding box center [356, 74] width 11 height 14
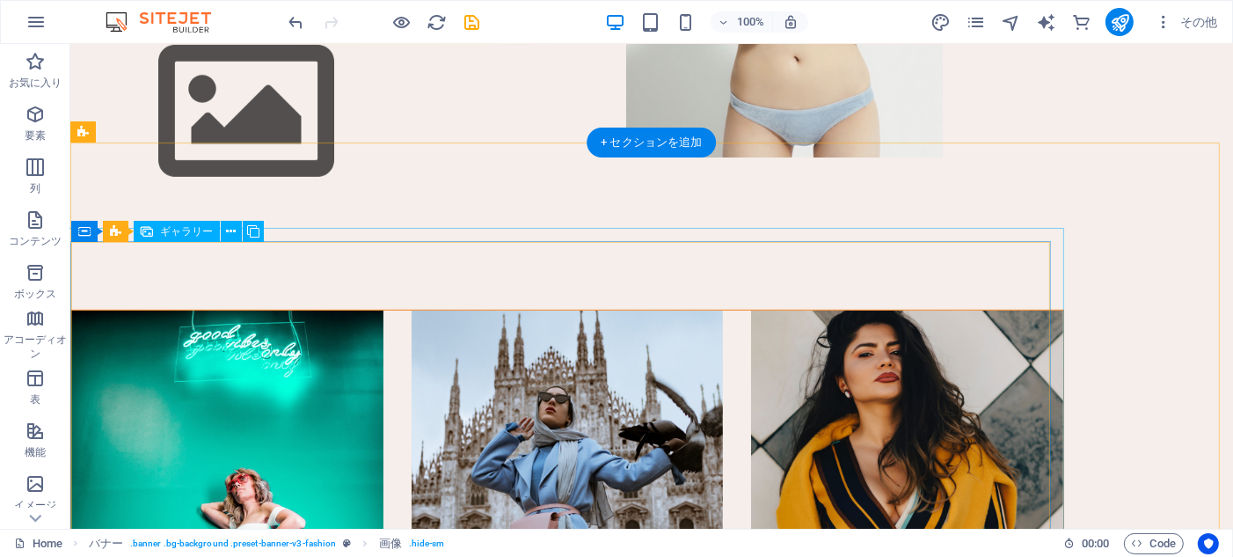
scroll to position [880, 0]
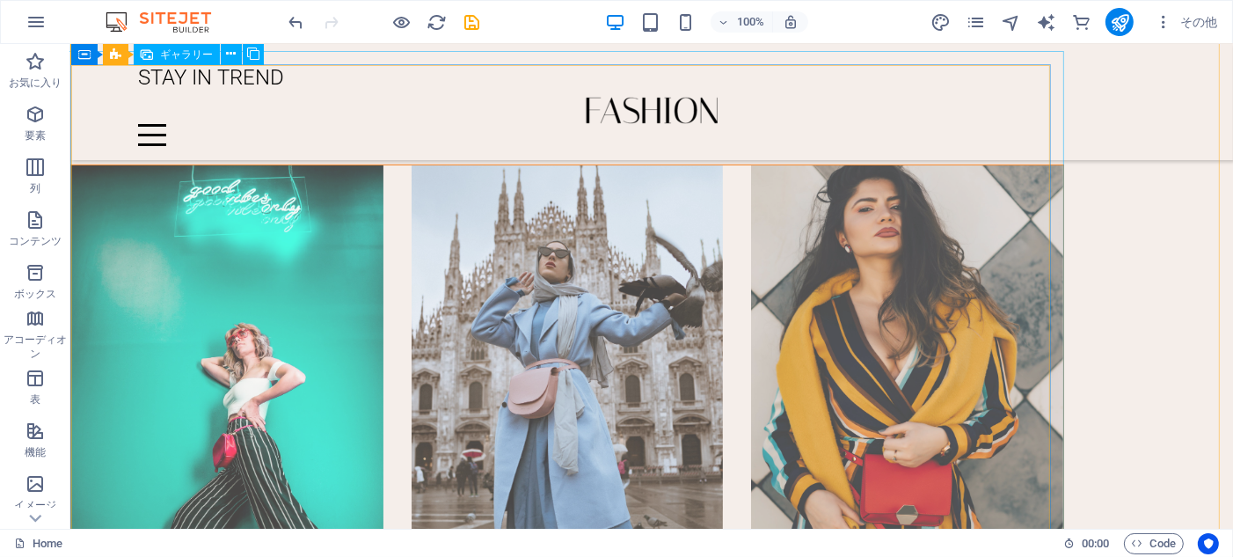
click at [230, 265] on li at bounding box center [226, 418] width 312 height 506
select select "%"
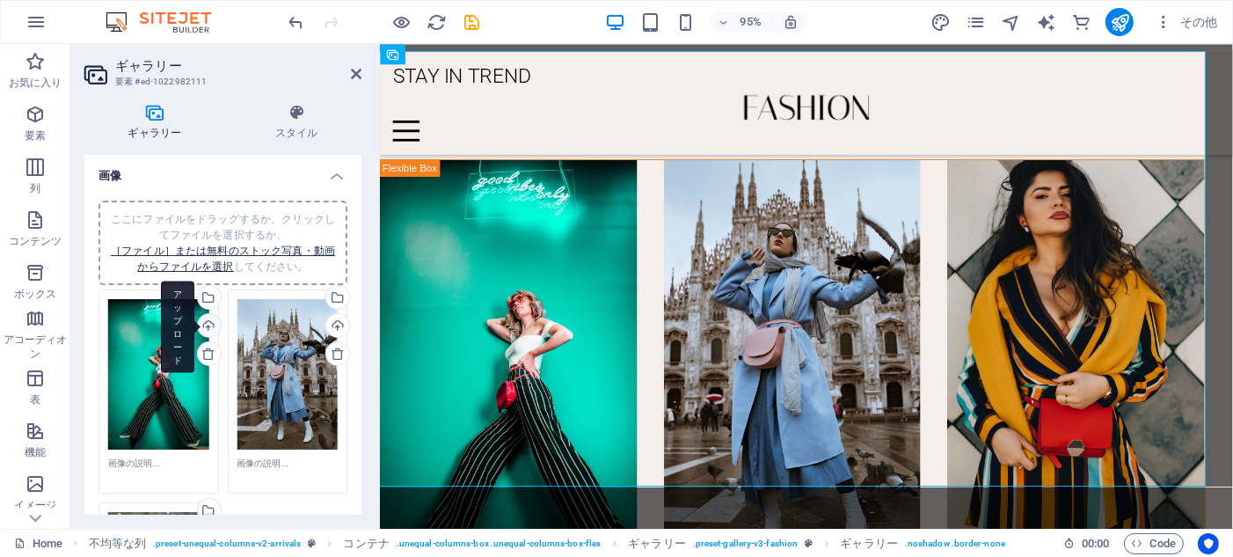
click at [209, 328] on div "アップロード" at bounding box center [207, 327] width 26 height 26
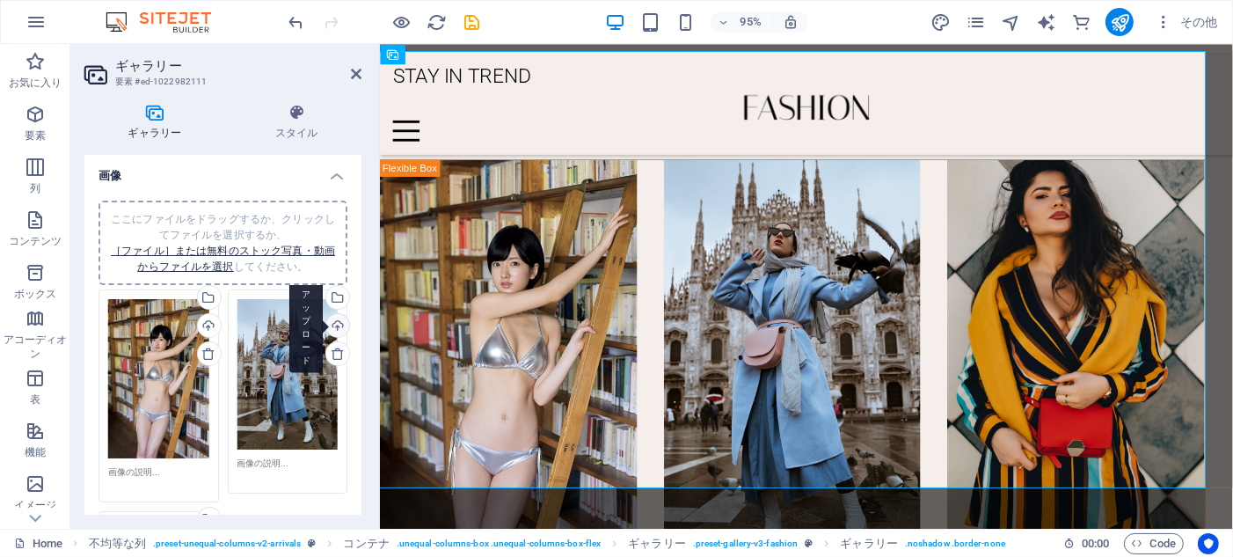
click at [334, 322] on div "アップロード" at bounding box center [336, 327] width 26 height 26
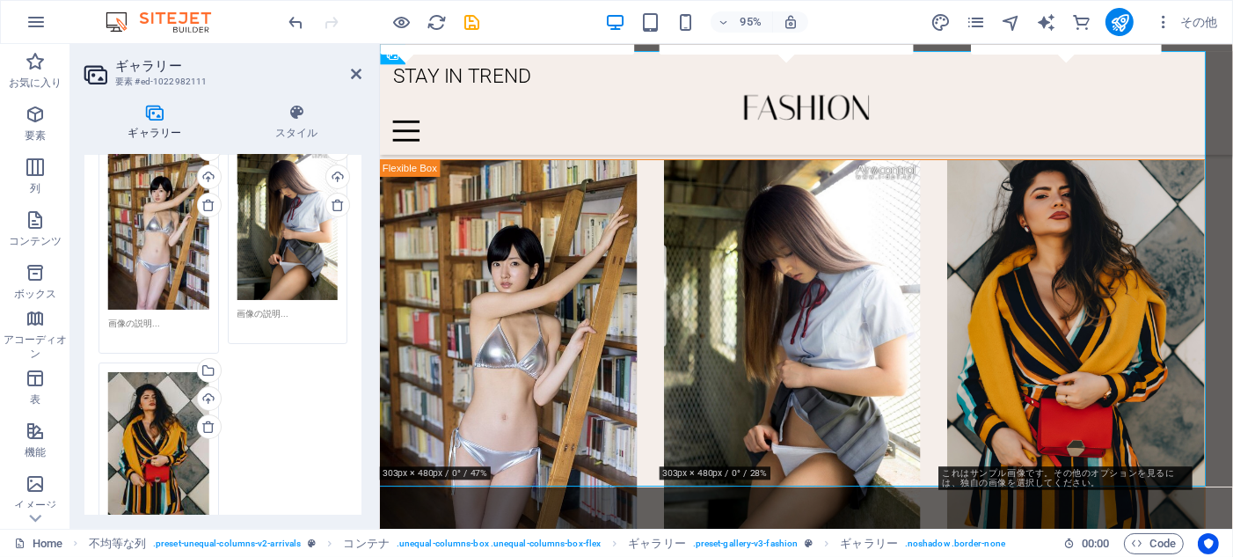
scroll to position [176, 0]
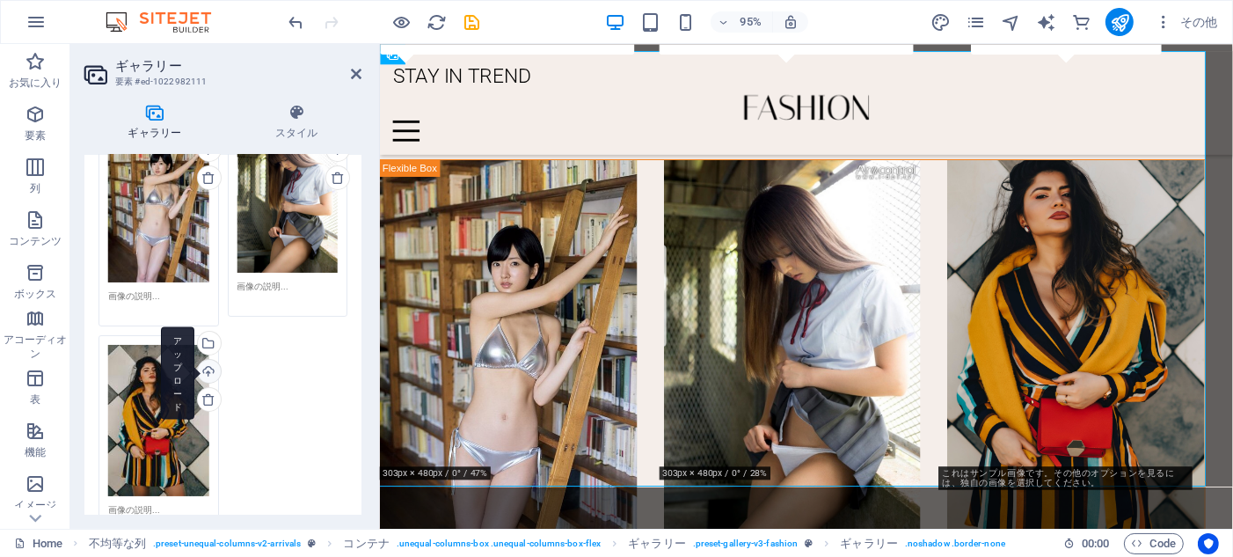
click at [207, 375] on div "アップロード" at bounding box center [207, 373] width 26 height 26
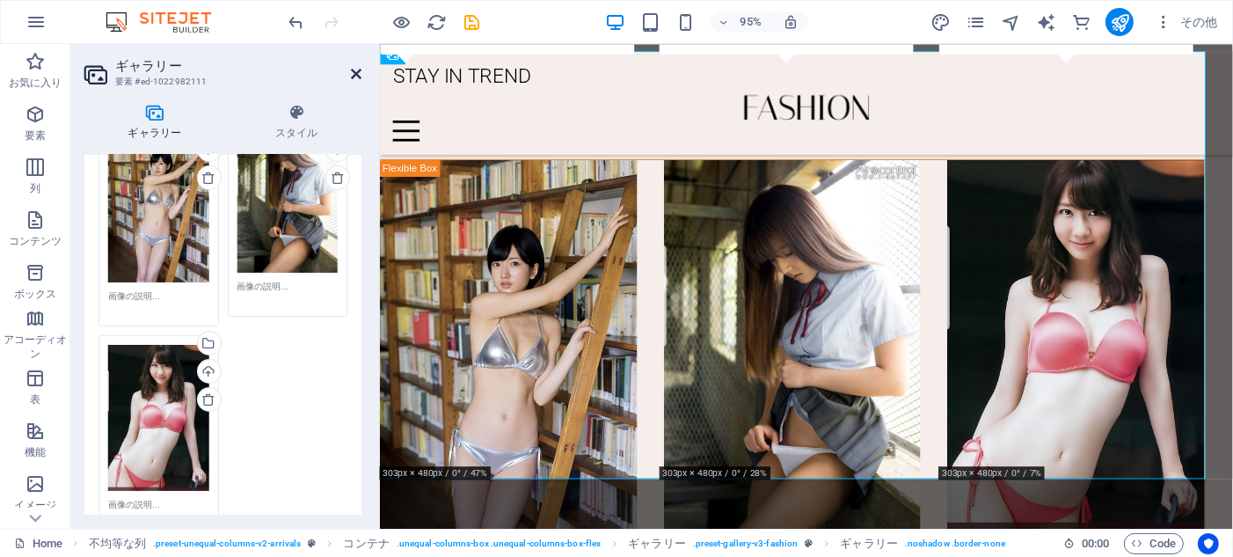
click at [353, 71] on icon at bounding box center [356, 74] width 11 height 14
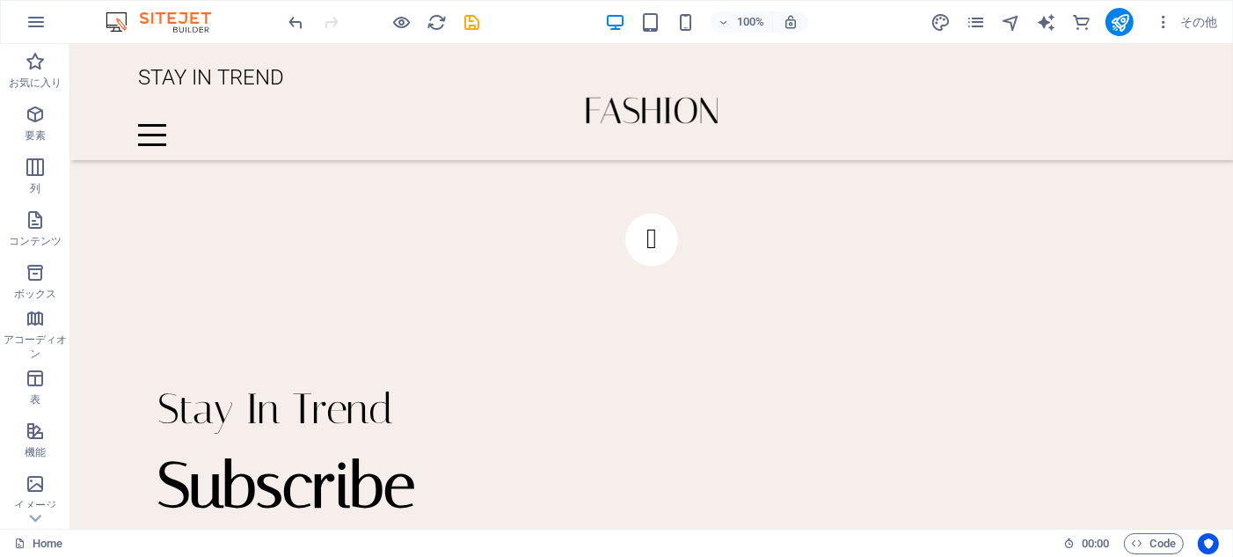
scroll to position [3137, 0]
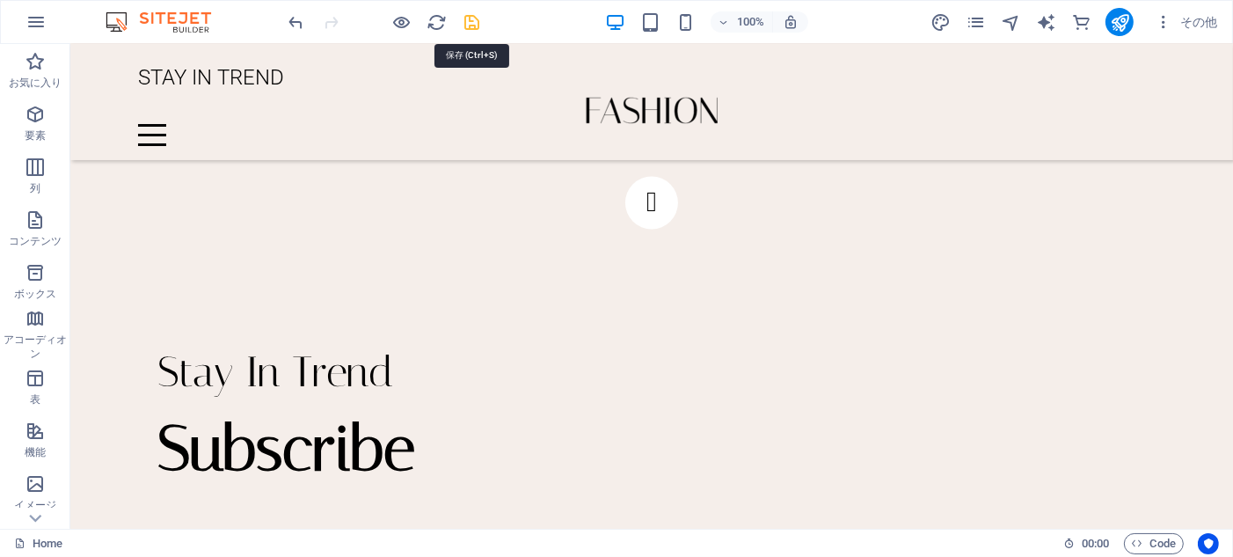
click at [473, 27] on icon "save" at bounding box center [473, 22] width 20 height 20
checkbox input "false"
